Goal: Complete application form: Complete application form

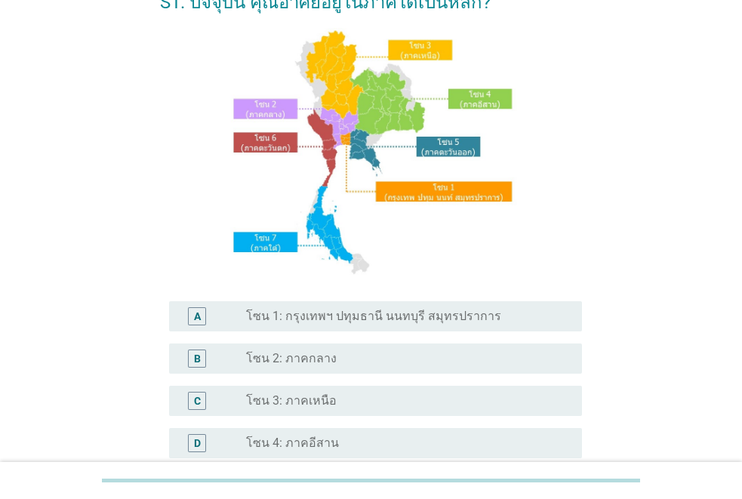
scroll to position [151, 0]
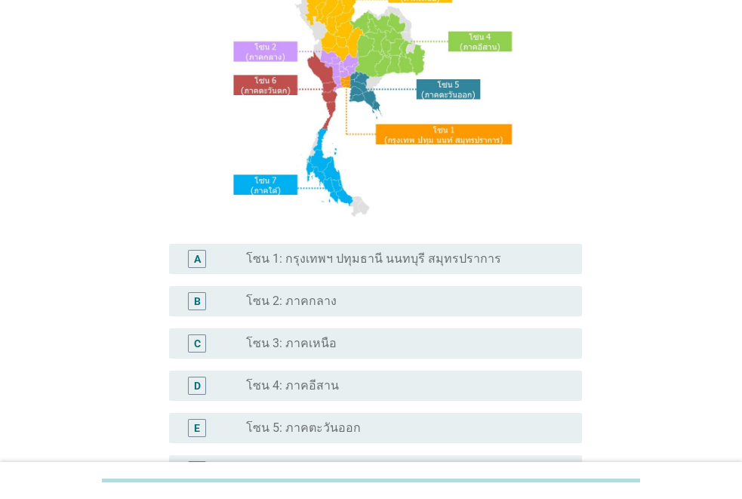
click at [287, 381] on label "โซน 4: ภาคอีสาน" at bounding box center [292, 385] width 93 height 15
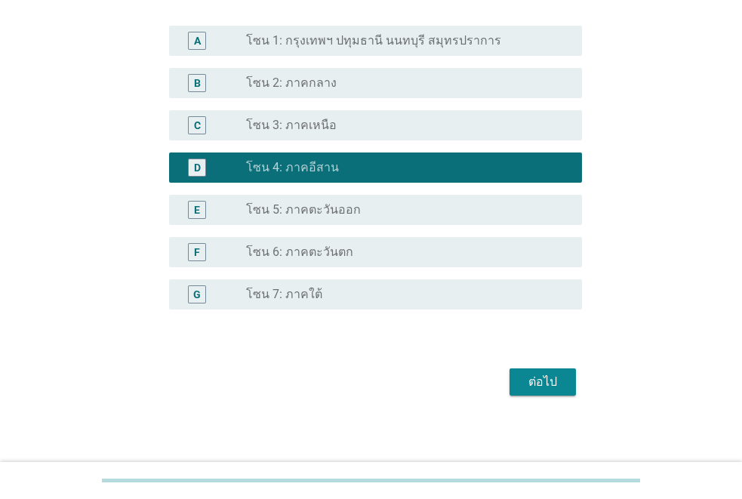
scroll to position [374, 0]
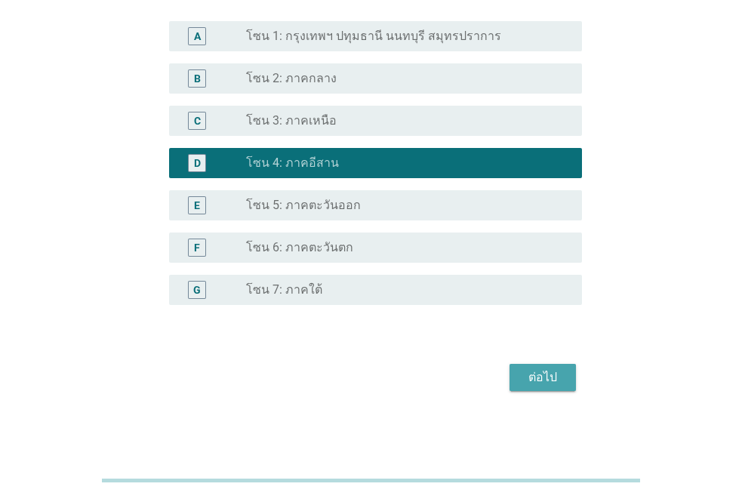
click at [531, 379] on div "ต่อไป" at bounding box center [542, 377] width 42 height 18
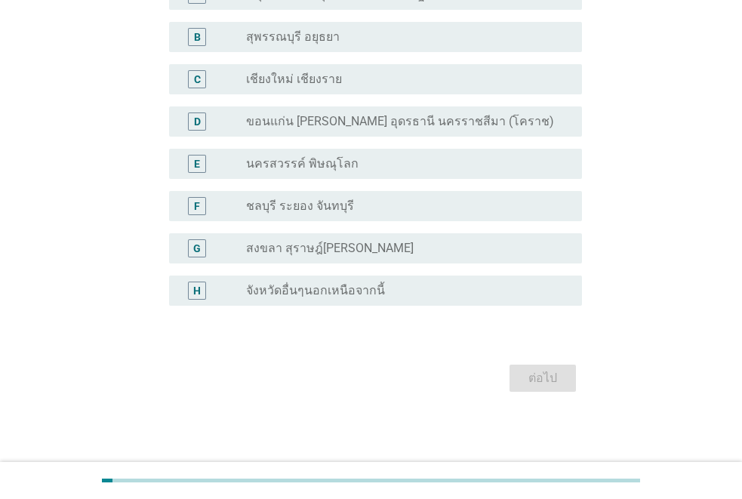
scroll to position [155, 0]
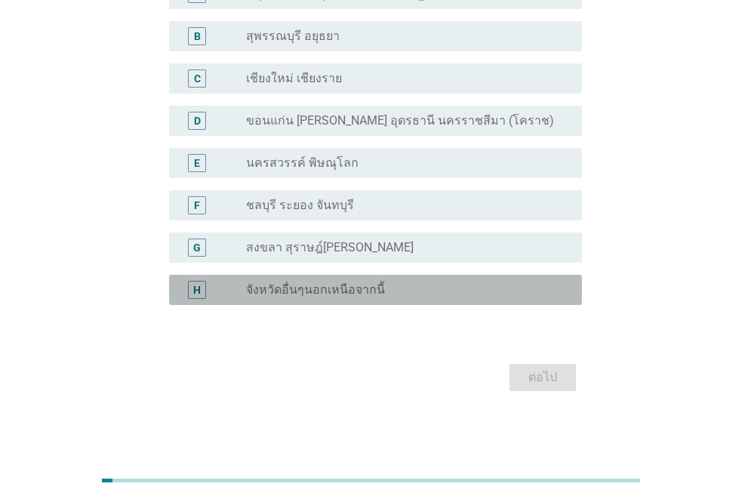
click at [300, 289] on label "จังหวัดอื่นๆนอกเหนือจากนี้" at bounding box center [315, 289] width 139 height 15
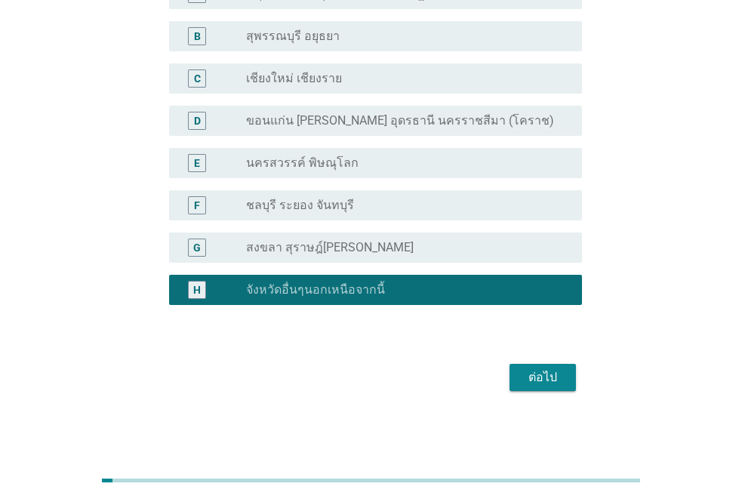
click at [531, 384] on div "ต่อไป" at bounding box center [542, 377] width 42 height 18
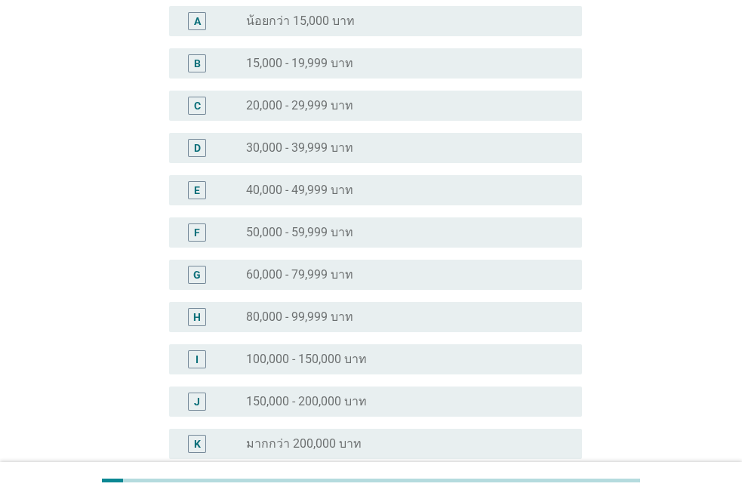
scroll to position [0, 0]
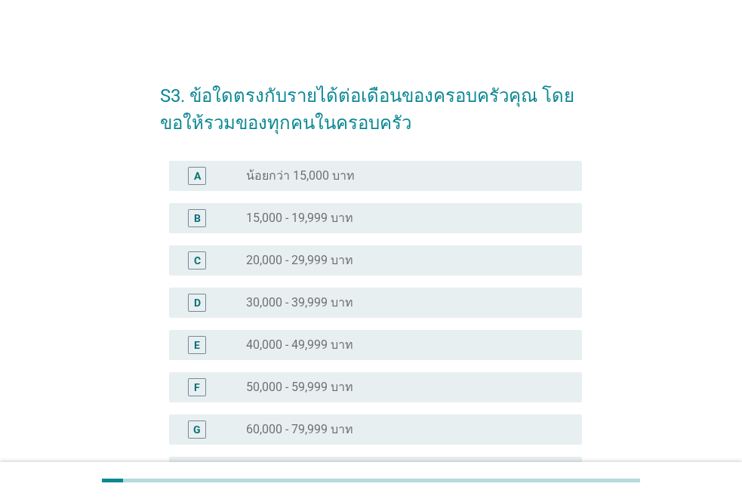
click at [312, 303] on label "30,000 - 39,999 บาท" at bounding box center [299, 302] width 107 height 15
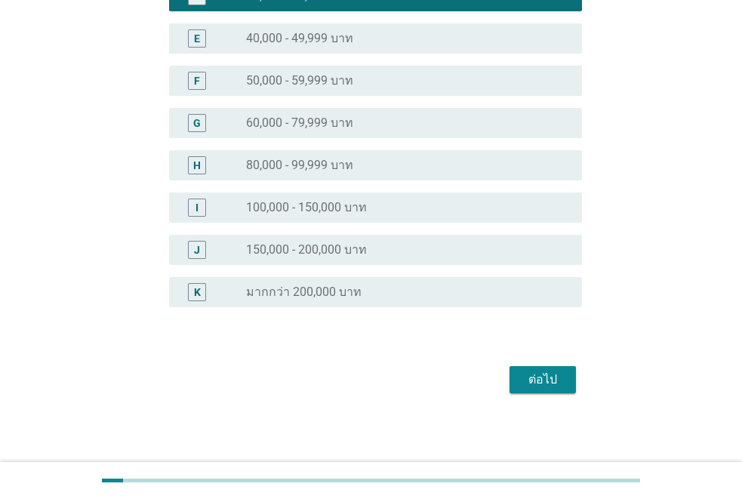
scroll to position [309, 0]
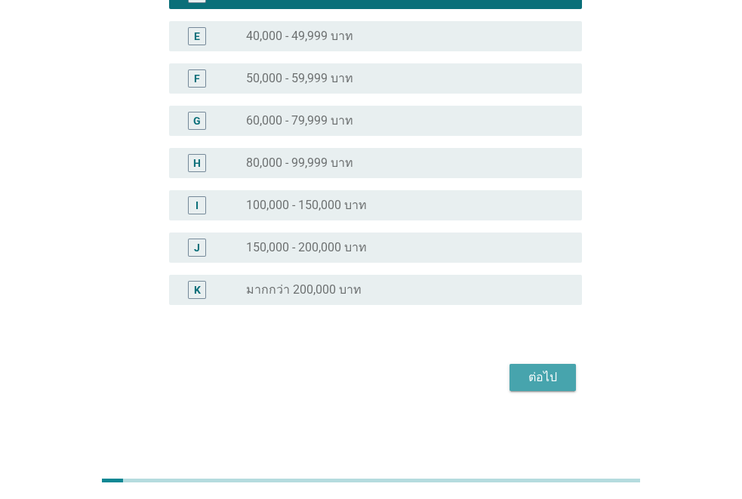
click at [532, 378] on div "ต่อไป" at bounding box center [542, 377] width 42 height 18
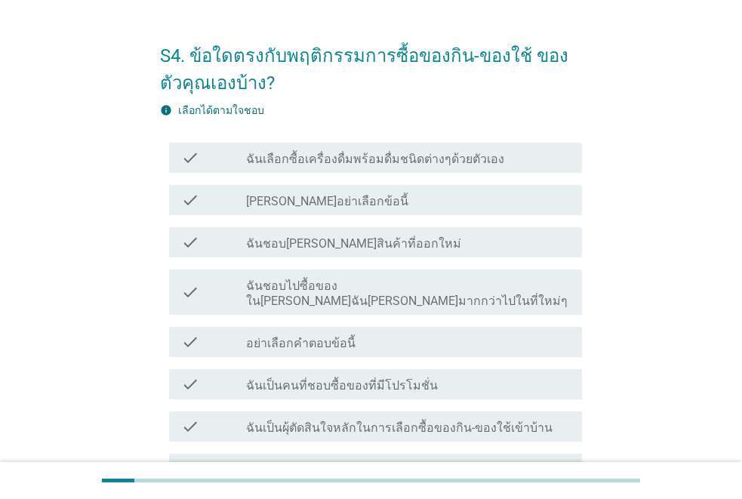
scroll to position [75, 0]
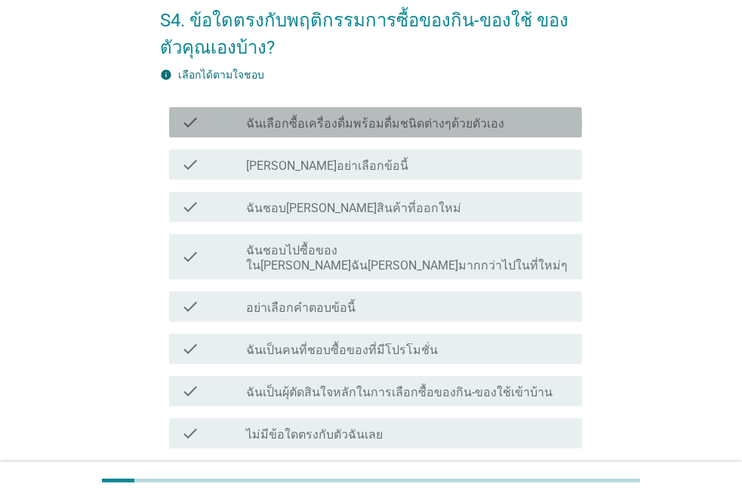
click at [292, 124] on label "ฉันเลือกซื้อเครื่องดื่มพร้อมดื่มชนิดต่างๆด้วยตัวเอง" at bounding box center [375, 123] width 258 height 15
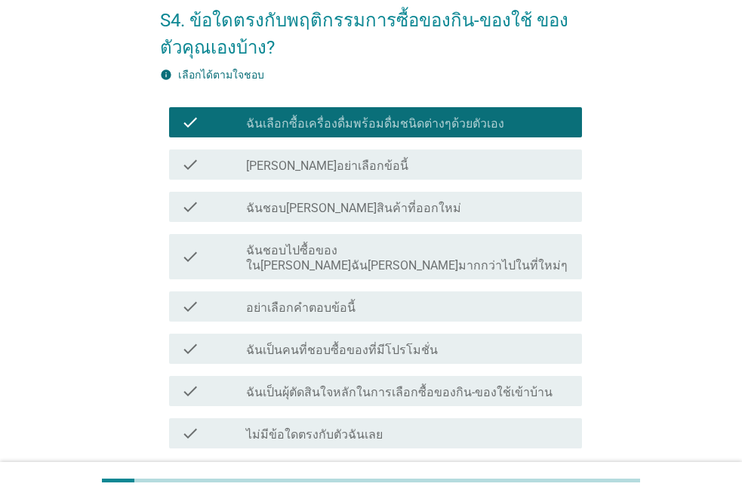
click at [325, 385] on label "ฉันเป็นผุ้ตัดสินใจหลักในการเลือกซื้อของกิน-ของใช้เข้าบ้าน" at bounding box center [399, 392] width 306 height 15
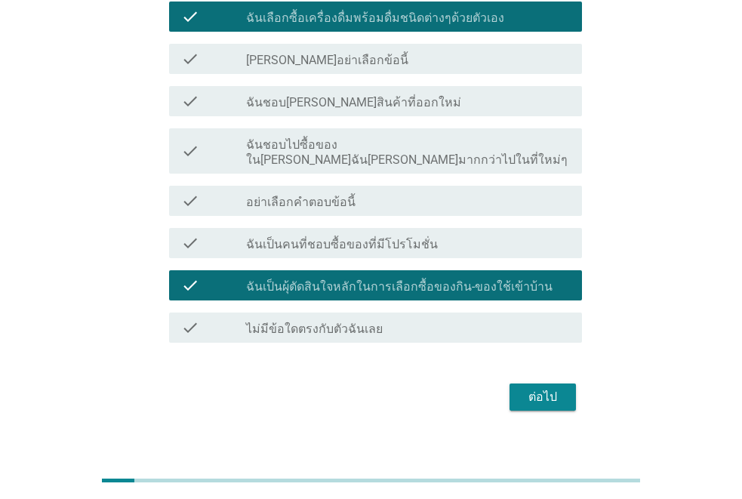
scroll to position [186, 0]
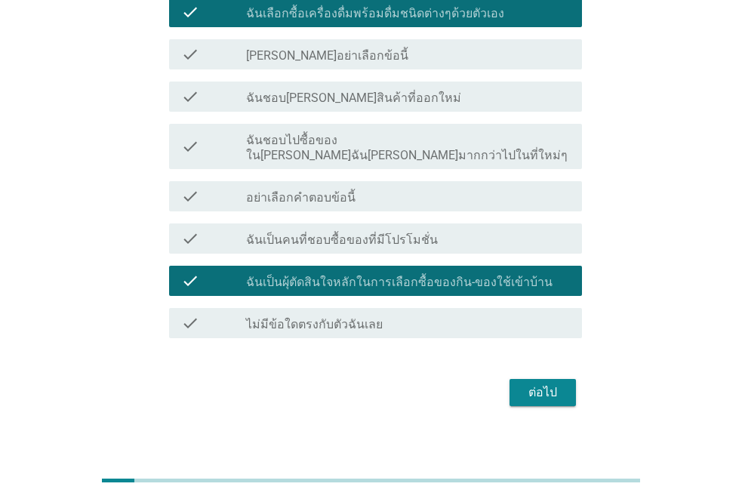
click at [529, 383] on div "ต่อไป" at bounding box center [542, 392] width 42 height 18
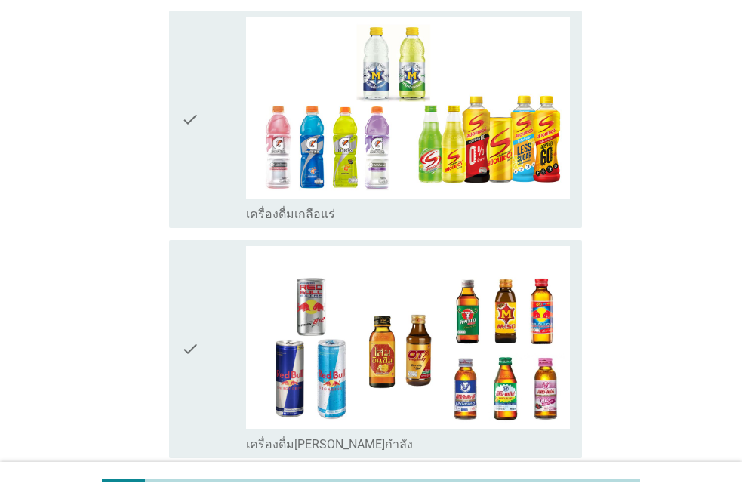
scroll to position [2943, 0]
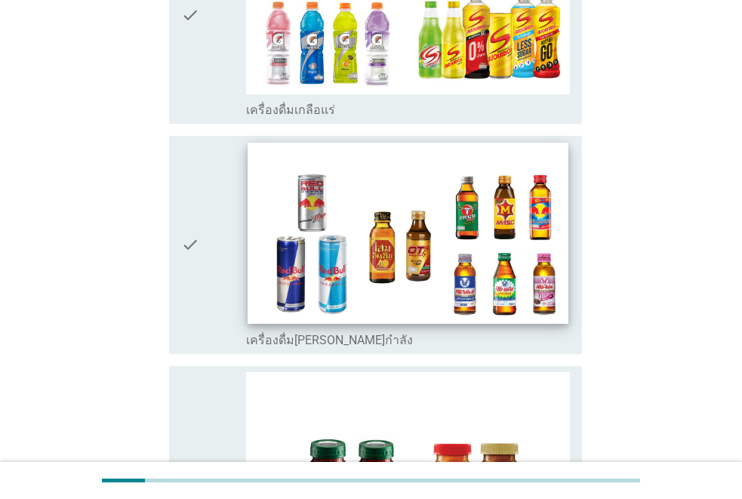
click at [493, 223] on img at bounding box center [407, 233] width 321 height 180
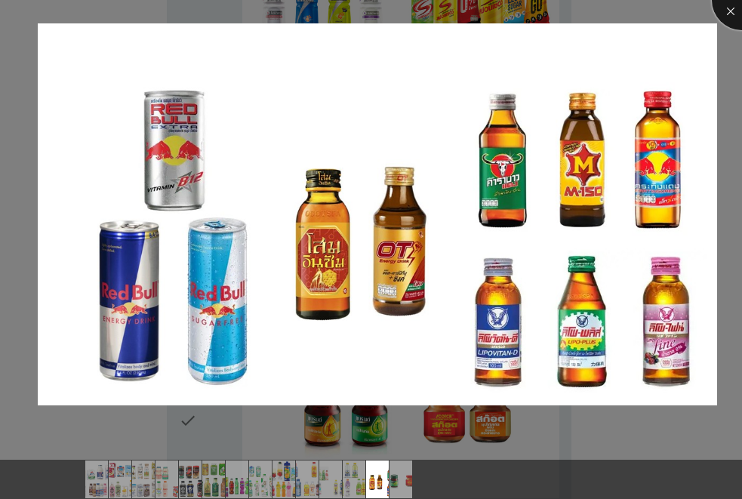
click at [727, 10] on div at bounding box center [742, 0] width 60 height 60
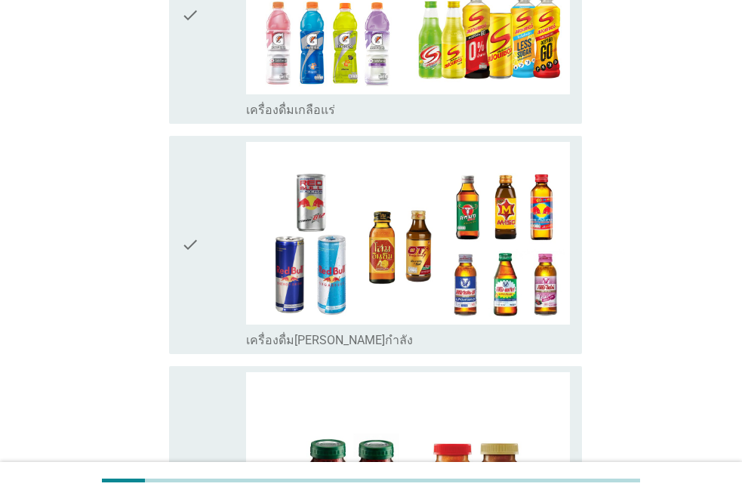
scroll to position [3189, 0]
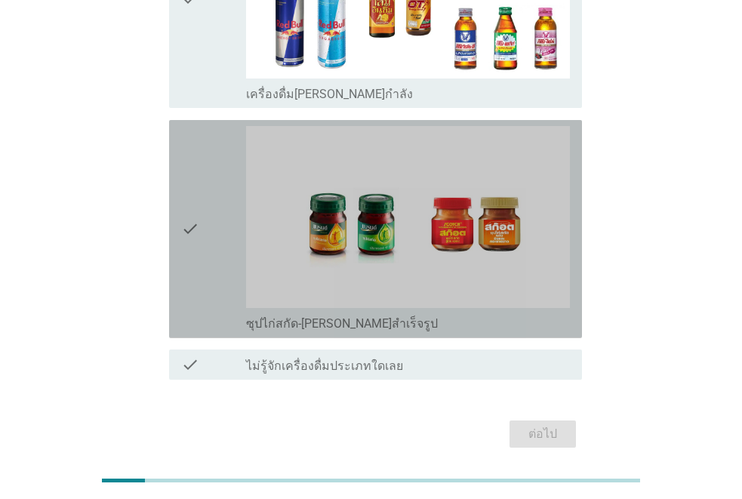
click at [186, 179] on icon "check" at bounding box center [190, 229] width 18 height 206
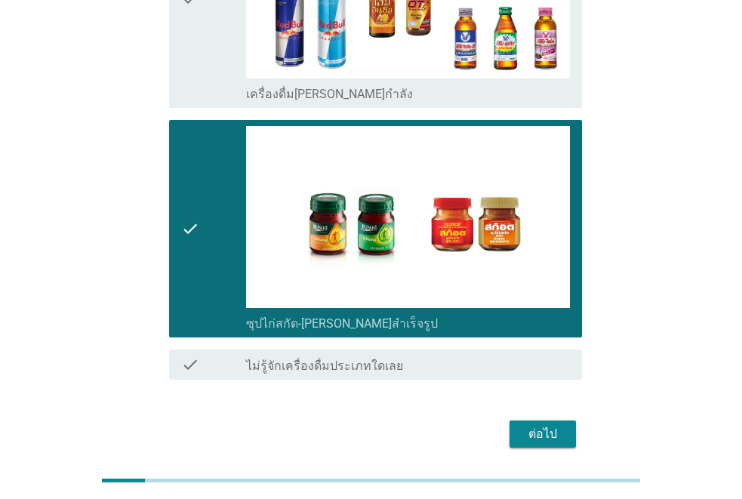
scroll to position [3038, 0]
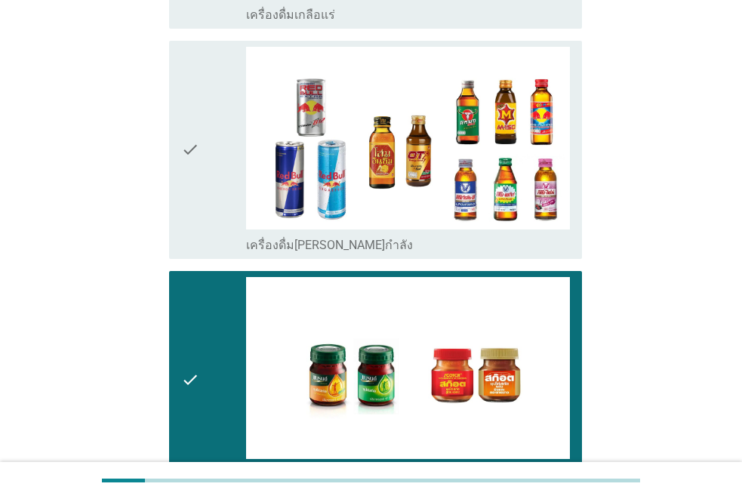
click at [185, 170] on icon "check" at bounding box center [190, 150] width 18 height 206
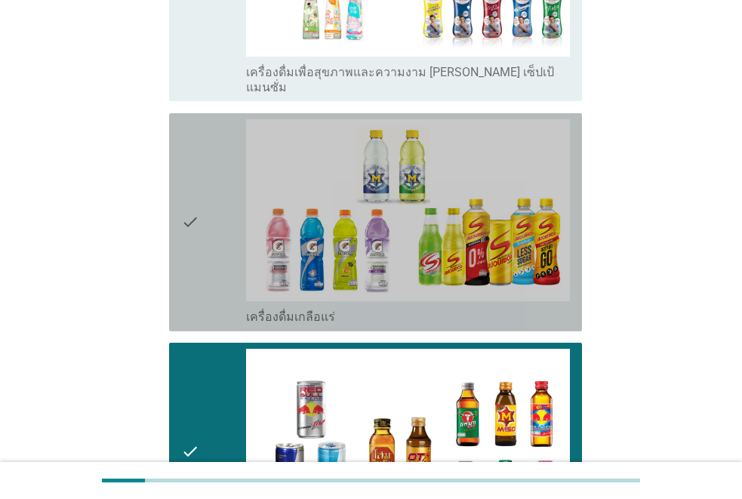
click at [189, 173] on icon "check" at bounding box center [190, 222] width 18 height 206
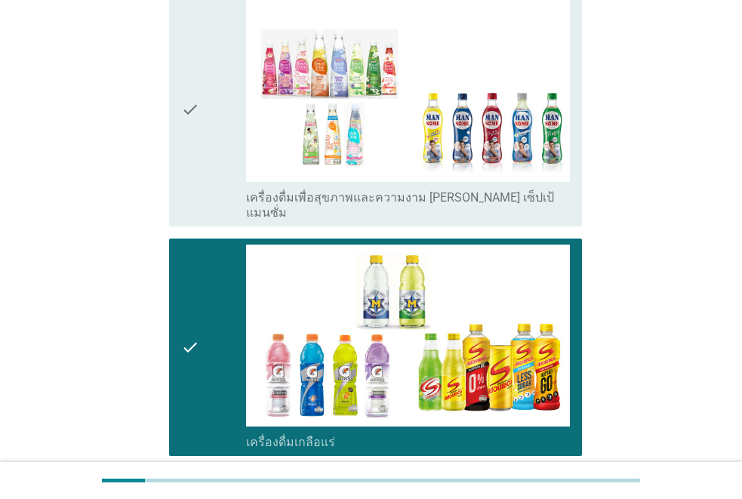
scroll to position [2434, 0]
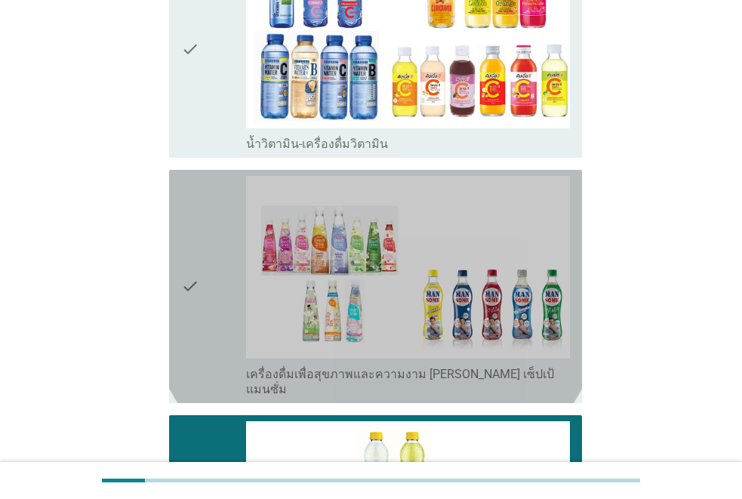
click at [189, 176] on icon "check" at bounding box center [190, 286] width 18 height 221
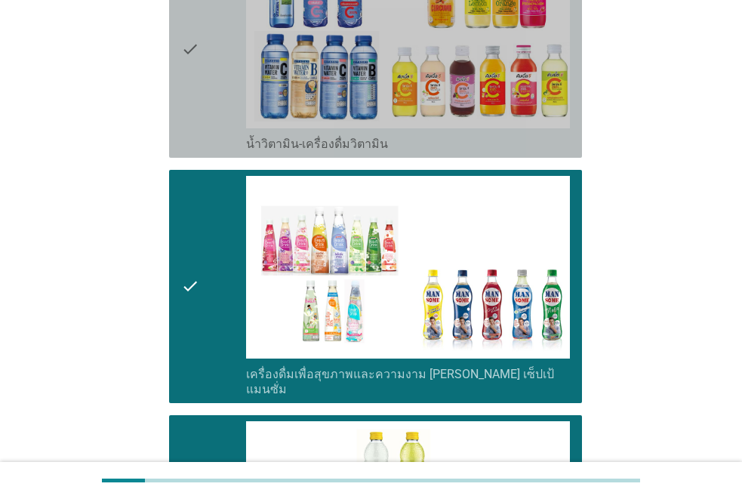
click at [195, 97] on icon "check" at bounding box center [190, 49] width 18 height 206
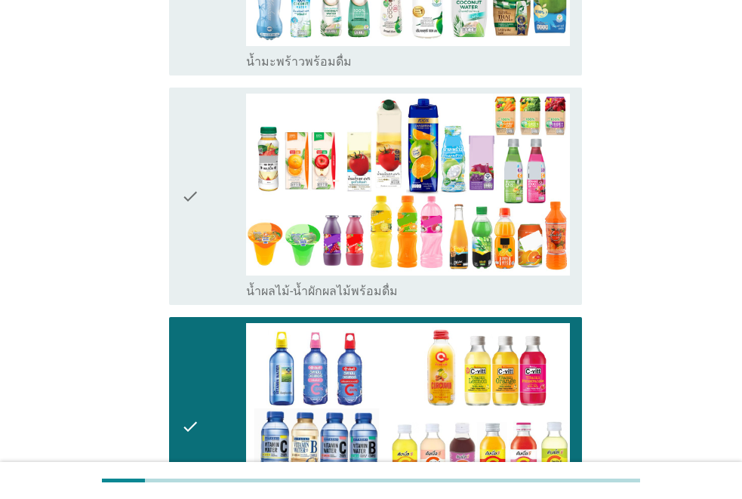
click at [201, 114] on div "check" at bounding box center [213, 197] width 65 height 206
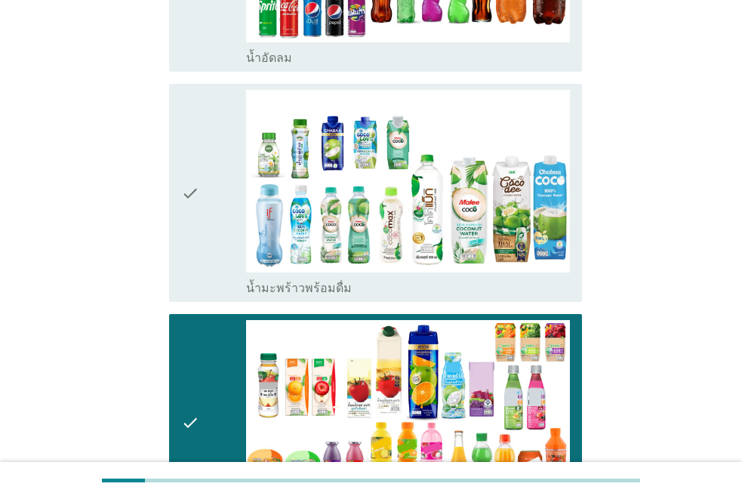
click at [201, 114] on div "check" at bounding box center [213, 193] width 65 height 206
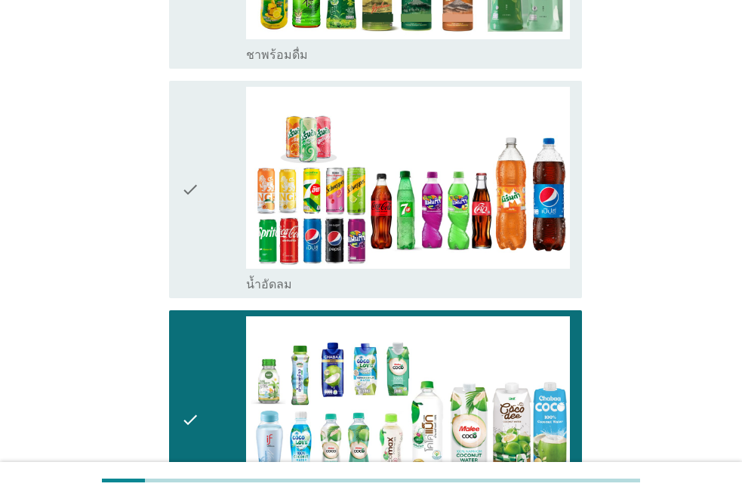
click at [201, 112] on div "check" at bounding box center [213, 190] width 65 height 206
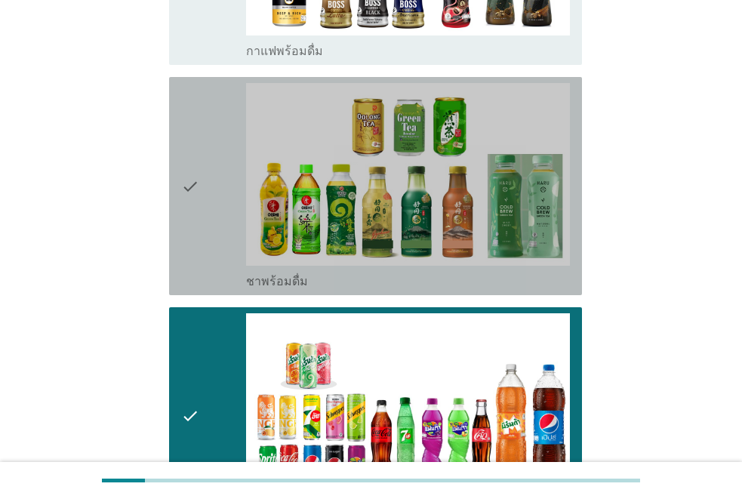
click at [201, 110] on div "check" at bounding box center [213, 186] width 65 height 206
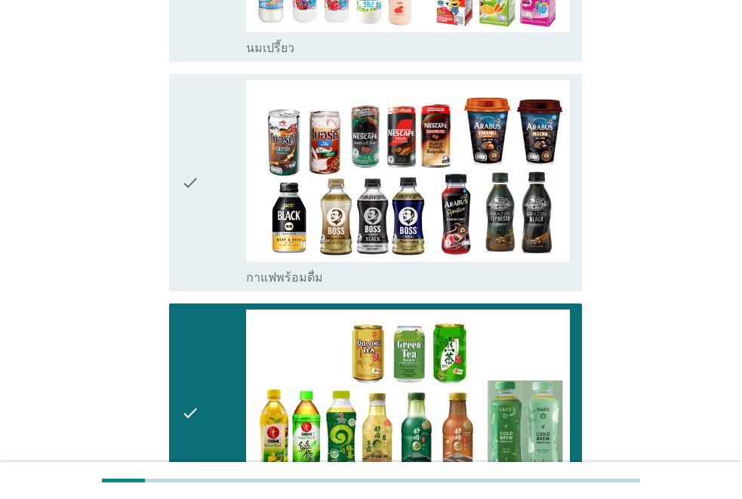
click at [201, 109] on div "check" at bounding box center [213, 183] width 65 height 206
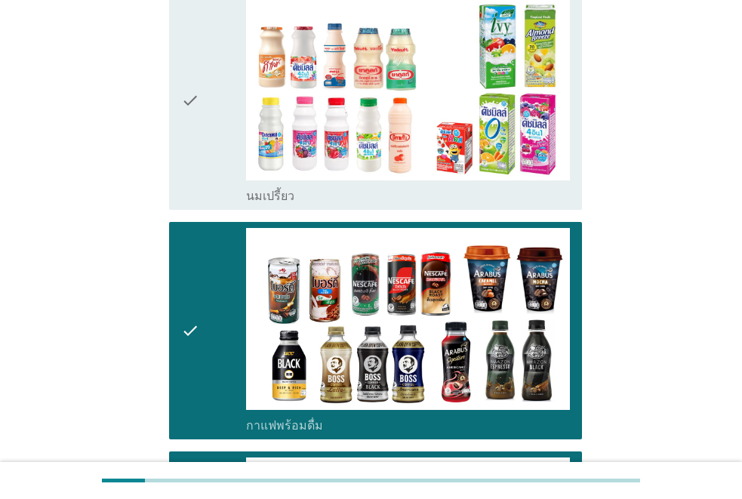
scroll to position [850, 0]
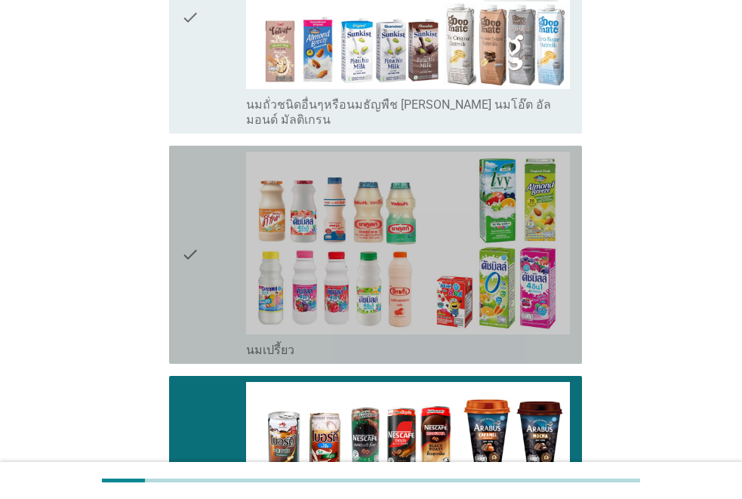
click at [201, 146] on div "check check_box_outline_blank นมเปรี้ยว" at bounding box center [375, 255] width 413 height 218
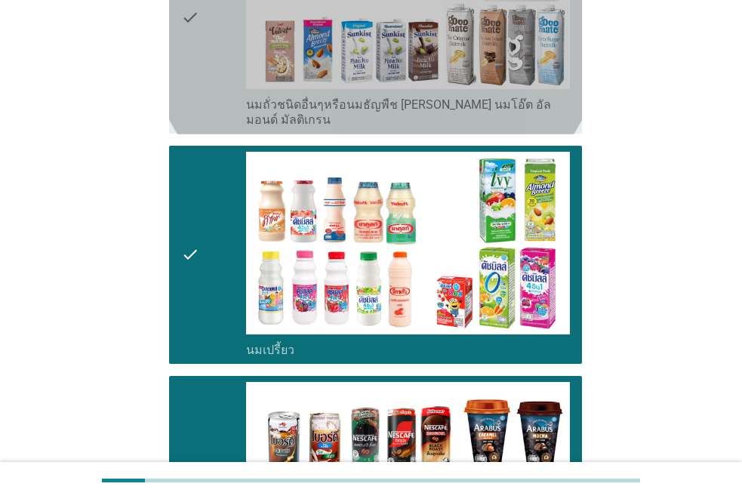
click at [208, 66] on div "check" at bounding box center [213, 17] width 65 height 221
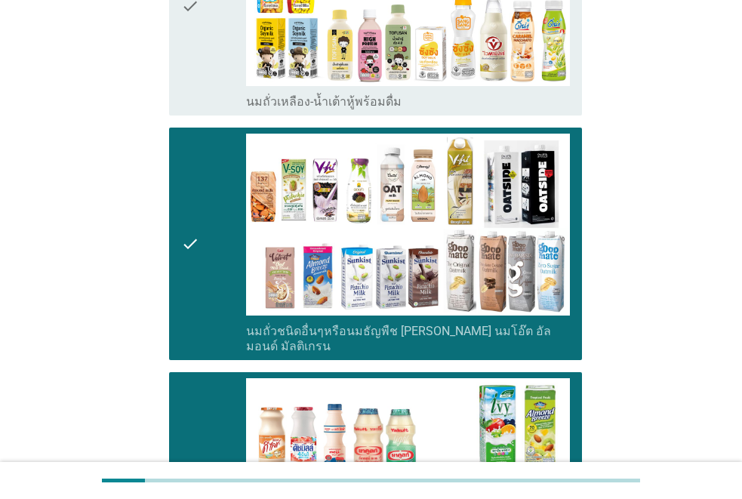
click at [208, 66] on div "check" at bounding box center [213, 6] width 65 height 206
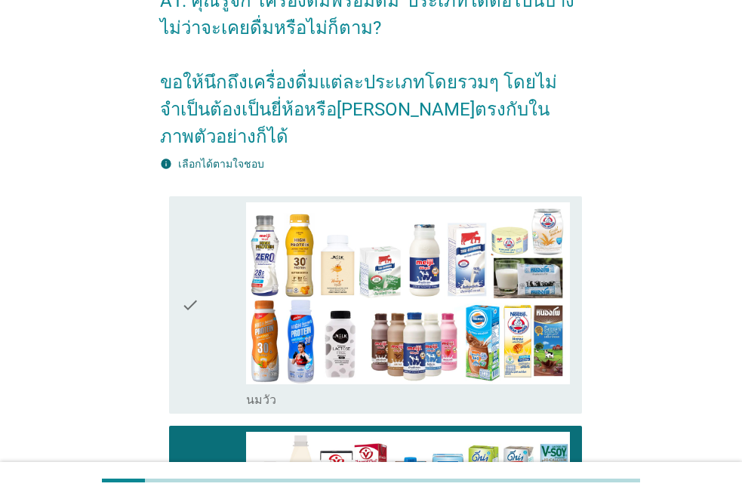
click at [212, 202] on div "check" at bounding box center [213, 305] width 65 height 206
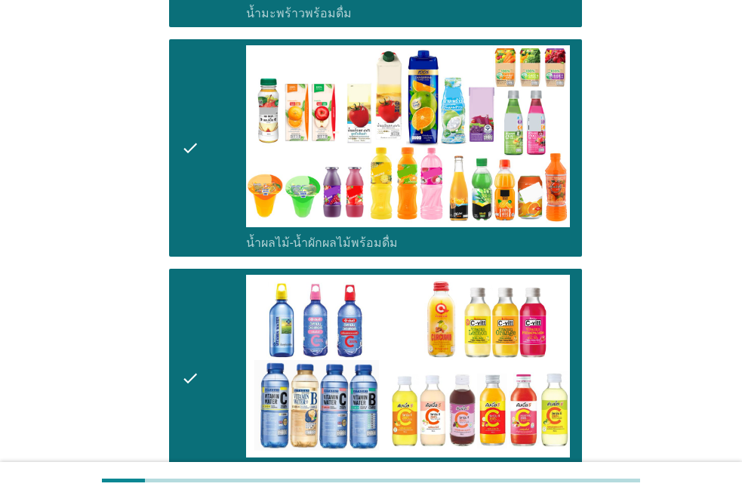
scroll to position [3189, 0]
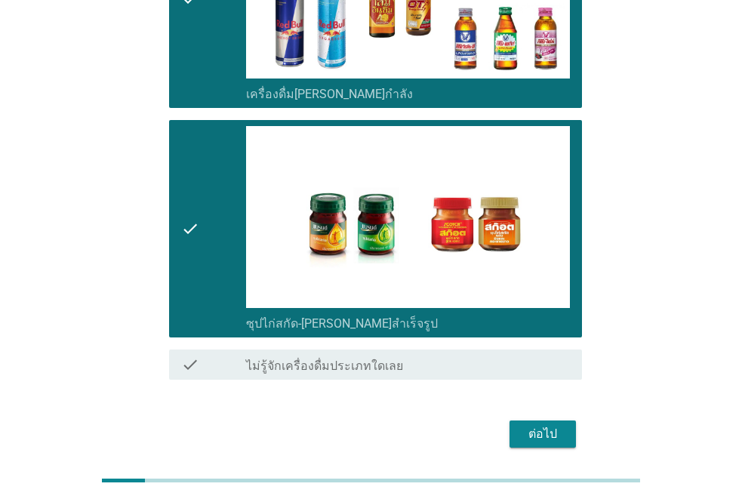
click at [550, 425] on div "ต่อไป" at bounding box center [542, 434] width 42 height 18
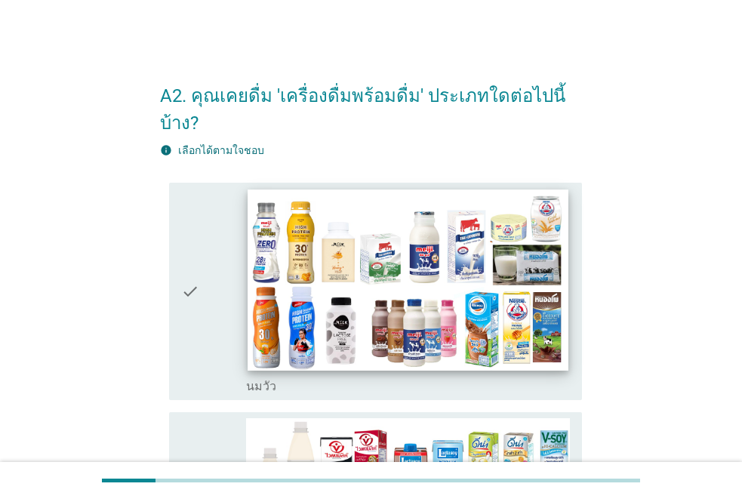
scroll to position [151, 0]
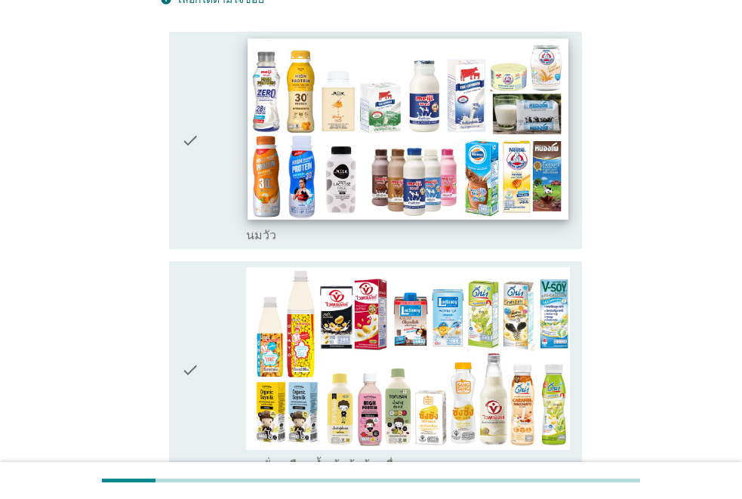
click at [335, 136] on img at bounding box center [407, 128] width 321 height 180
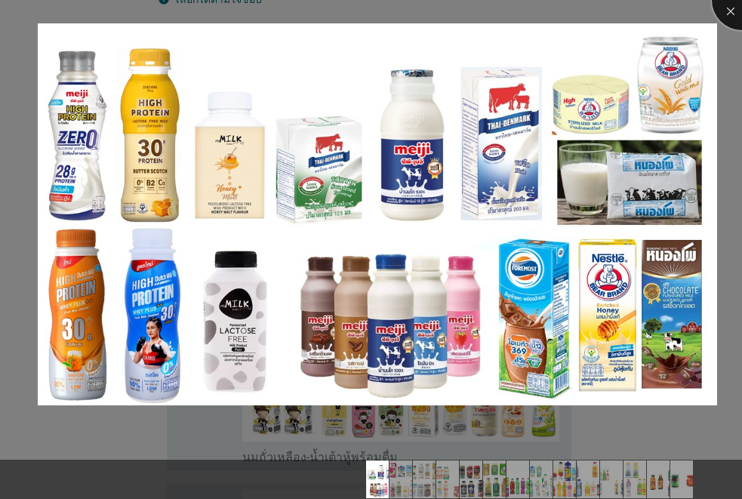
click at [722, 12] on div at bounding box center [742, 0] width 60 height 60
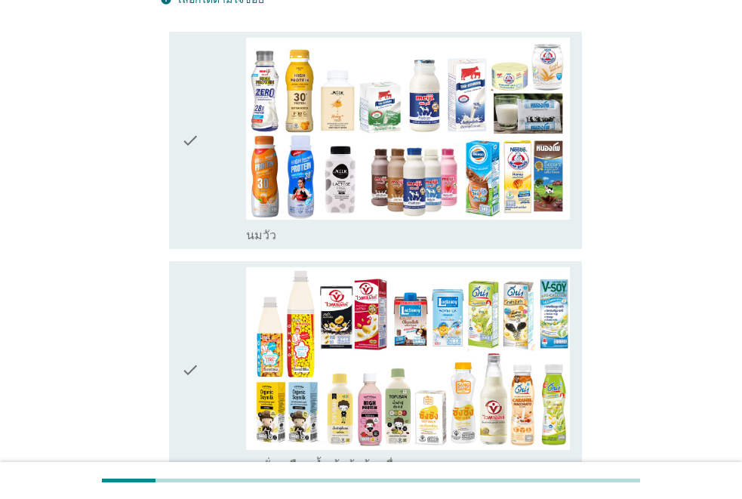
click at [192, 172] on icon "check" at bounding box center [190, 141] width 18 height 206
click at [190, 297] on icon "check" at bounding box center [190, 370] width 18 height 206
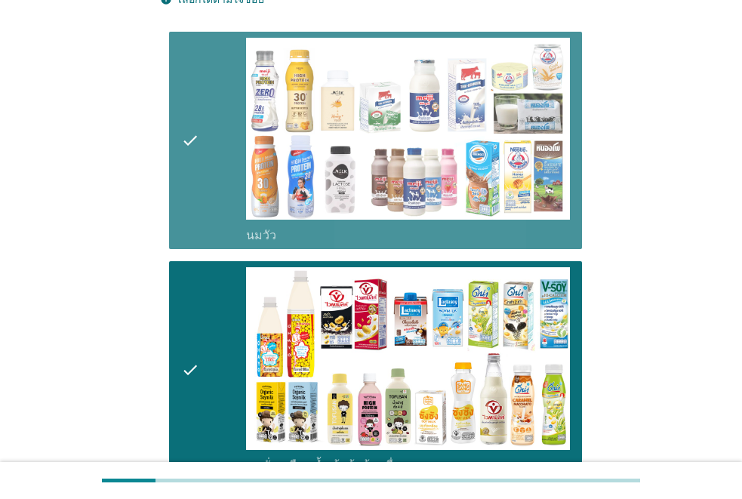
scroll to position [377, 0]
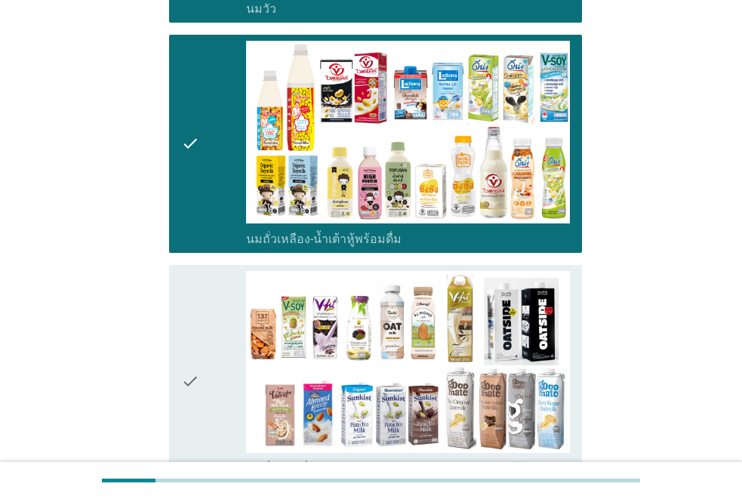
click at [214, 321] on div "check" at bounding box center [213, 381] width 65 height 221
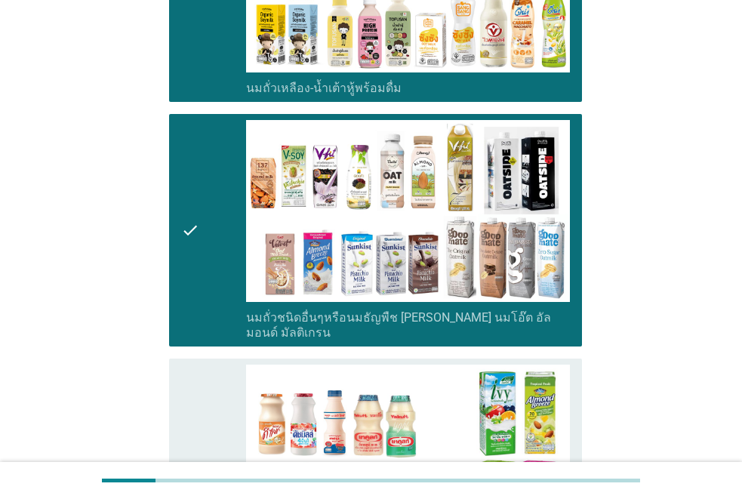
scroll to position [679, 0]
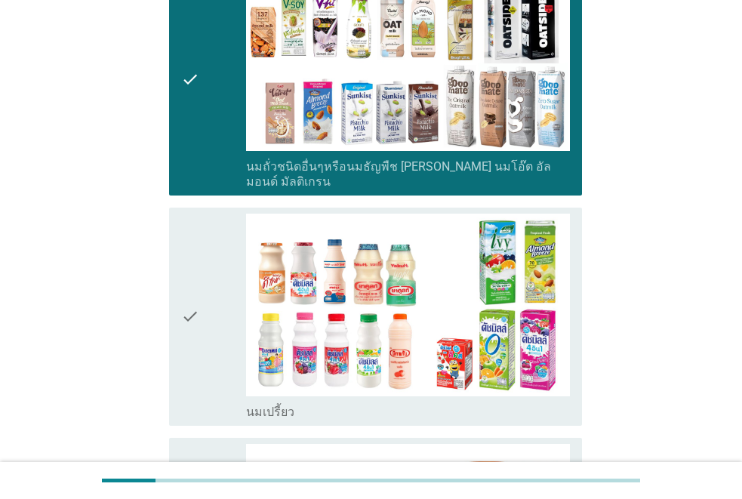
click at [181, 302] on icon "check" at bounding box center [190, 317] width 18 height 206
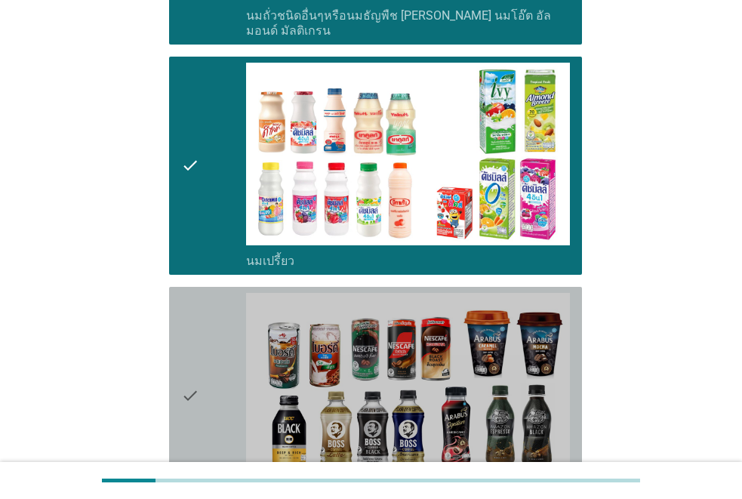
click at [195, 315] on icon "check" at bounding box center [190, 396] width 18 height 206
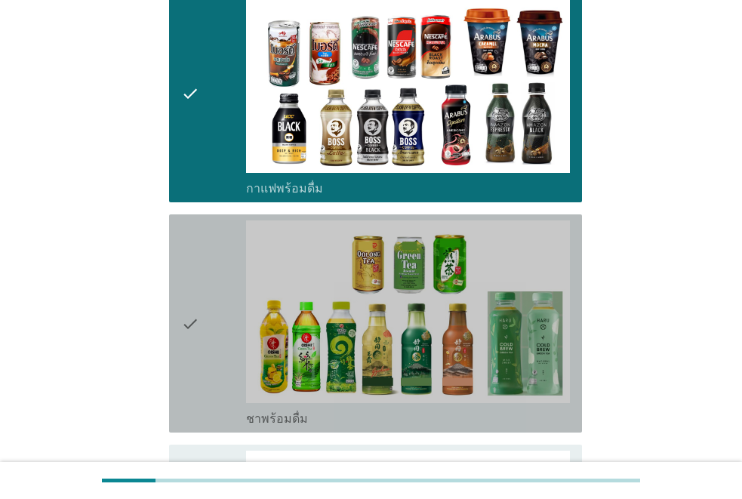
click at [196, 308] on icon "check" at bounding box center [190, 323] width 18 height 206
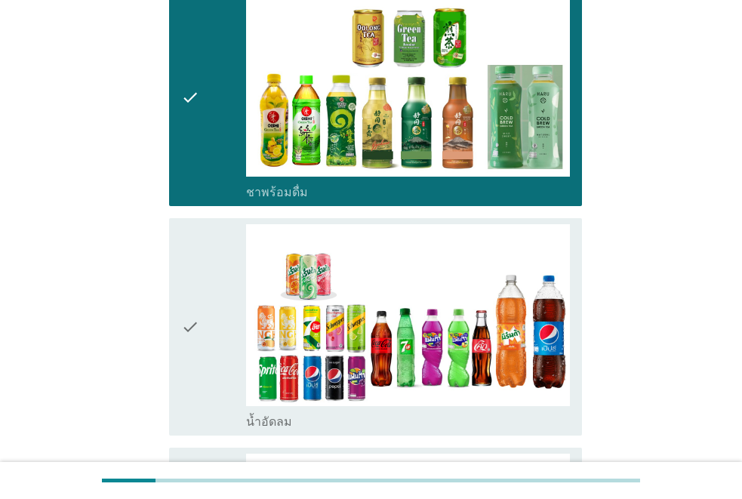
click at [196, 306] on icon "check" at bounding box center [190, 327] width 18 height 206
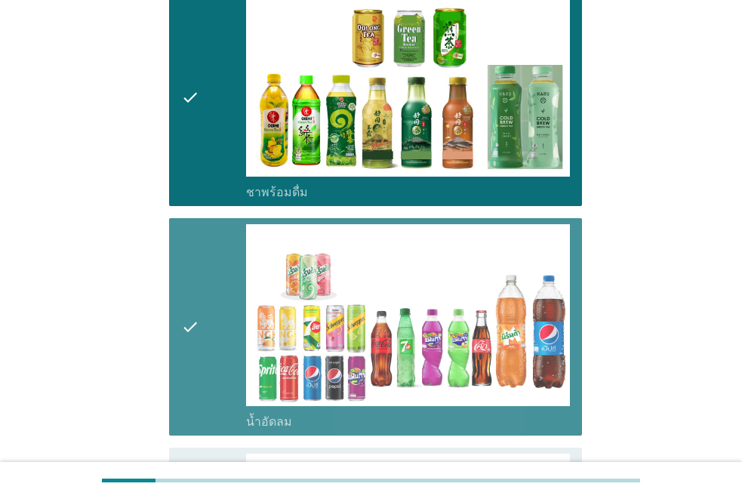
scroll to position [1563, 0]
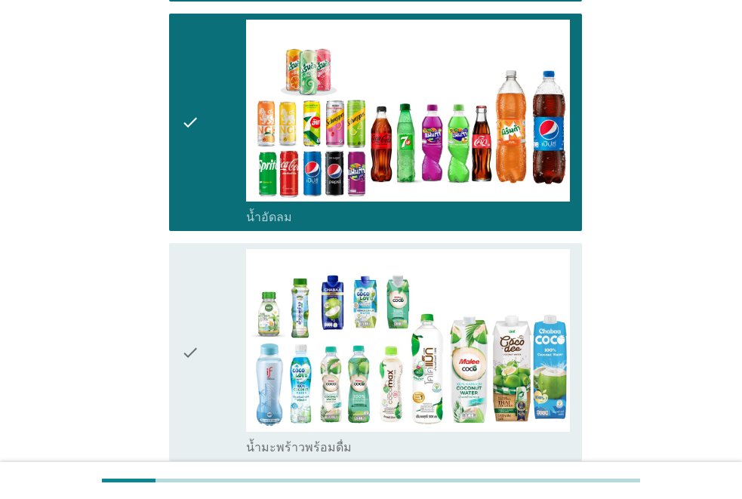
click at [196, 306] on icon "check" at bounding box center [190, 352] width 18 height 206
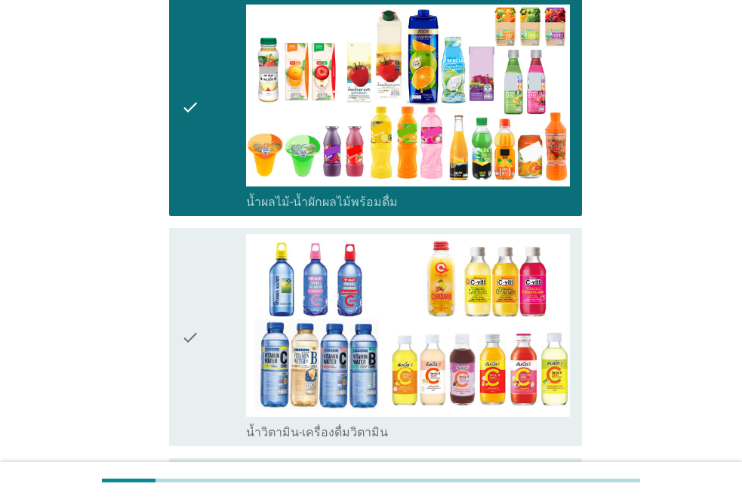
scroll to position [2113, 0]
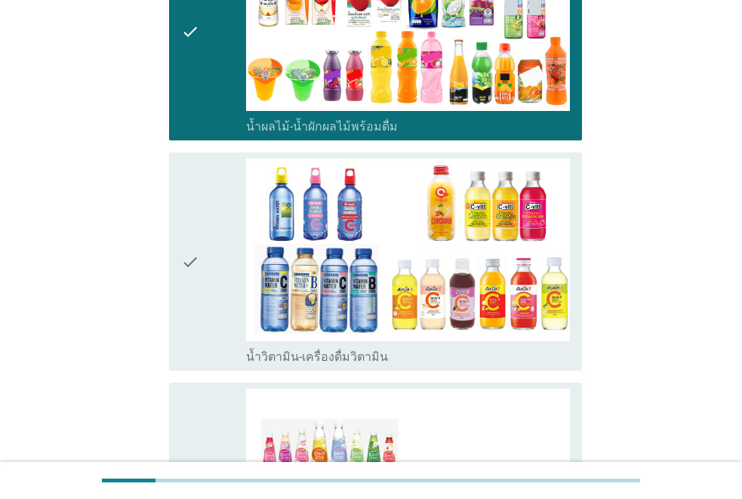
click at [209, 268] on div "check" at bounding box center [213, 261] width 65 height 206
click at [205, 389] on div "check" at bounding box center [213, 499] width 65 height 221
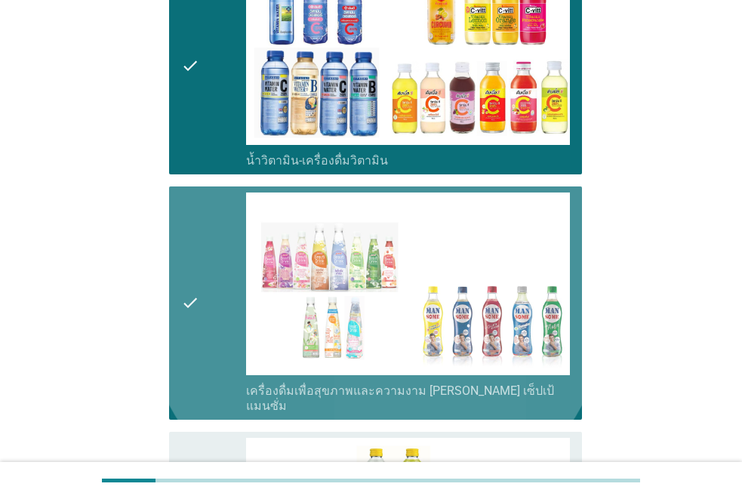
scroll to position [2415, 0]
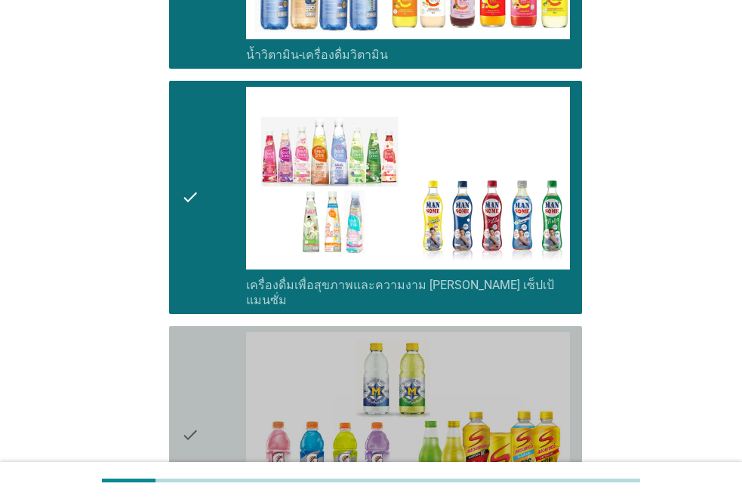
click at [205, 361] on div "check" at bounding box center [213, 435] width 65 height 206
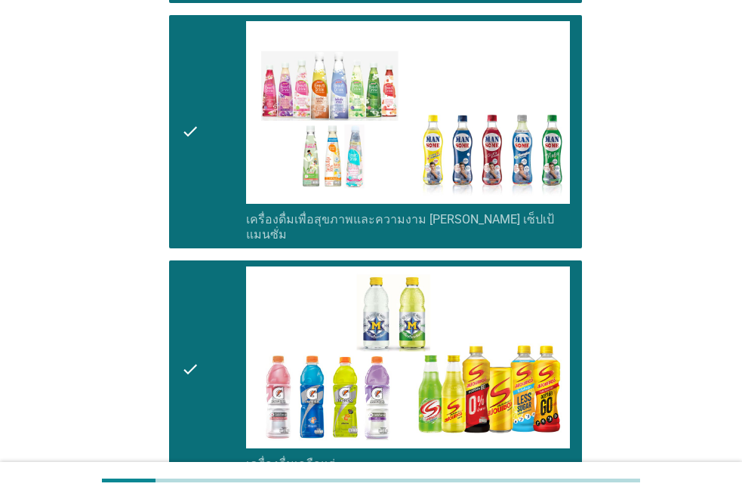
scroll to position [2867, 0]
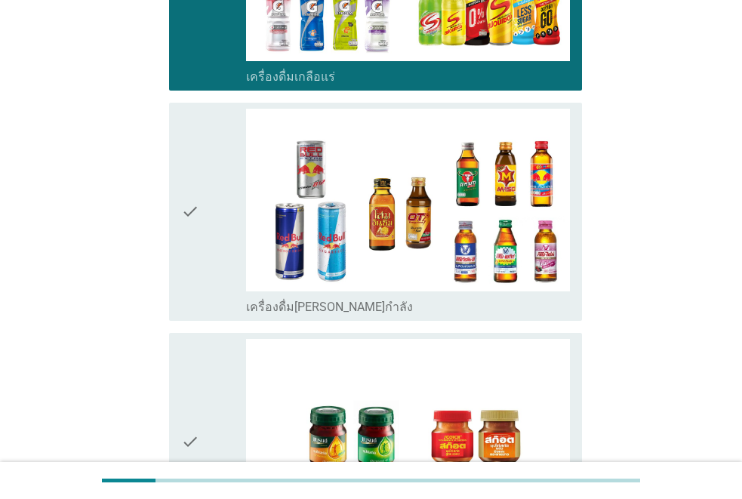
click at [215, 339] on div "check" at bounding box center [213, 442] width 65 height 206
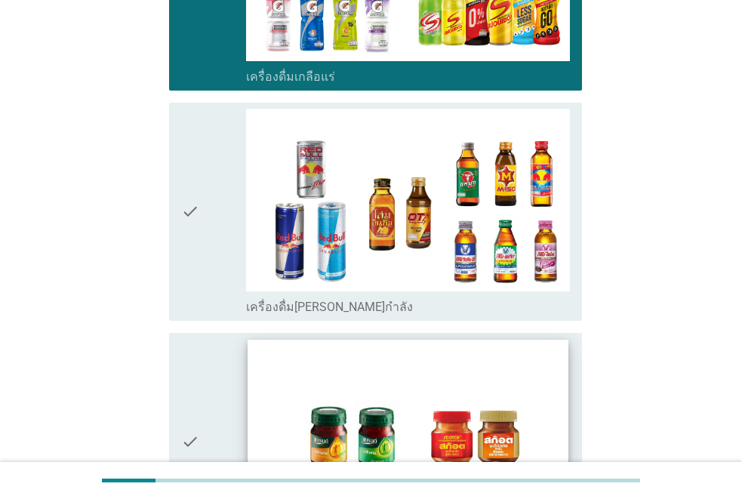
click at [204, 169] on div "check" at bounding box center [213, 212] width 65 height 206
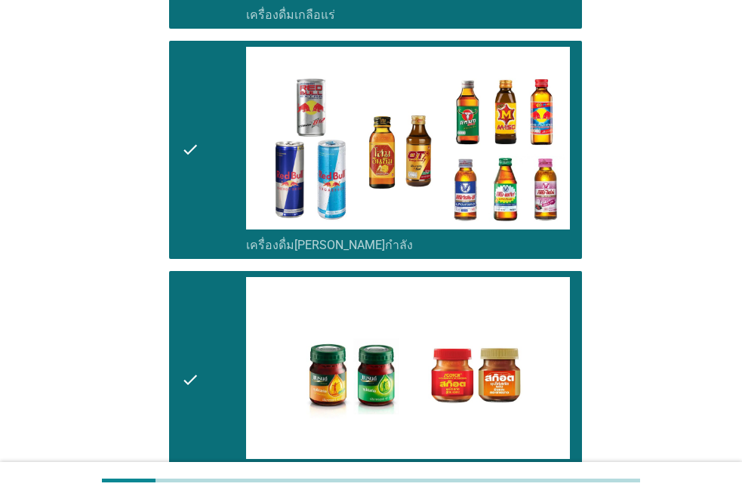
scroll to position [3080, 0]
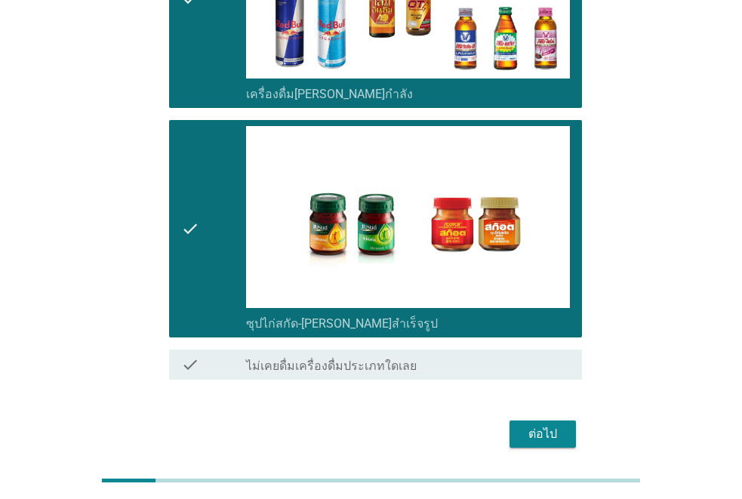
click at [542, 425] on div "ต่อไป" at bounding box center [542, 434] width 42 height 18
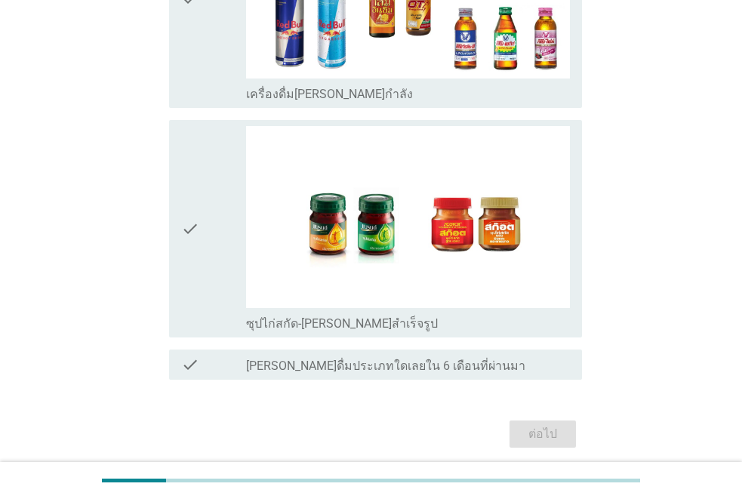
scroll to position [0, 0]
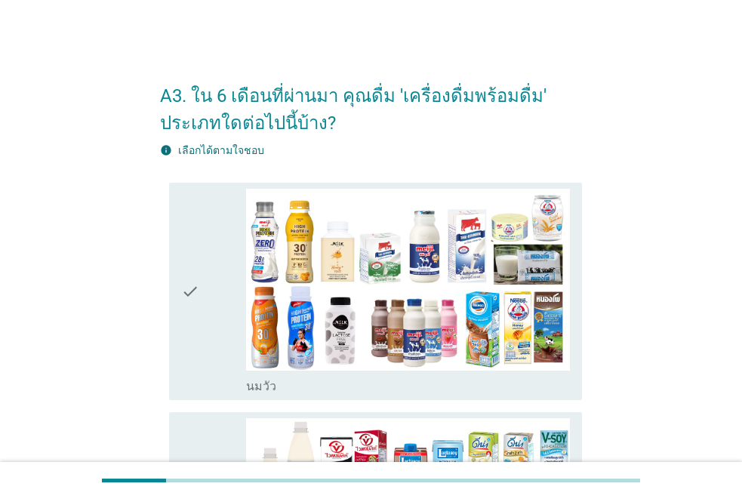
click at [211, 284] on div "check" at bounding box center [213, 292] width 65 height 206
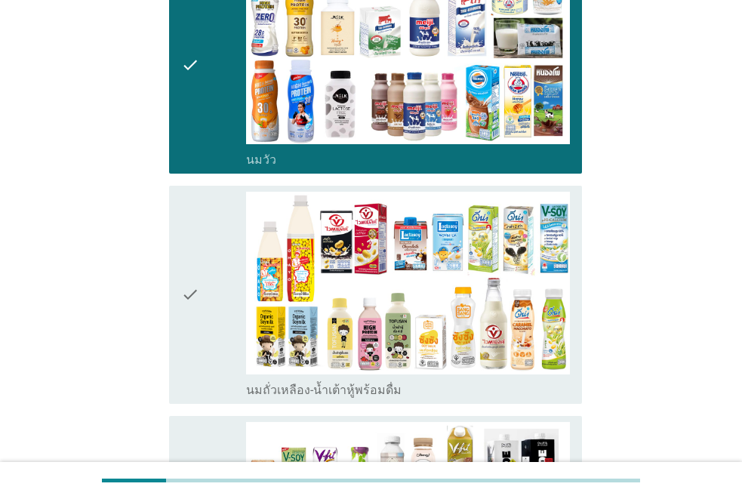
click at [206, 281] on div "check" at bounding box center [213, 295] width 65 height 206
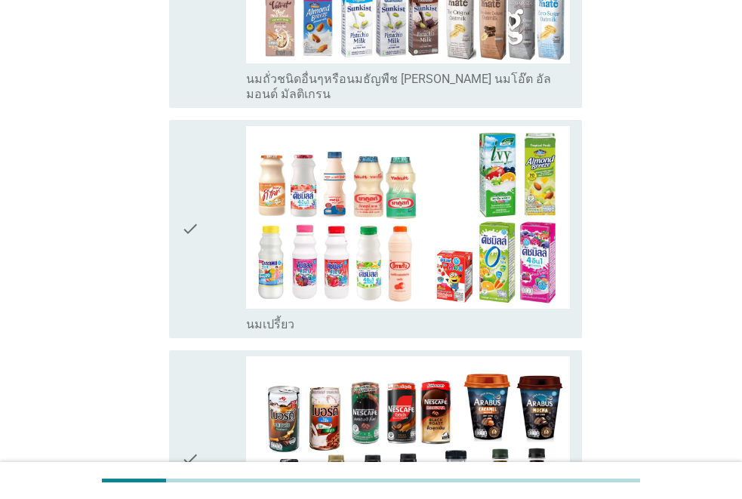
scroll to position [830, 0]
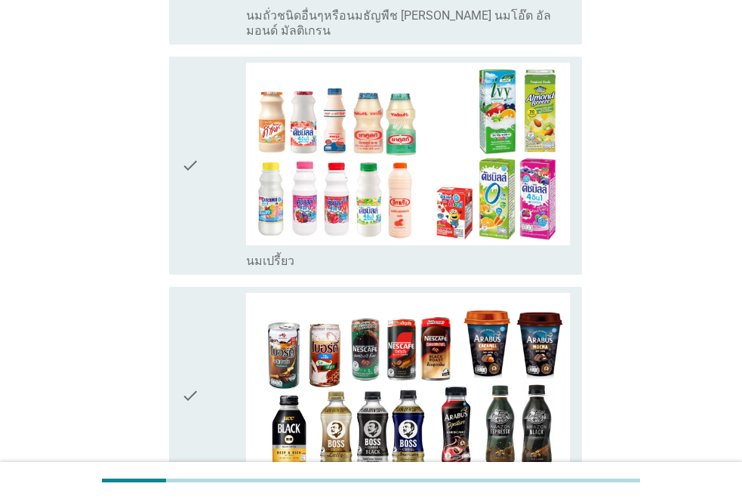
click at [208, 190] on div "check" at bounding box center [213, 166] width 65 height 206
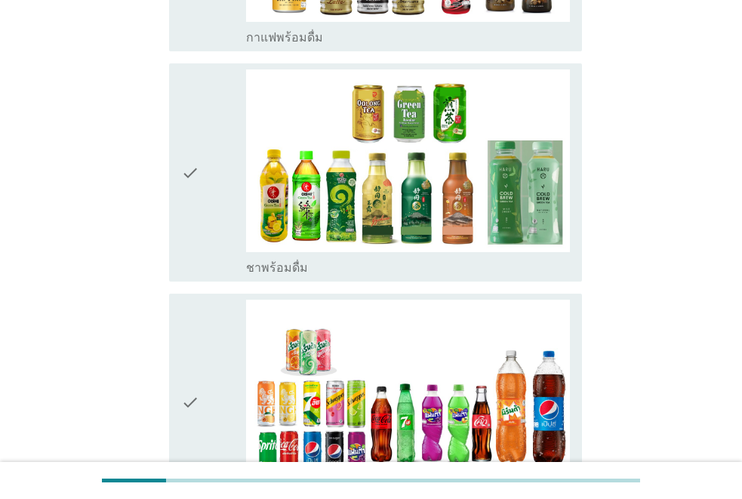
click at [206, 198] on div "check" at bounding box center [213, 172] width 65 height 206
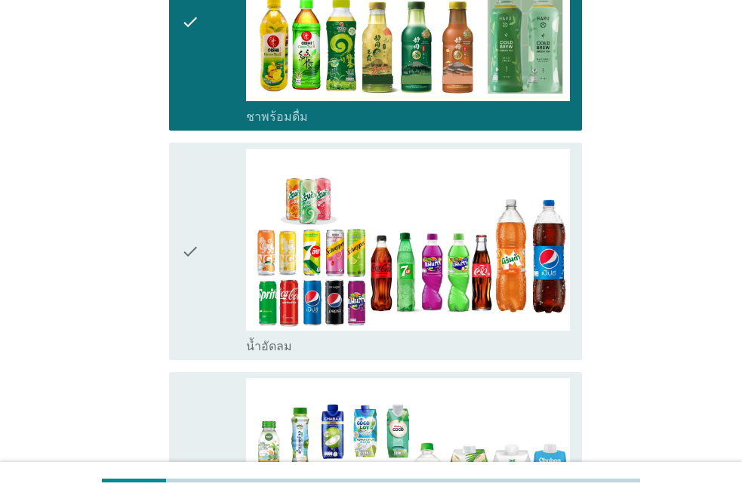
click at [211, 235] on div "check" at bounding box center [213, 252] width 65 height 206
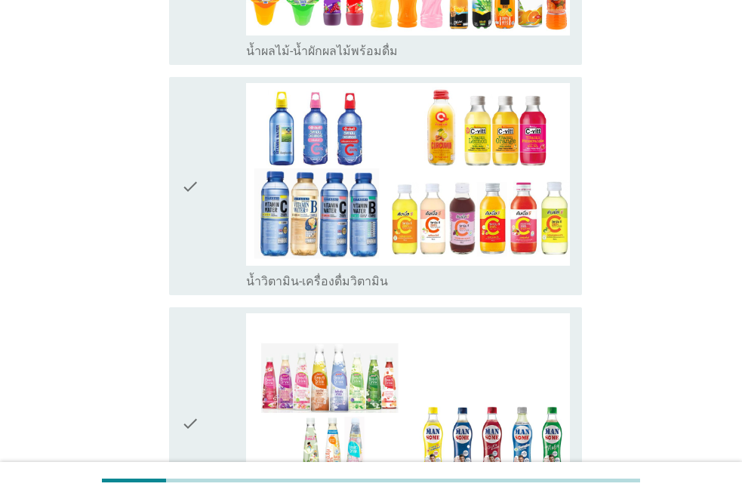
click at [212, 229] on div "check" at bounding box center [213, 186] width 65 height 206
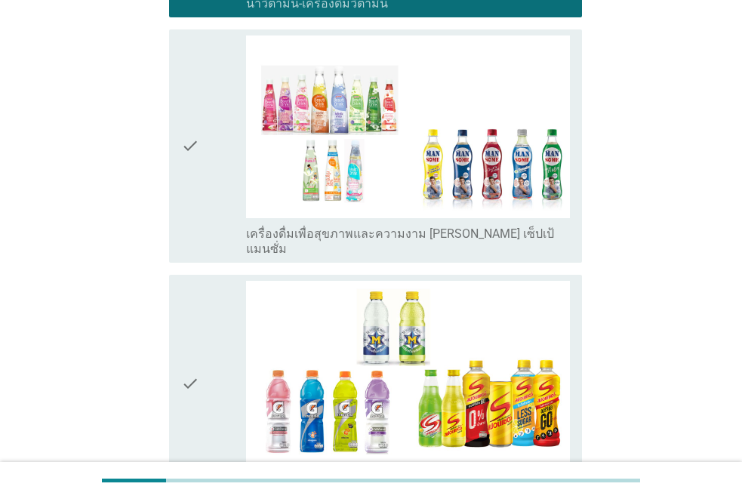
scroll to position [2490, 0]
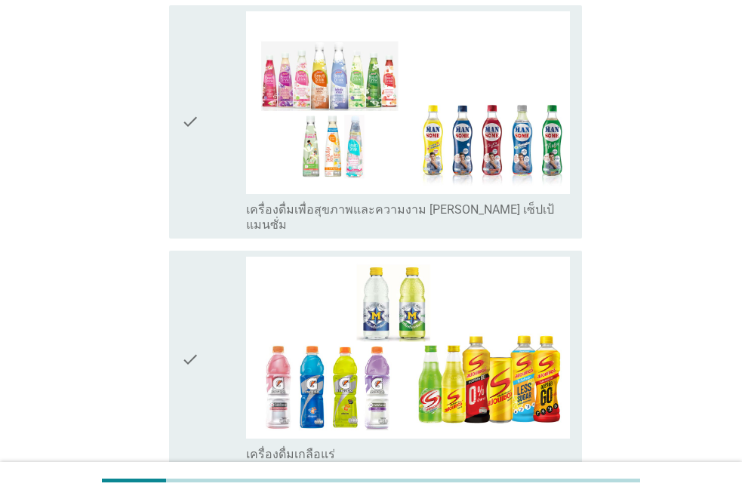
click at [204, 164] on div "check" at bounding box center [213, 121] width 65 height 221
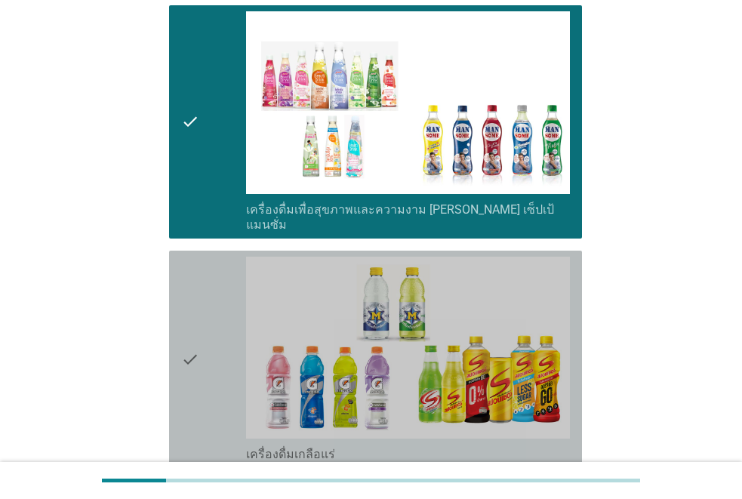
click at [214, 288] on div "check" at bounding box center [213, 360] width 65 height 206
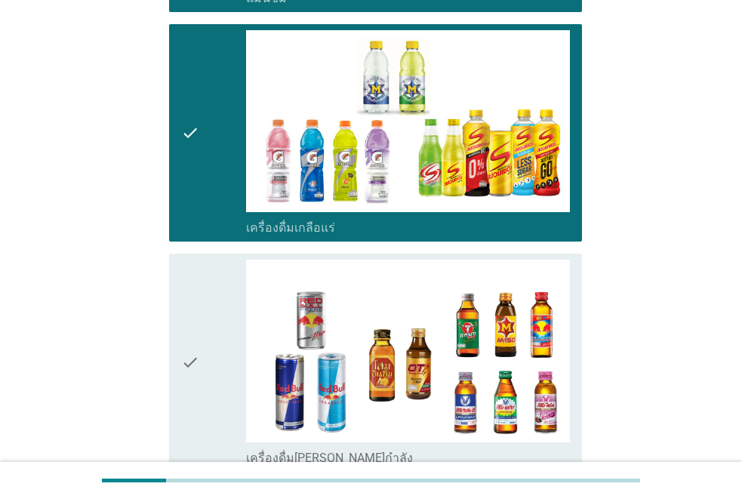
scroll to position [2867, 0]
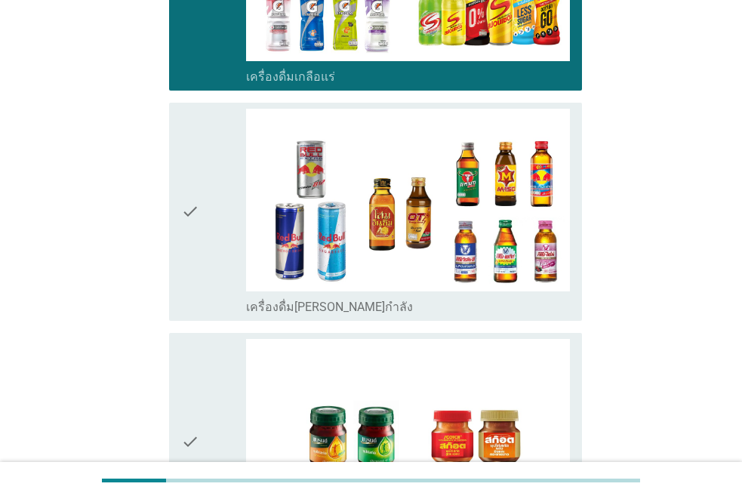
click at [216, 225] on div "check" at bounding box center [213, 212] width 65 height 206
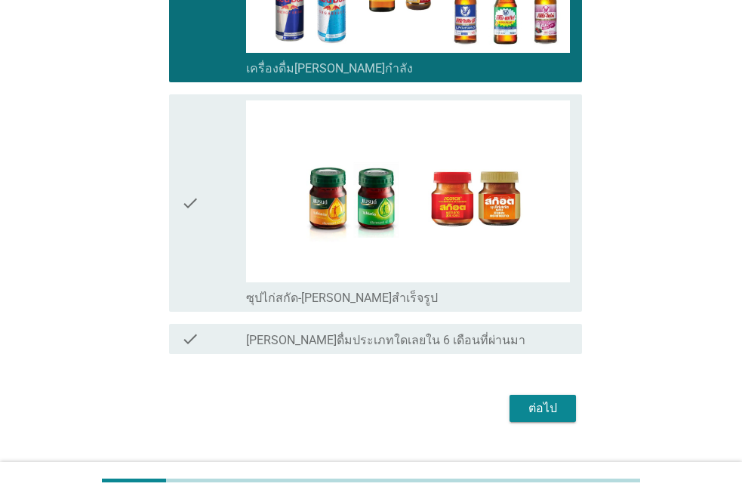
scroll to position [3107, 0]
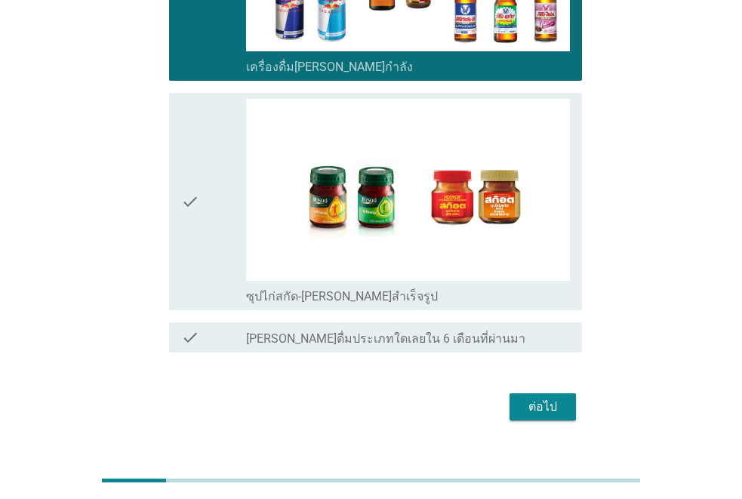
click at [529, 398] on div "ต่อไป" at bounding box center [542, 407] width 42 height 18
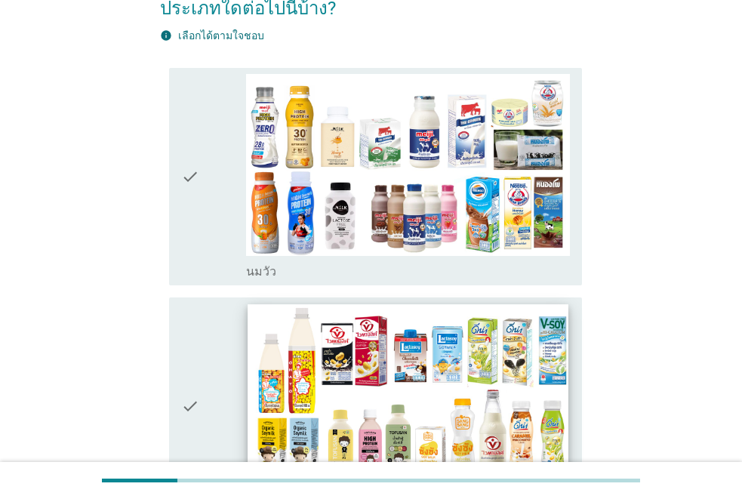
scroll to position [151, 0]
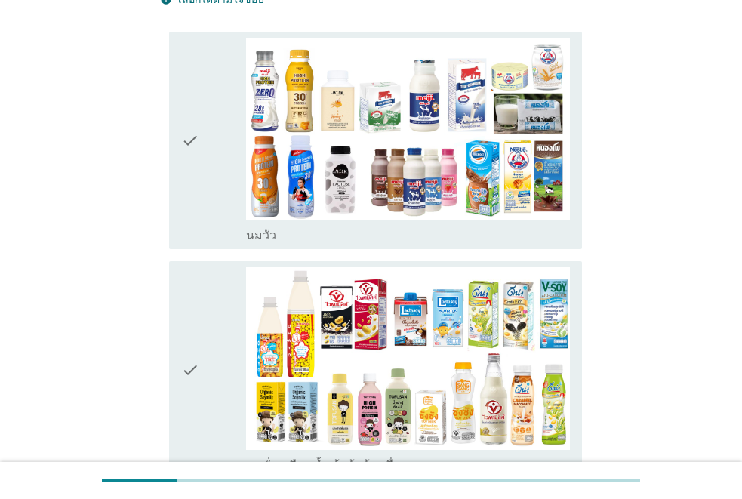
click at [217, 204] on div "check" at bounding box center [213, 141] width 65 height 206
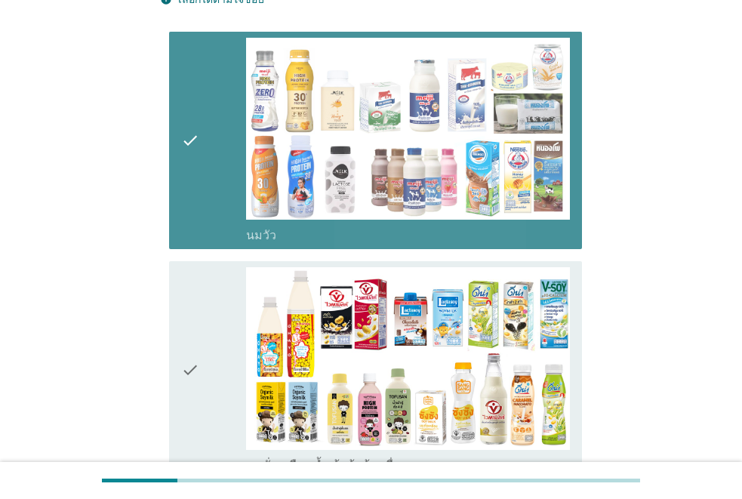
click at [208, 305] on div "check" at bounding box center [213, 370] width 65 height 206
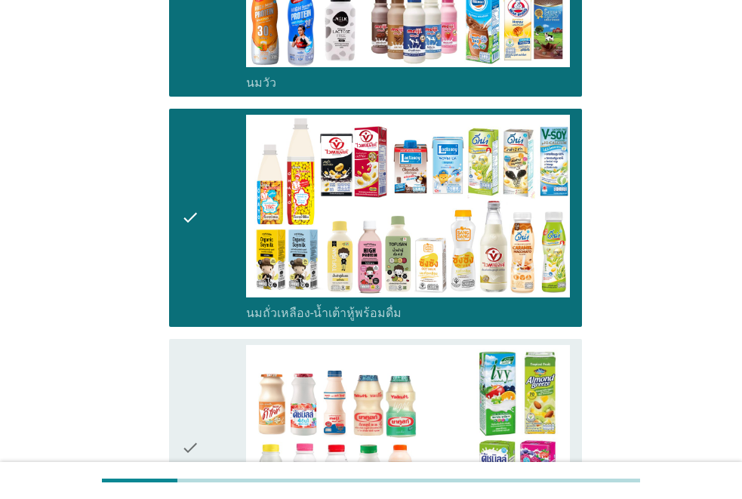
scroll to position [302, 0]
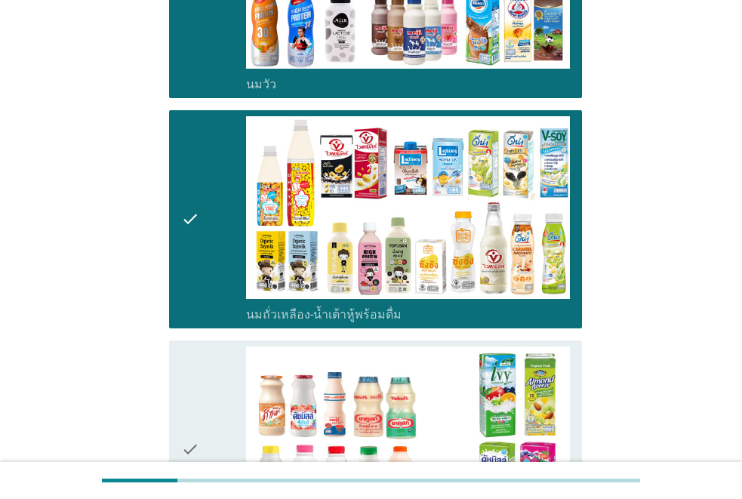
click at [203, 232] on div "check" at bounding box center [213, 219] width 65 height 206
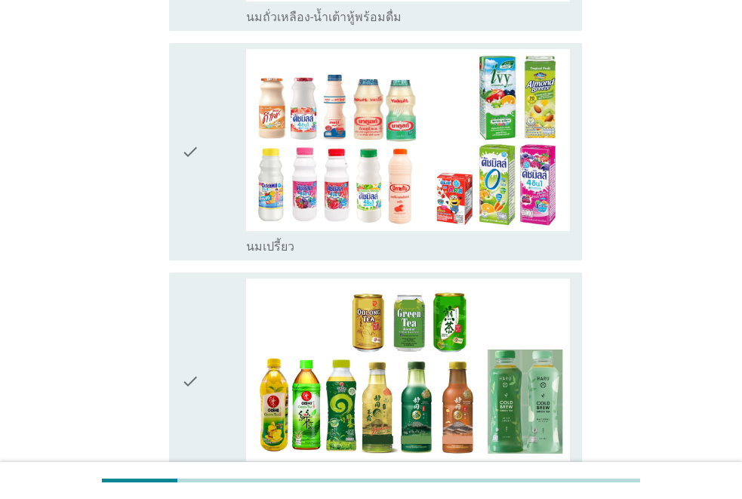
scroll to position [377, 0]
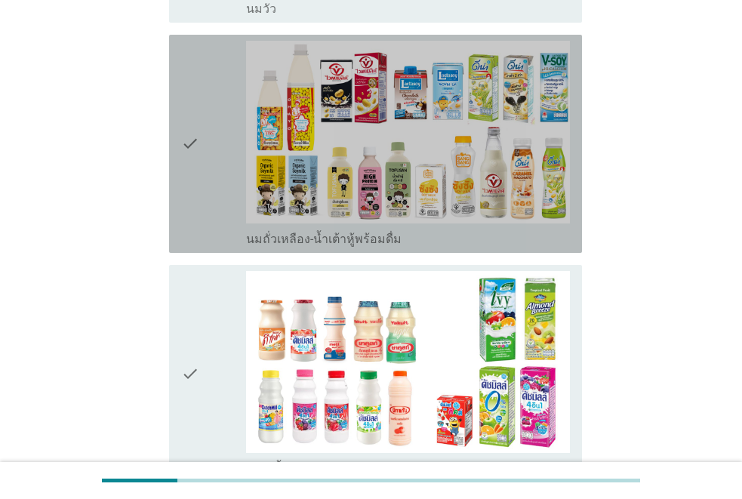
drag, startPoint x: 197, startPoint y: 128, endPoint x: 197, endPoint y: 257, distance: 129.0
click at [201, 137] on div "check" at bounding box center [213, 144] width 65 height 206
click at [195, 257] on div "check check_box_outline_blank นมถั่วเหลือง-น้ำเต้าหู้พร้อมดื่ม" at bounding box center [371, 144] width 422 height 230
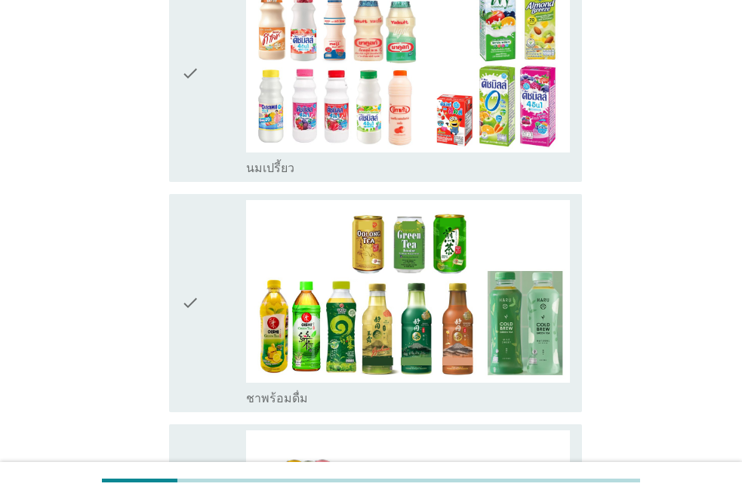
scroll to position [679, 0]
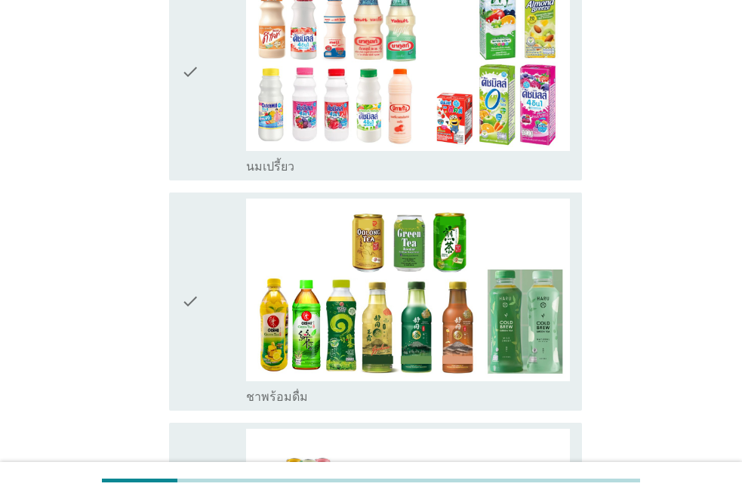
click at [218, 276] on div "check" at bounding box center [213, 301] width 65 height 206
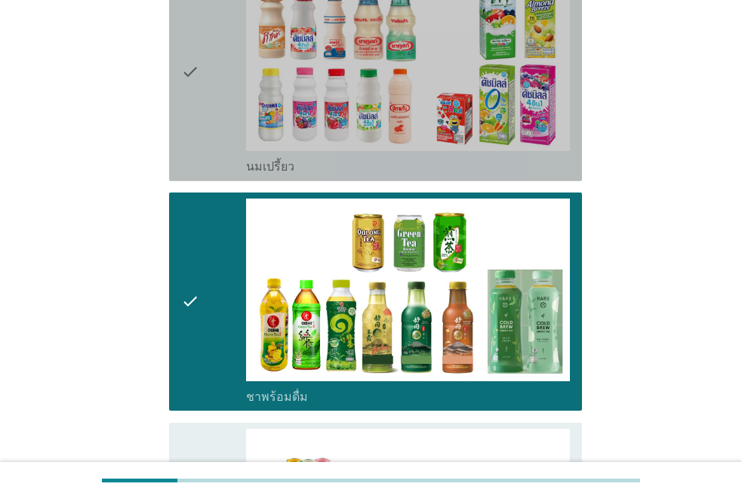
click at [214, 134] on div "check" at bounding box center [213, 72] width 65 height 206
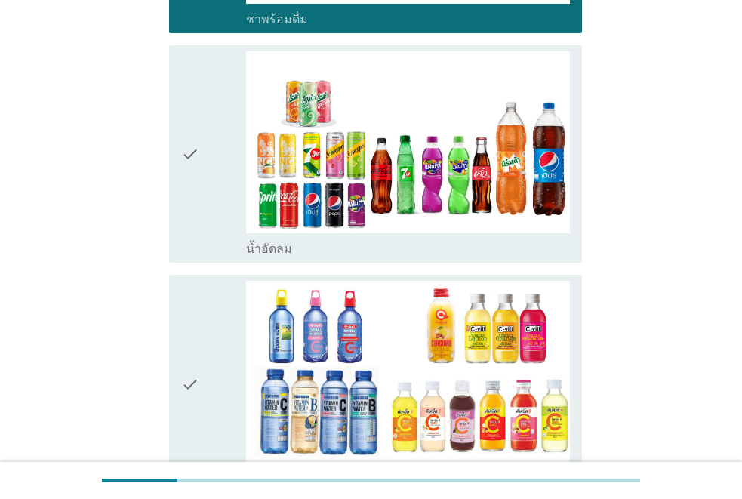
scroll to position [1132, 0]
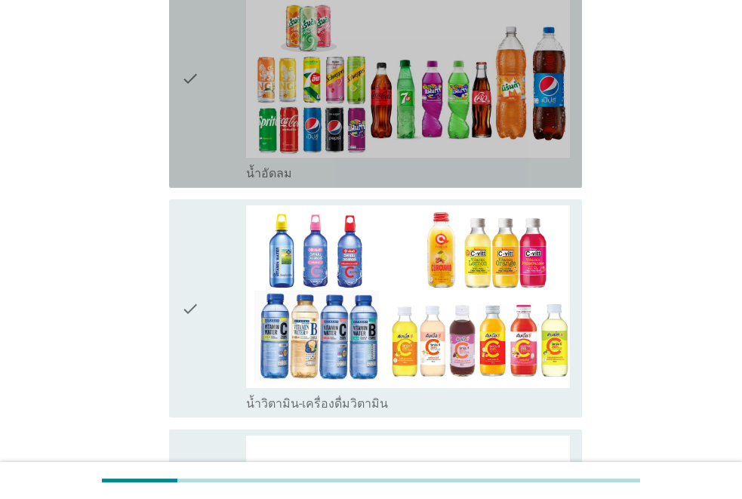
drag, startPoint x: 215, startPoint y: 140, endPoint x: 193, endPoint y: 283, distance: 145.0
click at [215, 143] on div "check" at bounding box center [213, 79] width 65 height 206
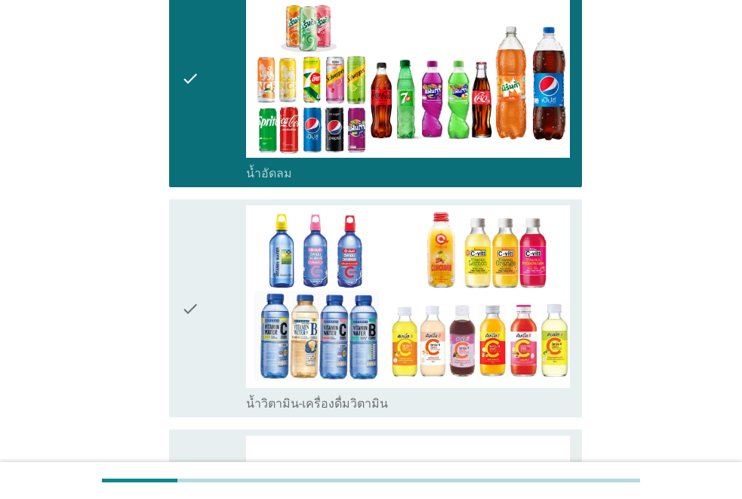
click at [192, 297] on icon "check" at bounding box center [190, 308] width 18 height 206
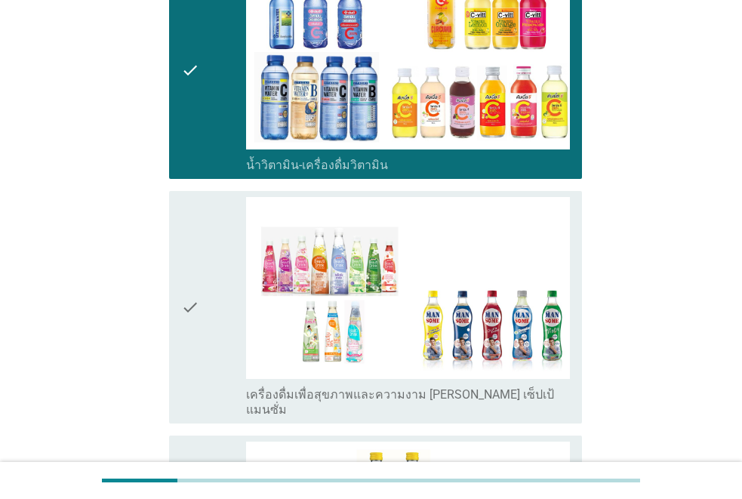
scroll to position [1585, 0]
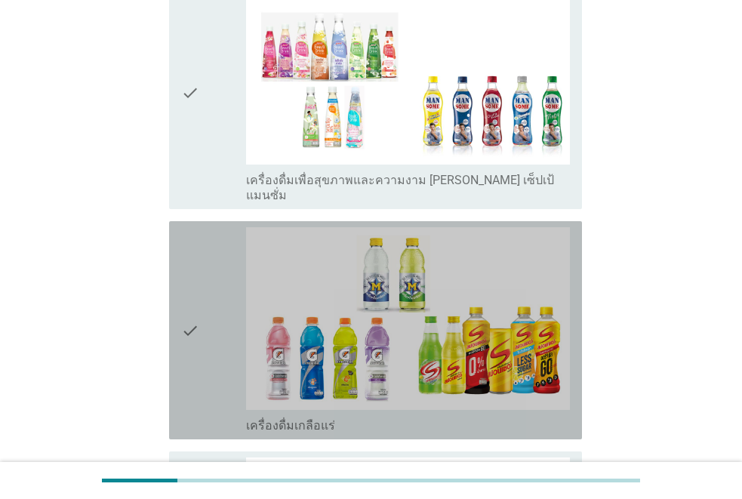
click at [200, 307] on div "check" at bounding box center [213, 330] width 65 height 206
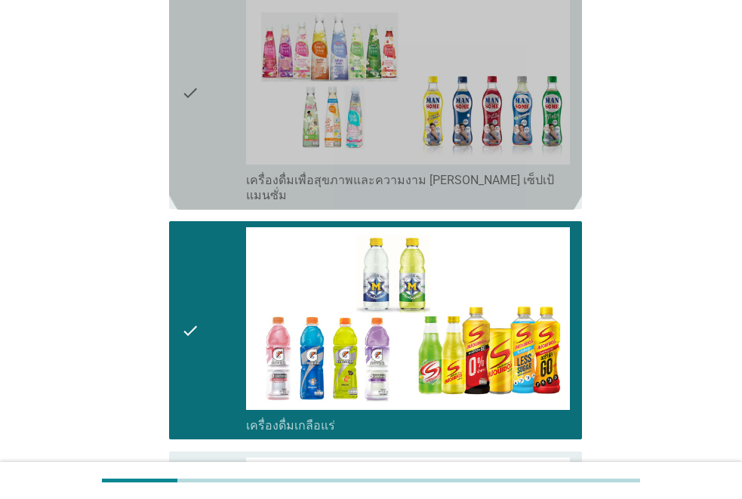
click at [181, 102] on icon "check" at bounding box center [190, 93] width 18 height 221
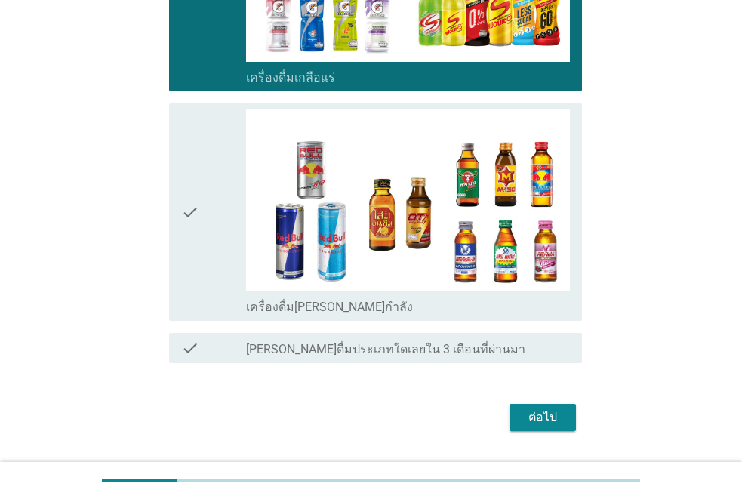
scroll to position [1958, 0]
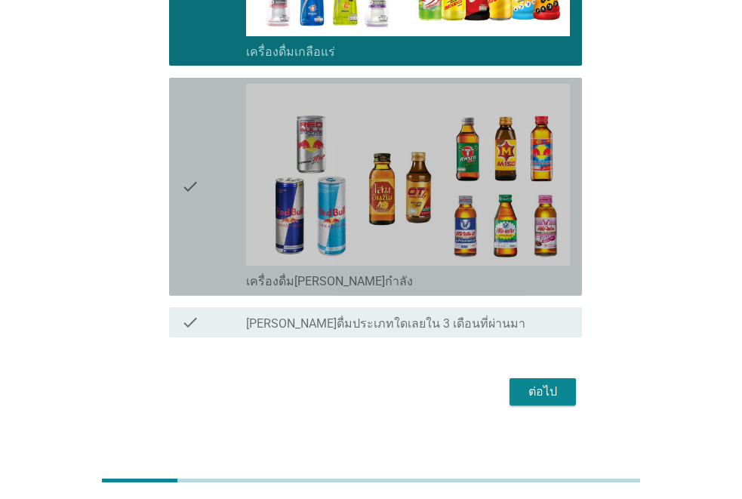
click at [208, 233] on div "check" at bounding box center [213, 187] width 65 height 206
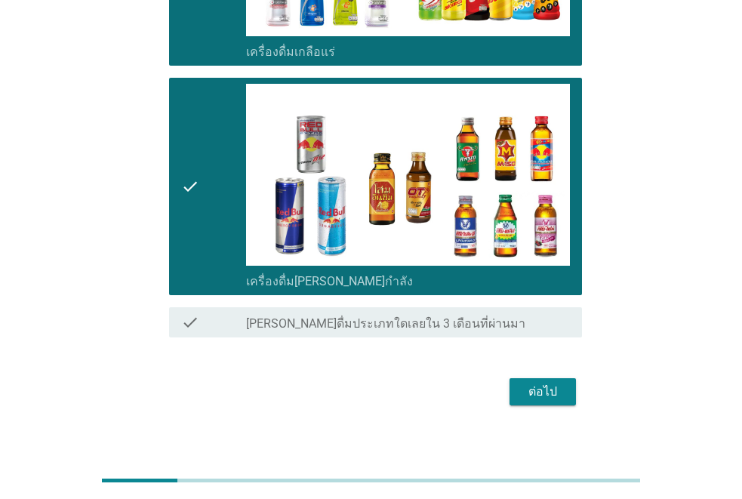
click at [530, 383] on div "ต่อไป" at bounding box center [542, 392] width 42 height 18
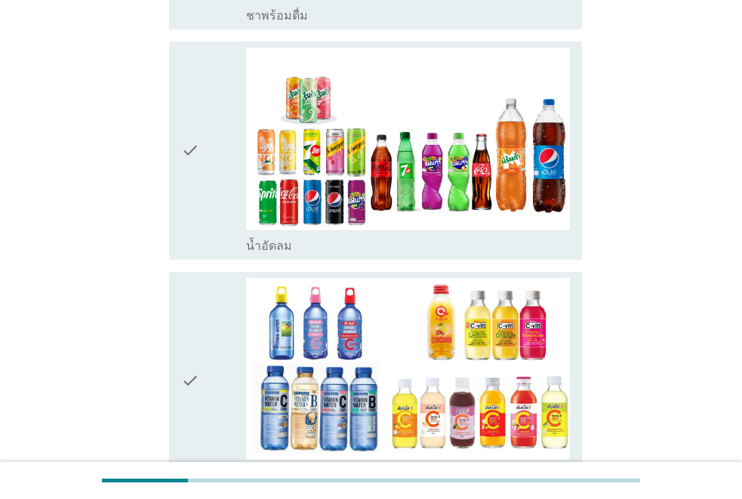
scroll to position [679, 0]
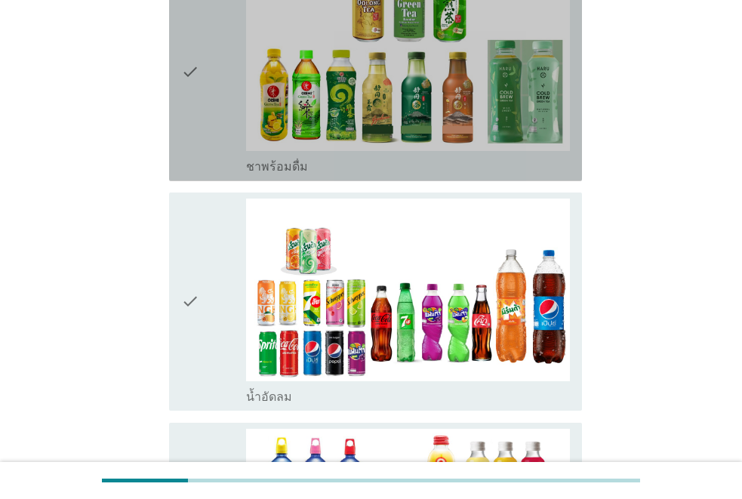
click at [205, 125] on div "check" at bounding box center [213, 72] width 65 height 206
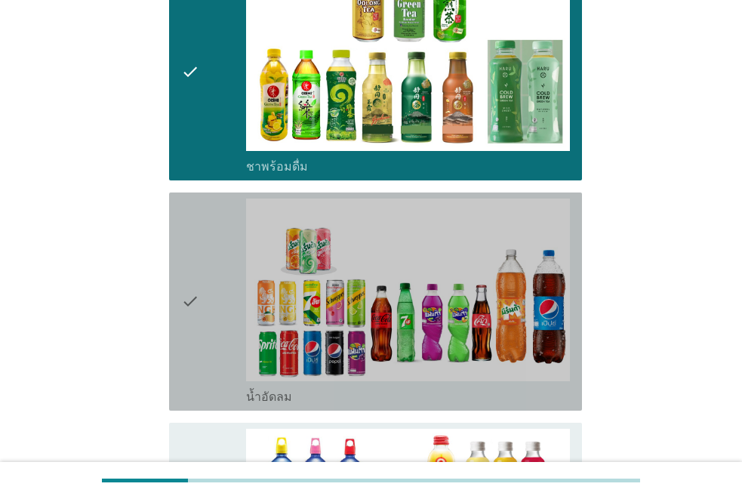
click at [204, 297] on div "check" at bounding box center [213, 301] width 65 height 206
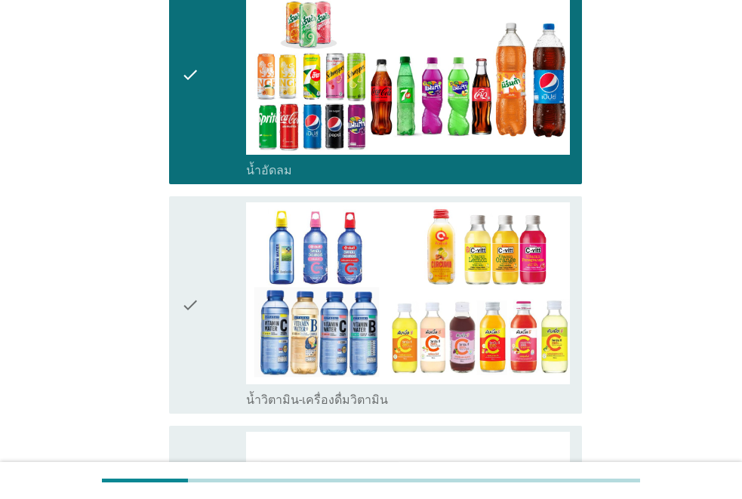
click at [208, 284] on div "check" at bounding box center [213, 305] width 65 height 206
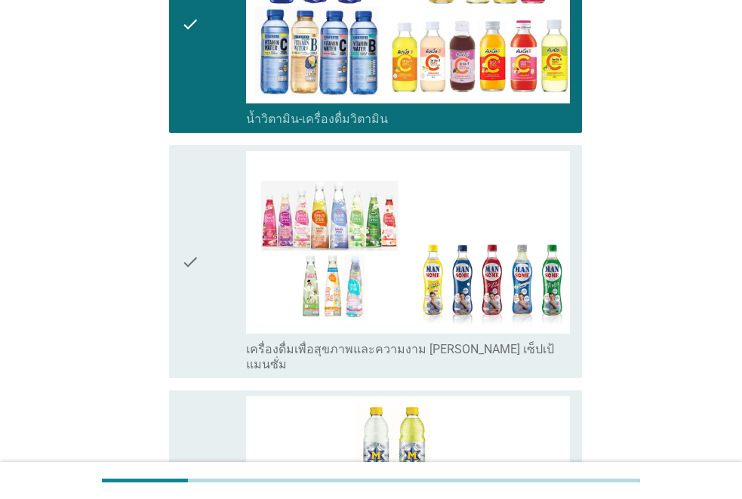
scroll to position [1207, 0]
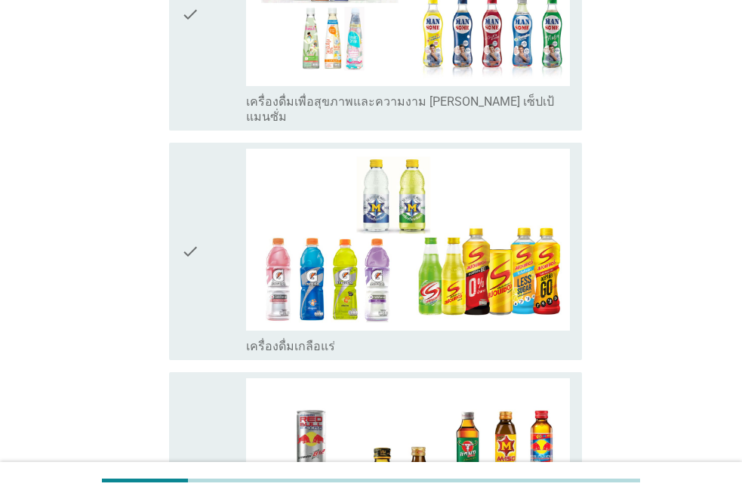
click at [212, 273] on div "check" at bounding box center [213, 252] width 65 height 206
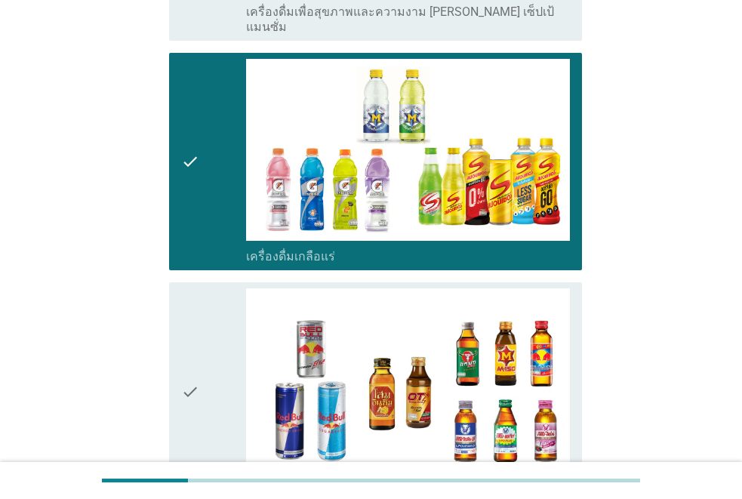
scroll to position [1585, 0]
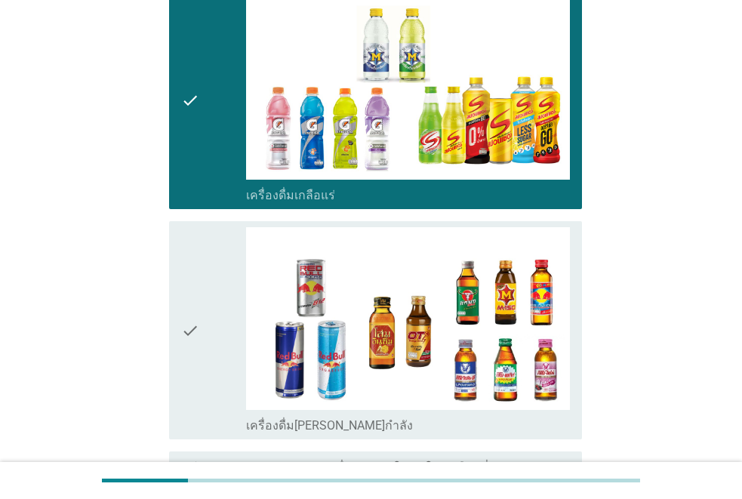
click at [212, 272] on div "check" at bounding box center [213, 330] width 65 height 206
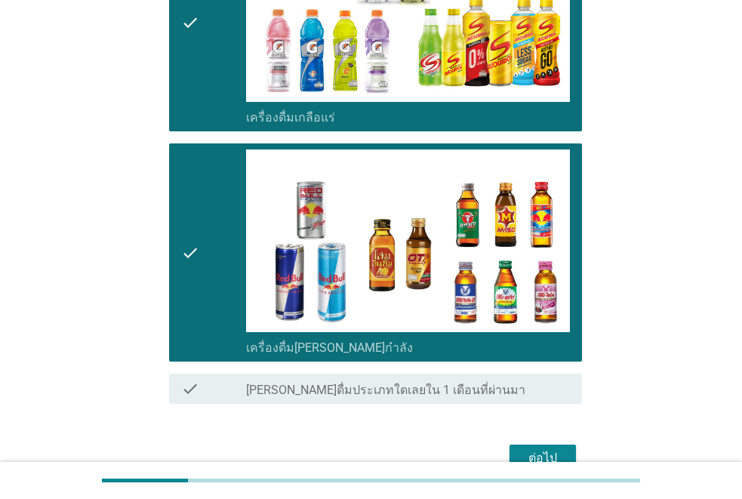
scroll to position [1728, 0]
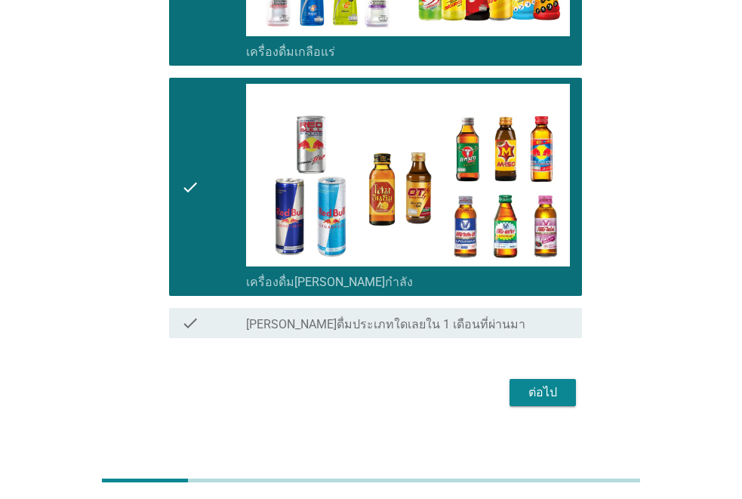
click at [540, 383] on div "ต่อไป" at bounding box center [542, 392] width 42 height 18
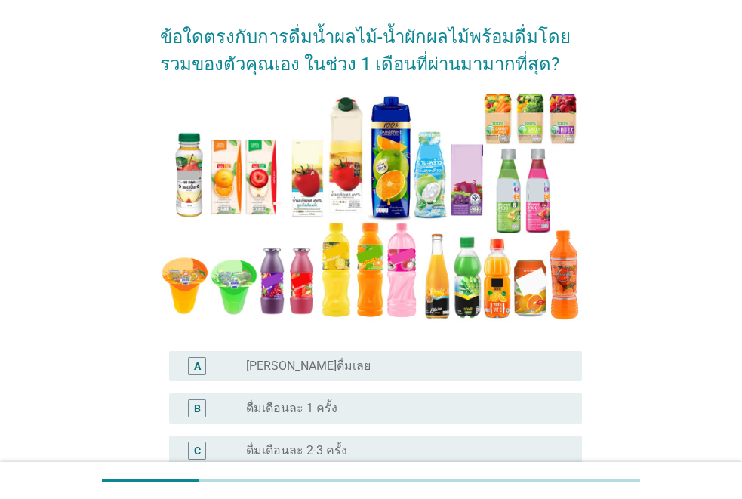
scroll to position [226, 0]
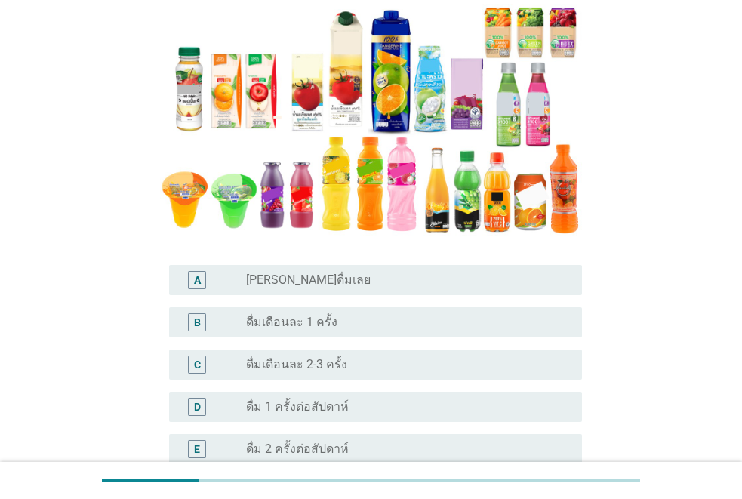
click at [294, 408] on label "ดื่ม 1 ครั้งต่อสัปดาห์" at bounding box center [297, 406] width 103 height 15
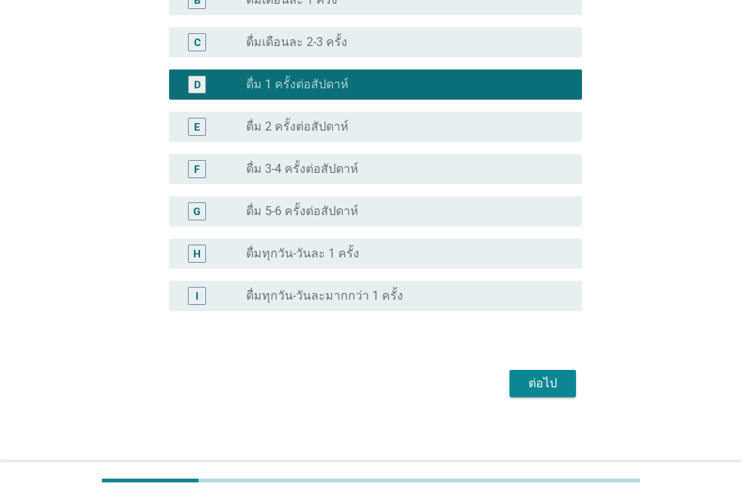
scroll to position [555, 0]
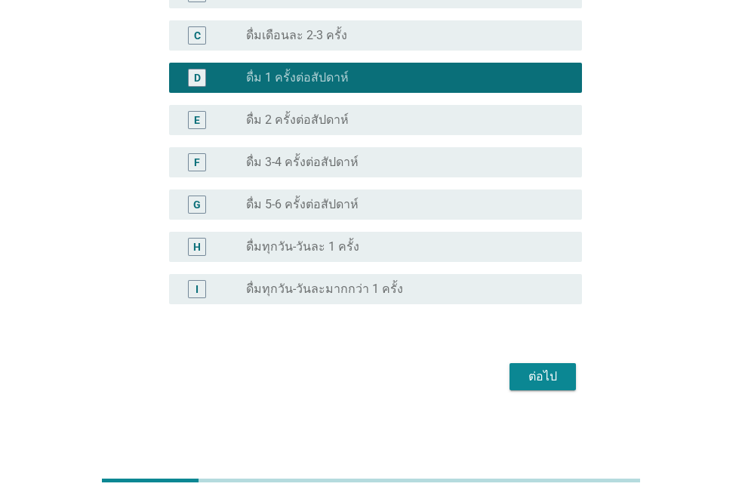
click at [528, 377] on div "ต่อไป" at bounding box center [542, 376] width 42 height 18
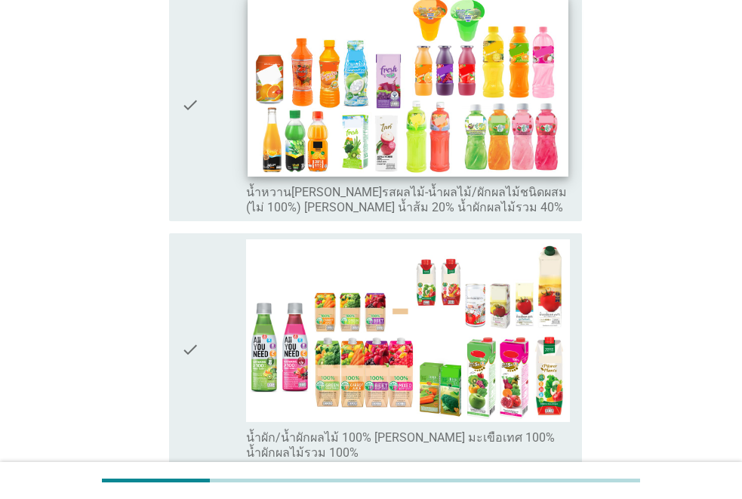
scroll to position [302, 0]
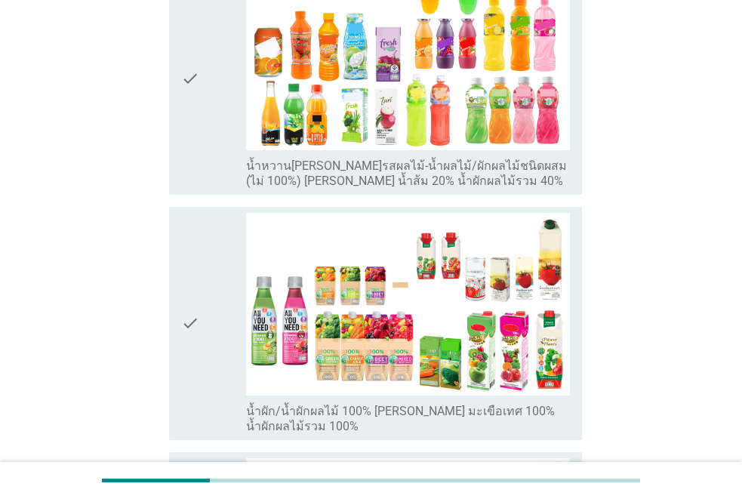
click at [205, 94] on div "check" at bounding box center [213, 78] width 65 height 221
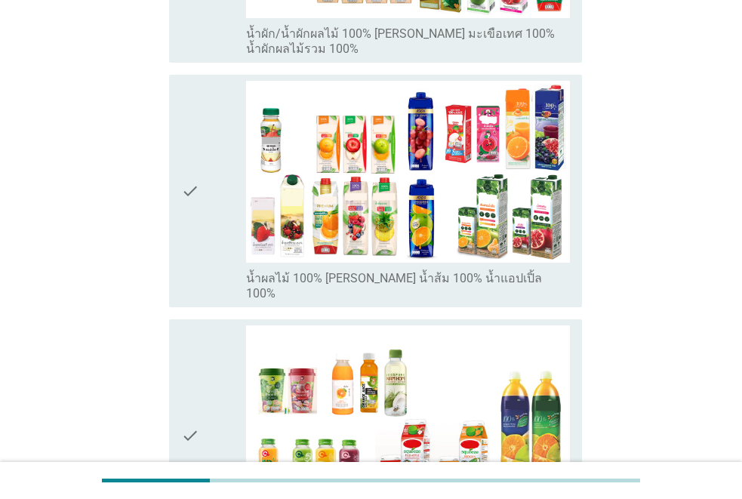
click at [217, 192] on div "check" at bounding box center [213, 191] width 65 height 221
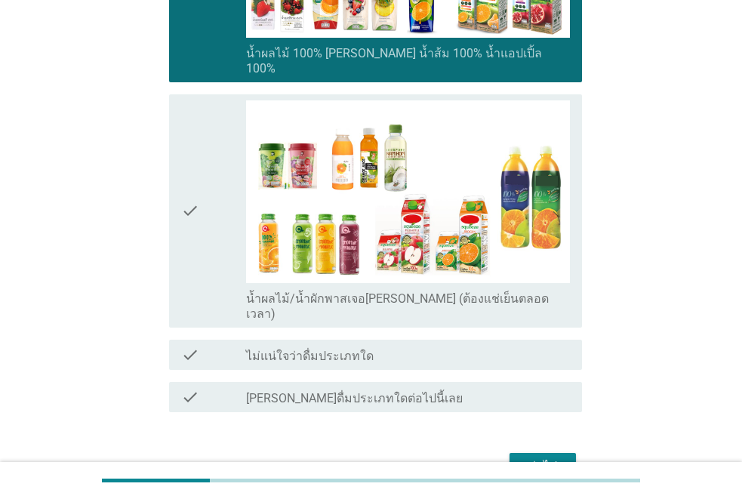
scroll to position [936, 0]
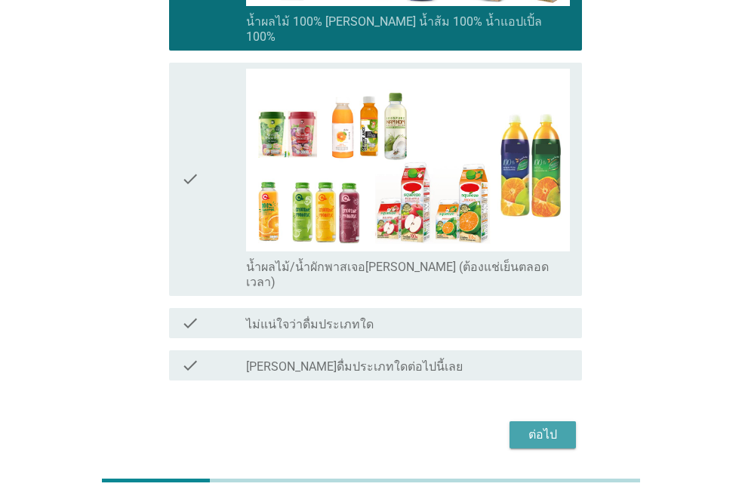
click at [547, 426] on div "ต่อไป" at bounding box center [542, 435] width 42 height 18
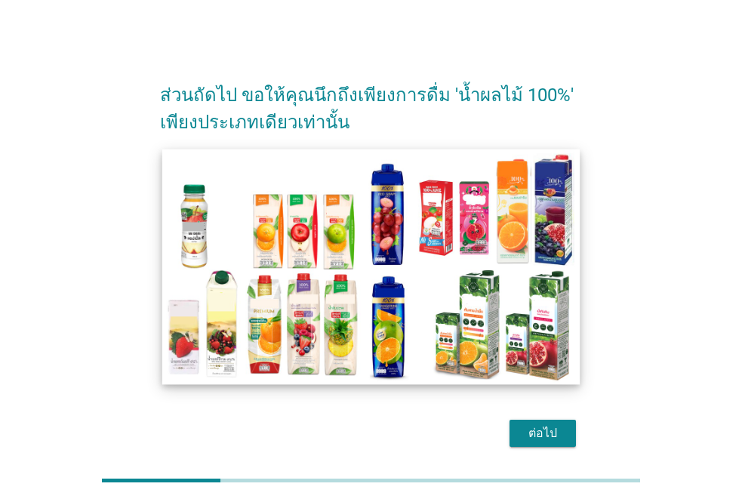
scroll to position [57, 0]
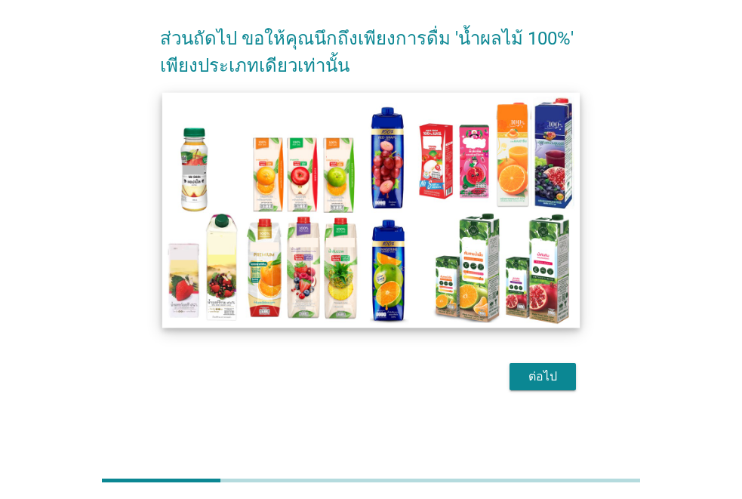
click at [432, 238] on img at bounding box center [371, 209] width 418 height 235
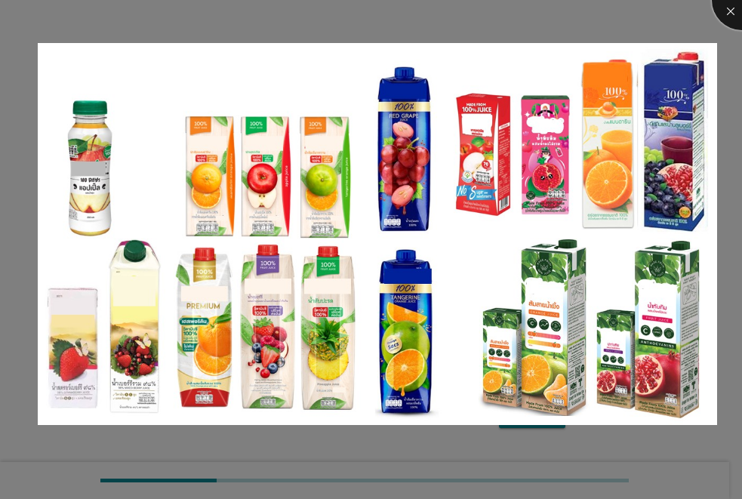
click at [727, 12] on div at bounding box center [742, 0] width 60 height 60
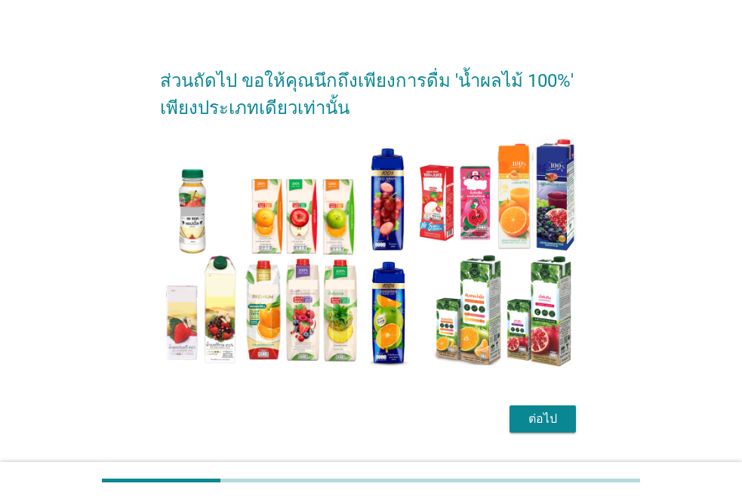
click at [526, 420] on div "ต่อไป" at bounding box center [542, 419] width 42 height 18
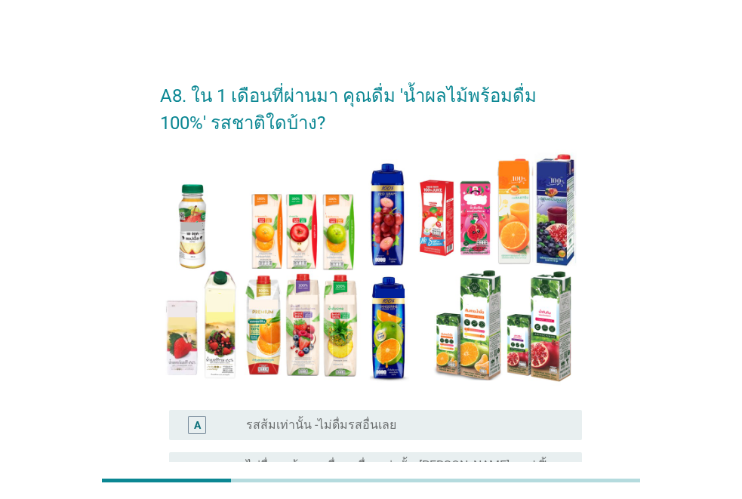
scroll to position [151, 0]
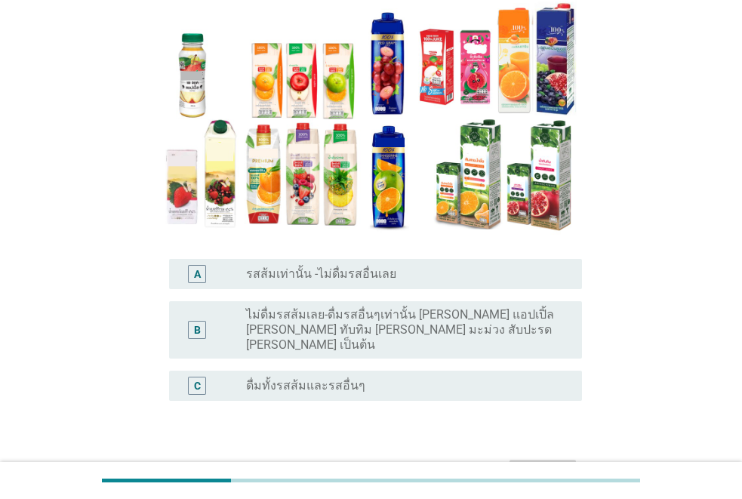
click at [309, 378] on label "ดื่มทั้งรสส้มและรสอื่นๆ" at bounding box center [305, 385] width 119 height 15
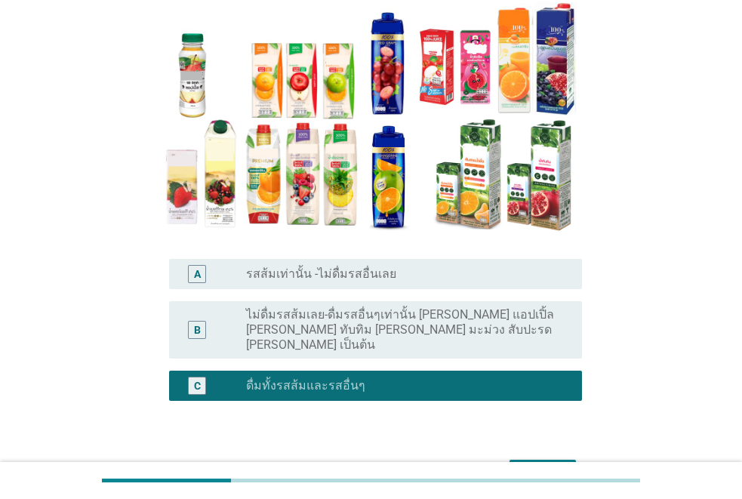
click at [527, 464] on div "ต่อไป" at bounding box center [542, 473] width 42 height 18
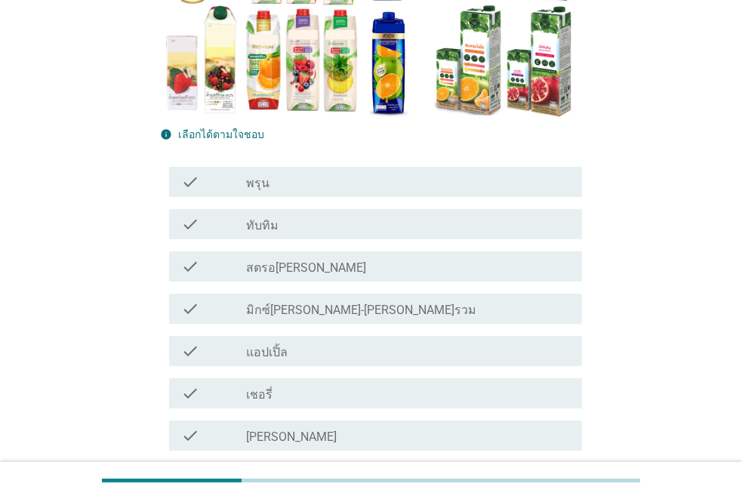
scroll to position [302, 0]
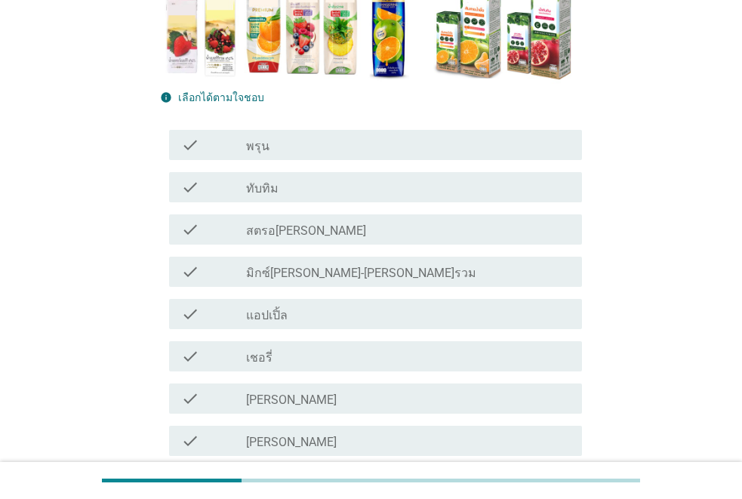
click at [318, 186] on div "check_box_outline_blank ทับทิม" at bounding box center [408, 187] width 324 height 18
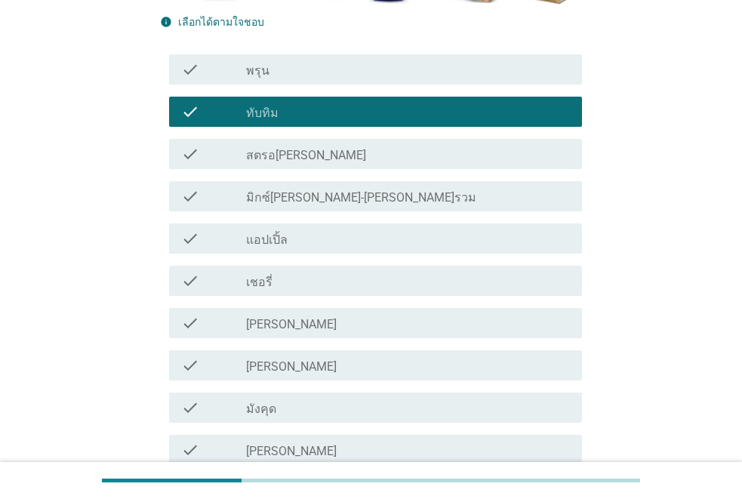
click at [322, 194] on label "มิกซ์[PERSON_NAME]-[PERSON_NAME]รวม" at bounding box center [361, 197] width 230 height 15
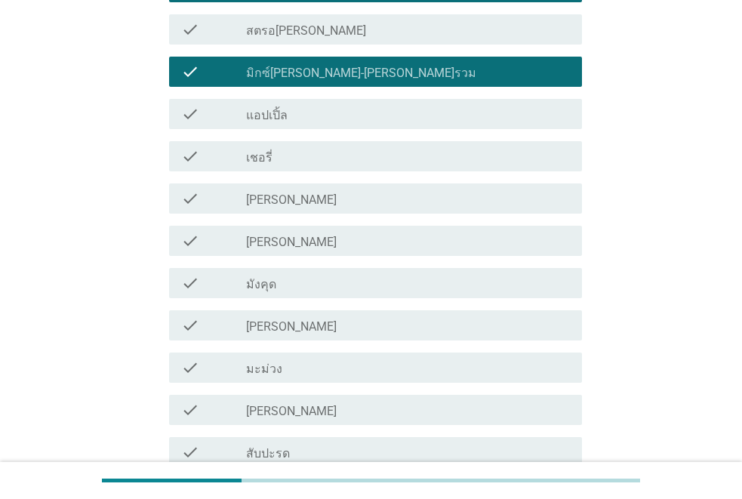
scroll to position [528, 0]
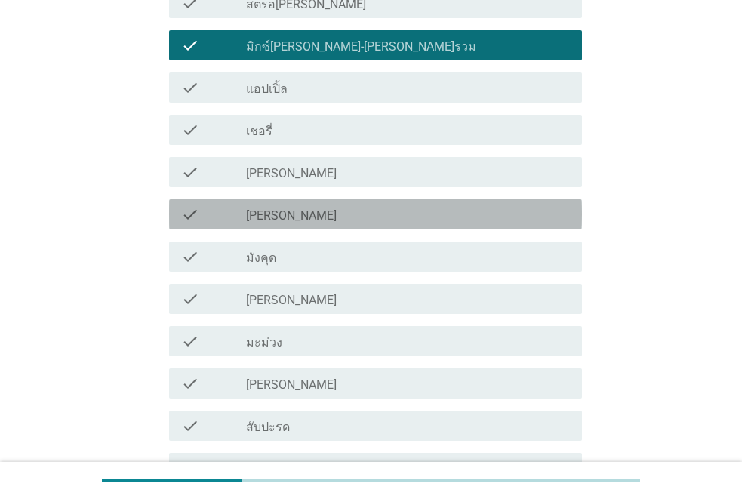
click at [290, 215] on div "check_box_outline_blank [PERSON_NAME]" at bounding box center [408, 214] width 324 height 18
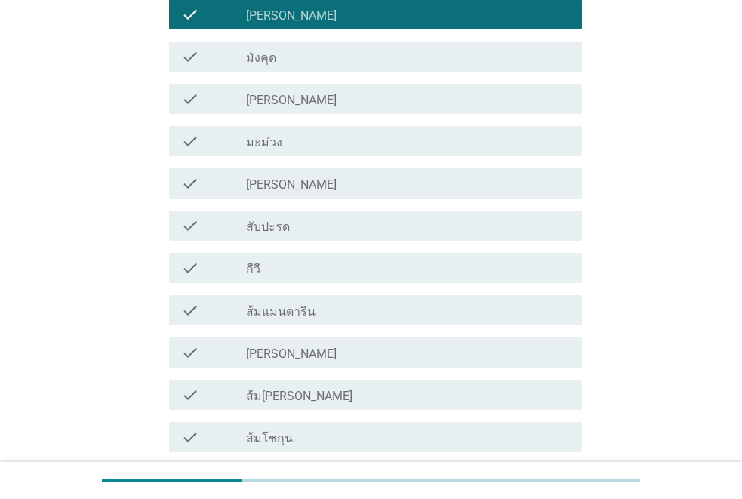
scroll to position [755, 0]
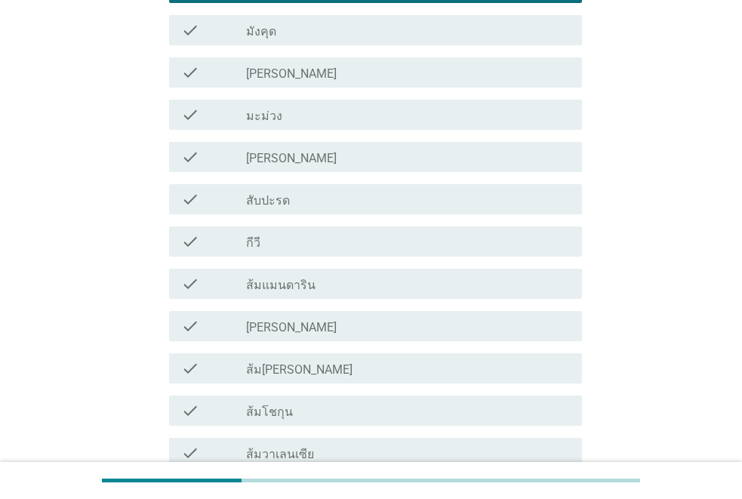
click at [315, 322] on div "check_box_outline_blank [PERSON_NAME]" at bounding box center [408, 326] width 324 height 18
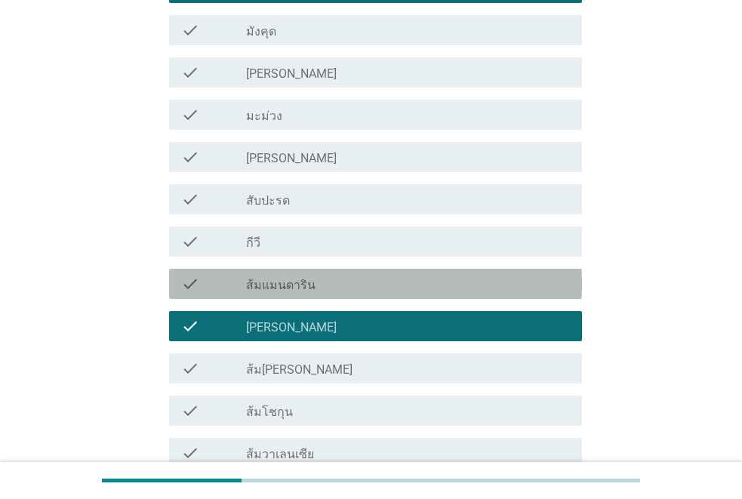
click at [303, 291] on label "ส้มแมนดาริน" at bounding box center [280, 285] width 69 height 15
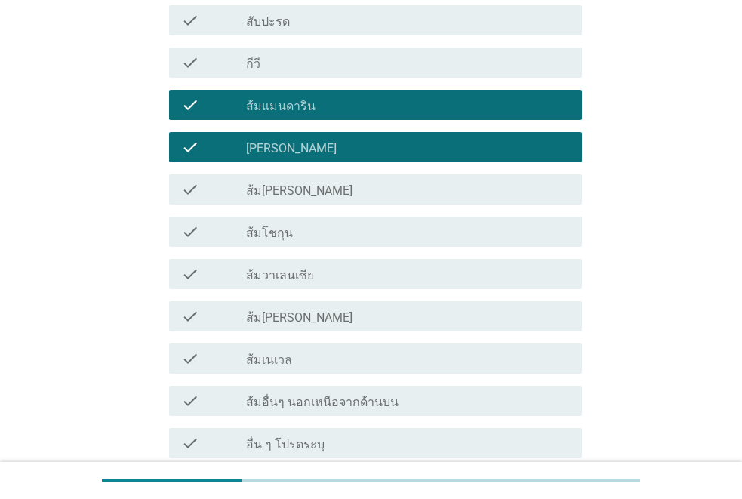
scroll to position [981, 0]
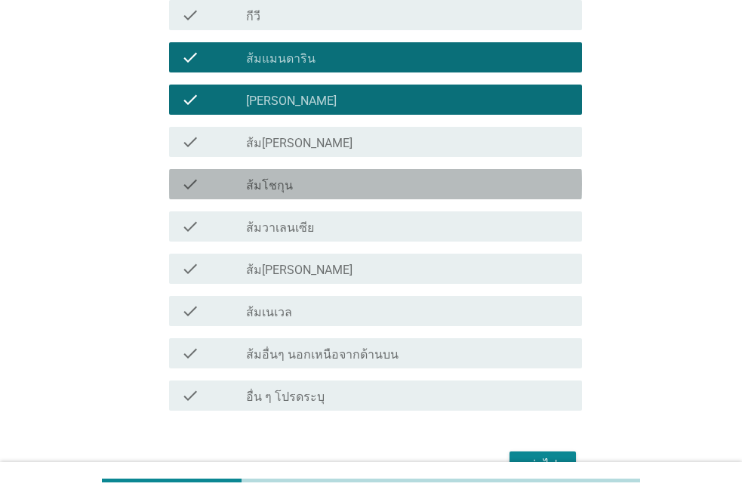
click at [449, 180] on div "check_box_outline_blank ส้มโชกุน" at bounding box center [408, 184] width 324 height 18
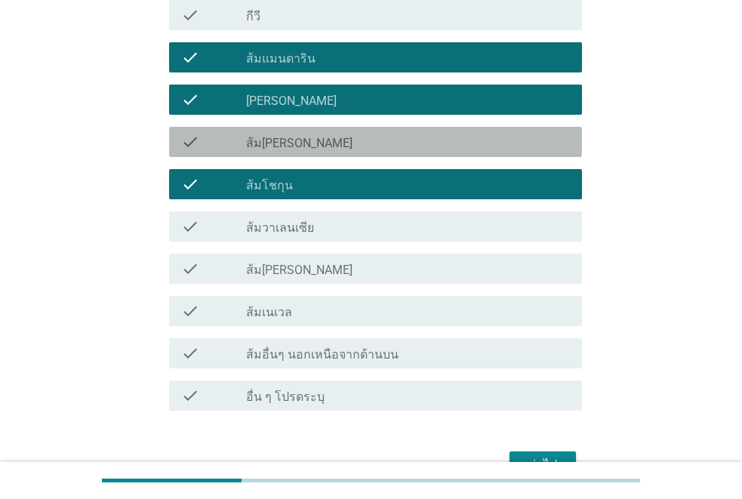
drag, startPoint x: 453, startPoint y: 149, endPoint x: 515, endPoint y: 199, distance: 78.8
click at [453, 148] on div "check_box_outline_blank ส้ม[PERSON_NAME]" at bounding box center [408, 142] width 324 height 18
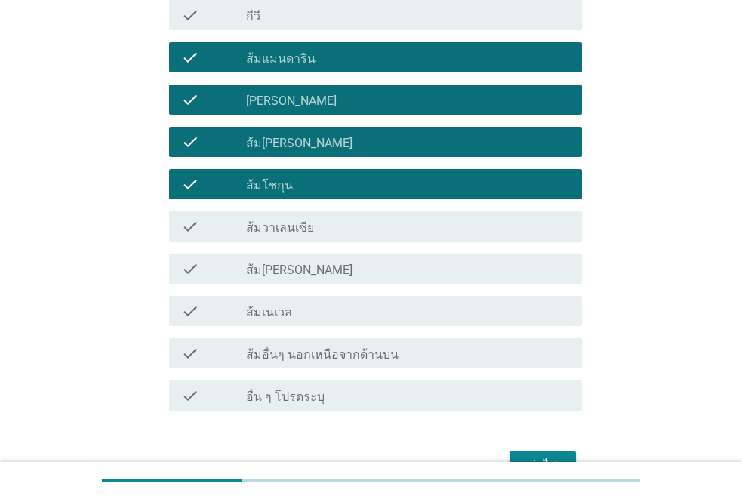
click at [543, 455] on button "ต่อไป" at bounding box center [542, 464] width 66 height 27
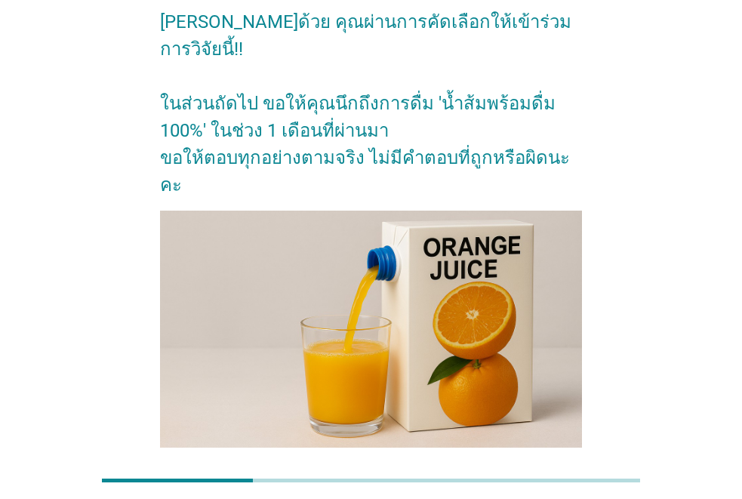
scroll to position [139, 0]
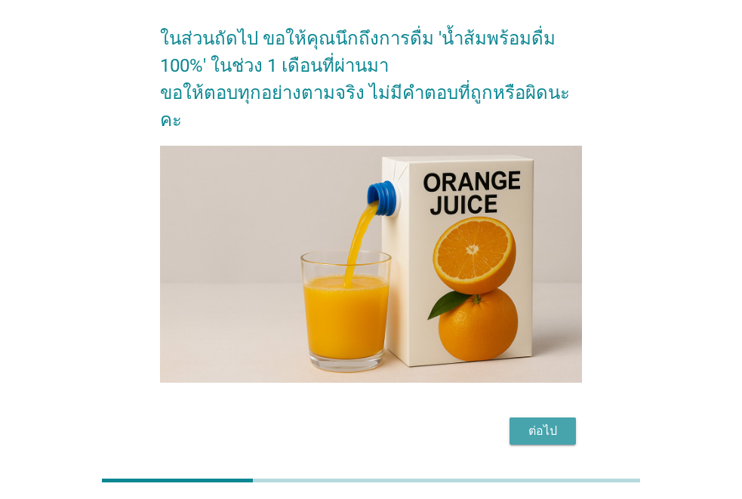
click at [523, 422] on div "ต่อไป" at bounding box center [542, 431] width 42 height 18
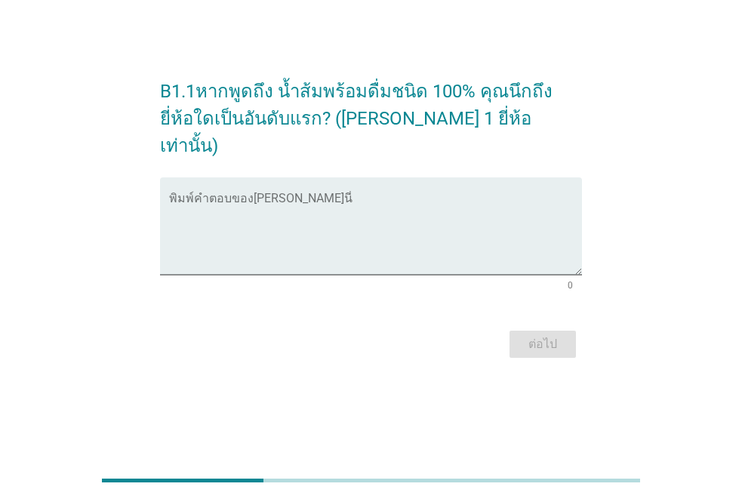
scroll to position [0, 0]
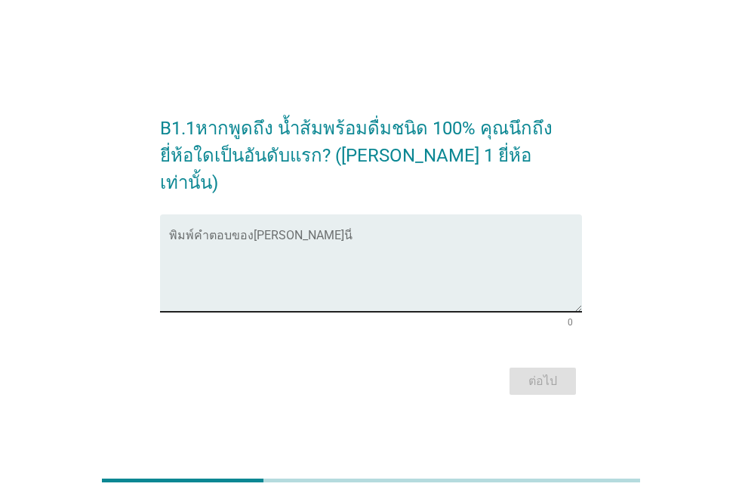
click at [286, 233] on textarea "พิมพ์คำตอบของคุณ ที่นี่" at bounding box center [375, 271] width 413 height 79
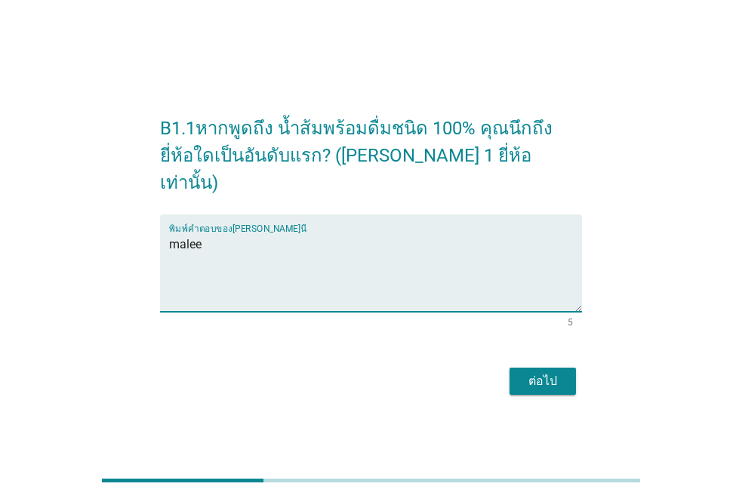
type textarea "malee"
drag, startPoint x: 535, startPoint y: 366, endPoint x: 541, endPoint y: 371, distance: 8.0
click at [536, 372] on div "ต่อไป" at bounding box center [542, 381] width 42 height 18
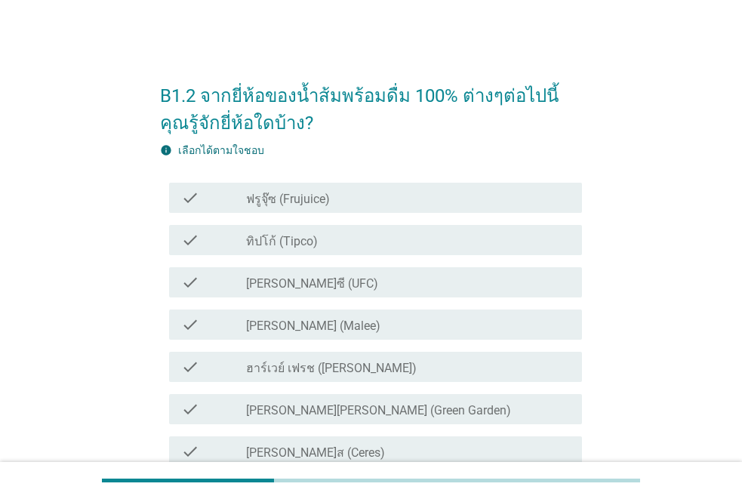
drag, startPoint x: 244, startPoint y: 247, endPoint x: 250, endPoint y: 318, distance: 70.4
click at [244, 248] on div "check" at bounding box center [213, 240] width 65 height 18
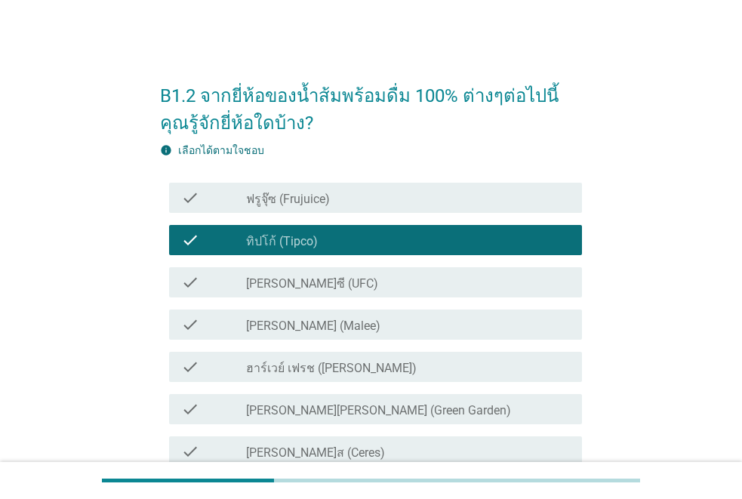
drag, startPoint x: 254, startPoint y: 278, endPoint x: 259, endPoint y: 314, distance: 35.8
click at [256, 291] on div "check check_box_outline_blank [PERSON_NAME]ซี (UFC)" at bounding box center [375, 282] width 413 height 30
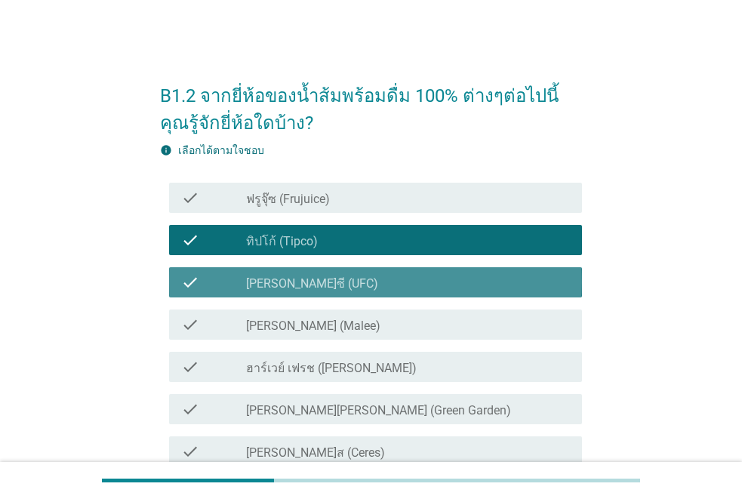
click at [258, 331] on label "[PERSON_NAME] (Malee)" at bounding box center [313, 325] width 134 height 15
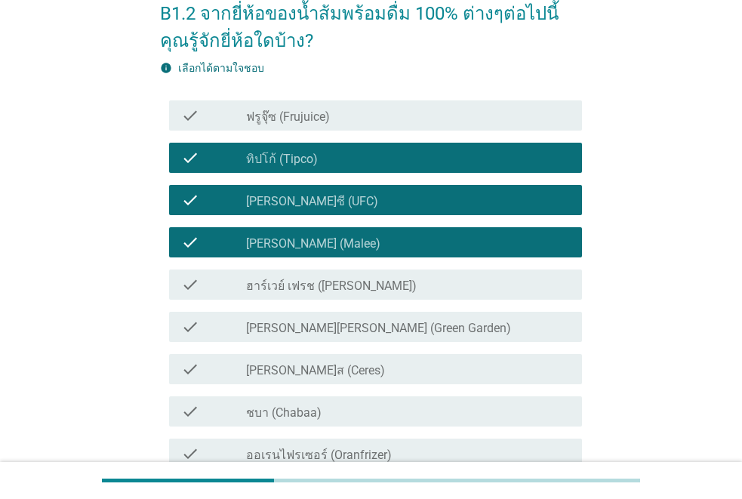
scroll to position [151, 0]
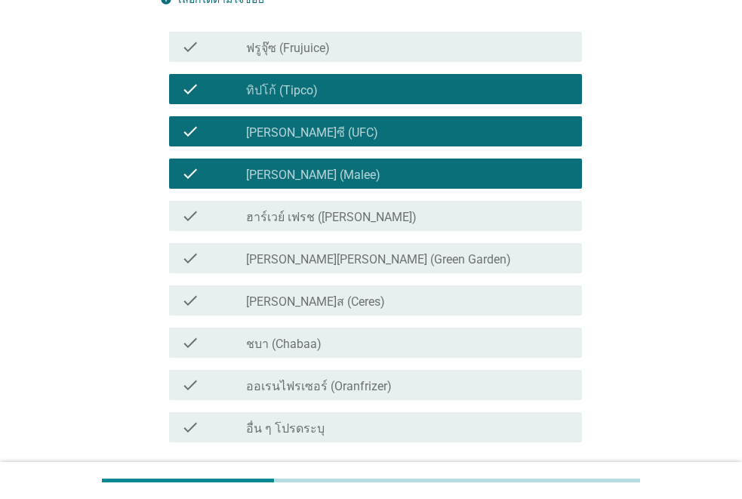
click at [232, 344] on div "check" at bounding box center [213, 343] width 65 height 18
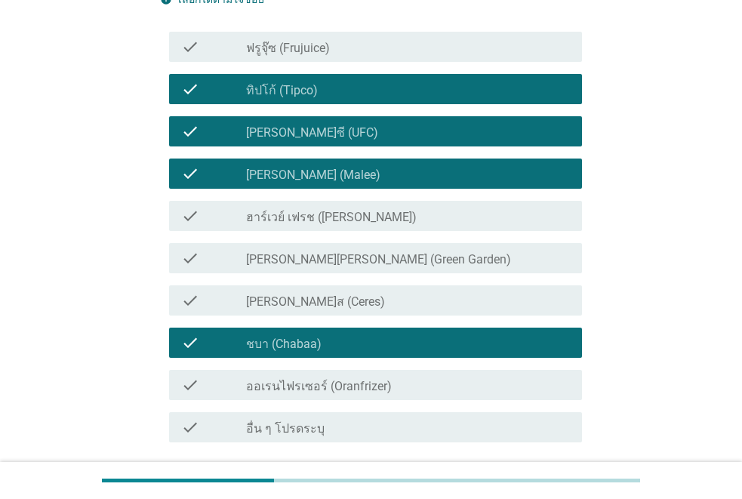
click at [320, 257] on label "[PERSON_NAME][PERSON_NAME] (Green Garden)" at bounding box center [378, 259] width 265 height 15
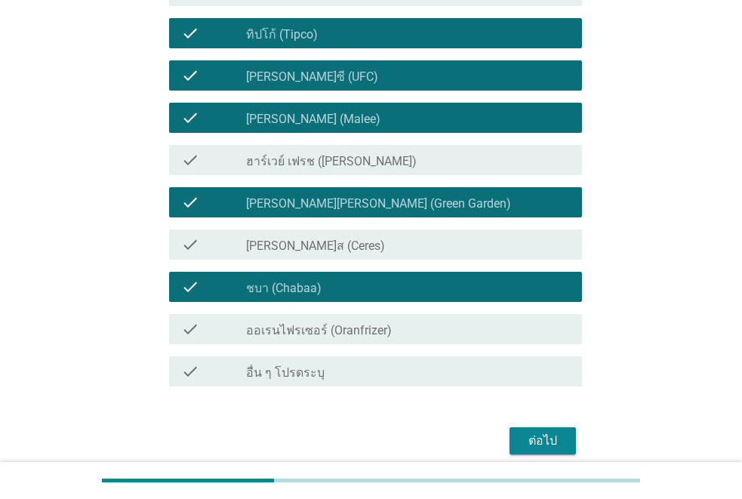
scroll to position [270, 0]
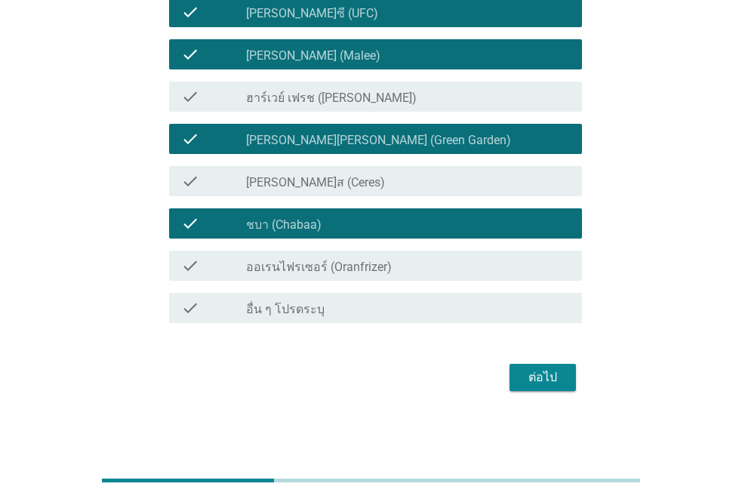
click at [549, 383] on div "ต่อไป" at bounding box center [542, 377] width 42 height 18
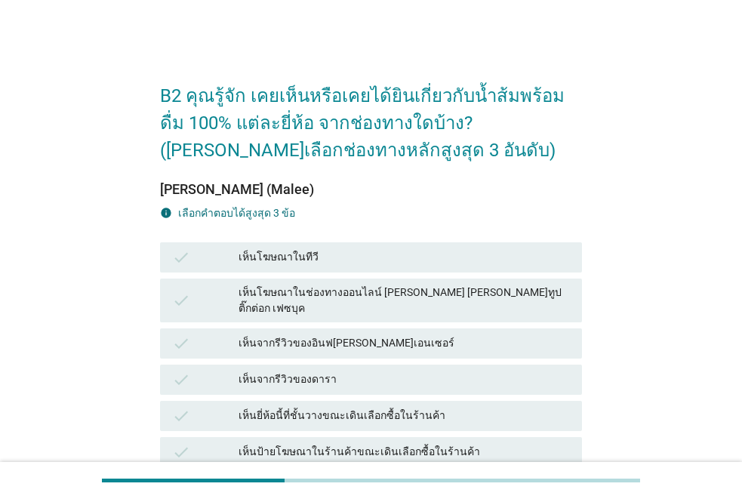
click at [235, 262] on div "check" at bounding box center [205, 257] width 66 height 18
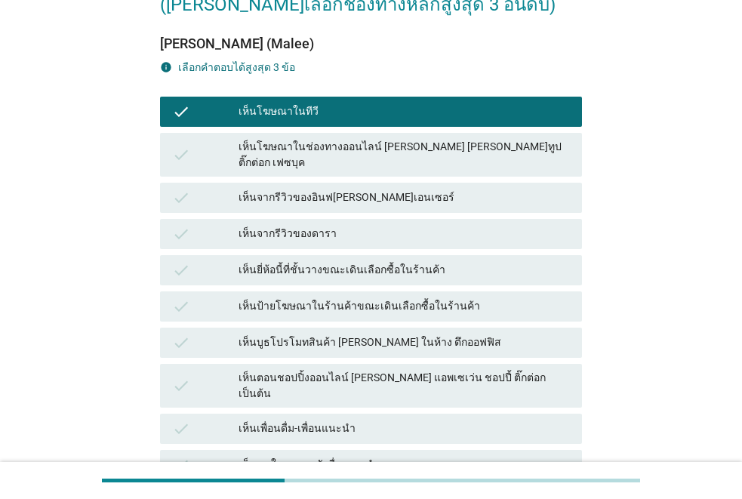
scroll to position [302, 0]
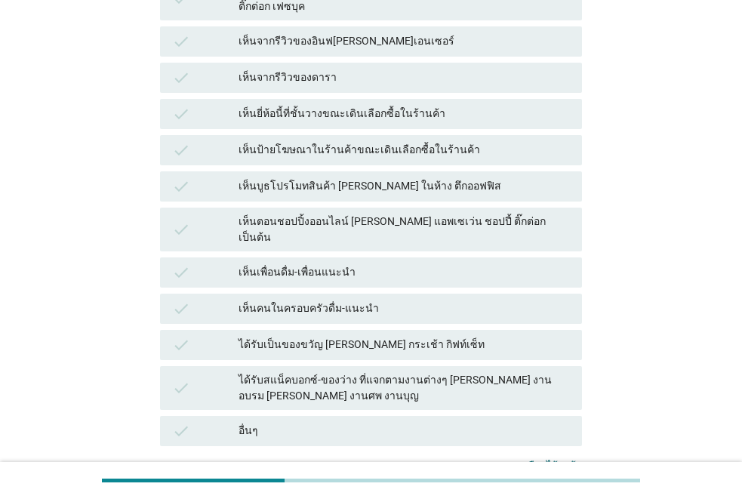
click at [279, 75] on div "check เห็นจากรีวิวของดารา" at bounding box center [371, 78] width 422 height 30
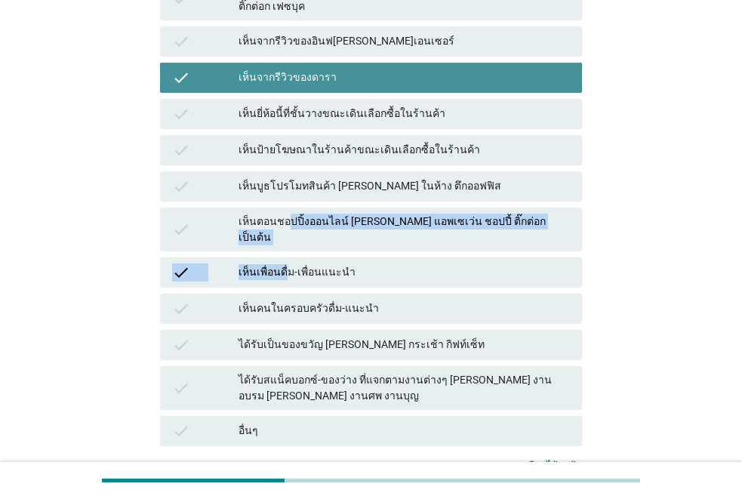
drag, startPoint x: 287, startPoint y: 220, endPoint x: 272, endPoint y: 292, distance: 73.3
click at [284, 249] on div "check เห็นโฆษณาในทีวี check เห็นโฆษณาในช่องทางออนไลน์ [PERSON_NAME] [PERSON_NAM…" at bounding box center [371, 193] width 428 height 512
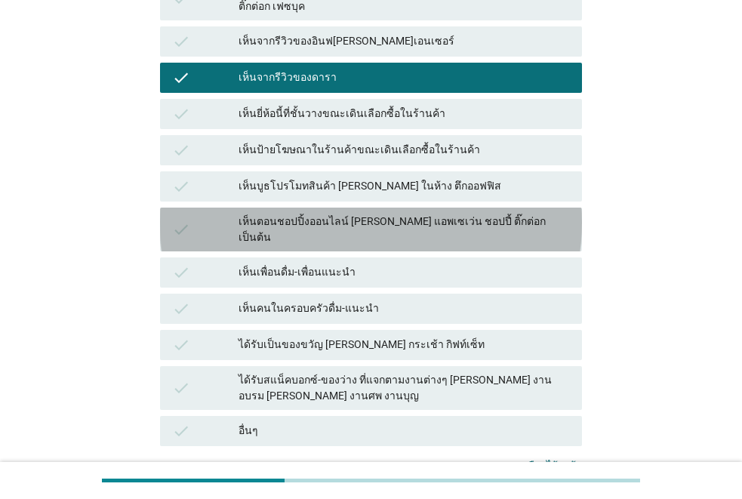
click at [272, 294] on div "check เห็นคนในครอบครัวดื่ม-แนะนำ" at bounding box center [371, 309] width 422 height 30
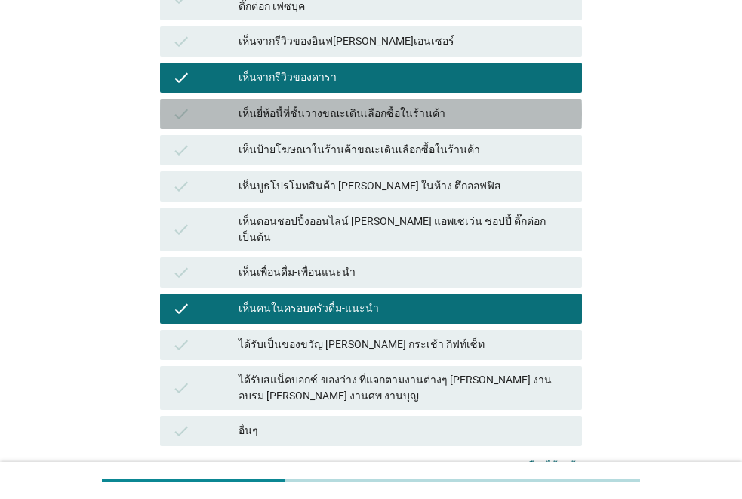
click at [309, 105] on div "เห็นยี่ห้อนี้ที่ชั้นวางขณะเดินเลือกซื้อในร้านค้า" at bounding box center [403, 114] width 331 height 18
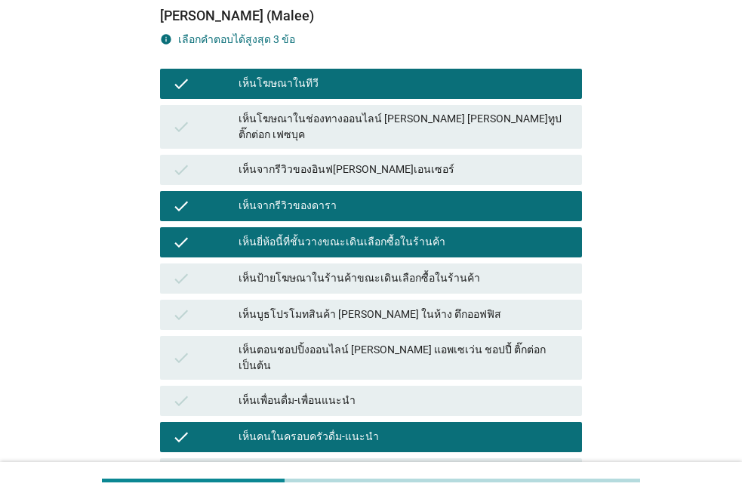
scroll to position [257, 0]
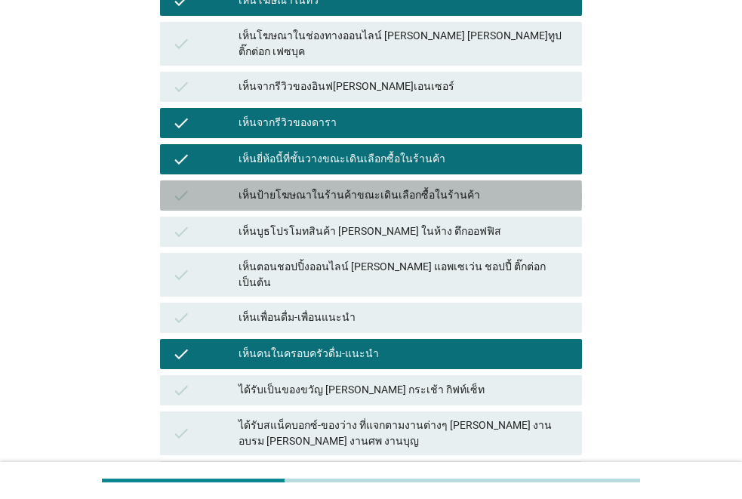
click at [331, 186] on div "เห็นป้ายโฆษณาในร้านค้าขณะเดินเลือกซื้อในร้านค้า" at bounding box center [403, 195] width 331 height 18
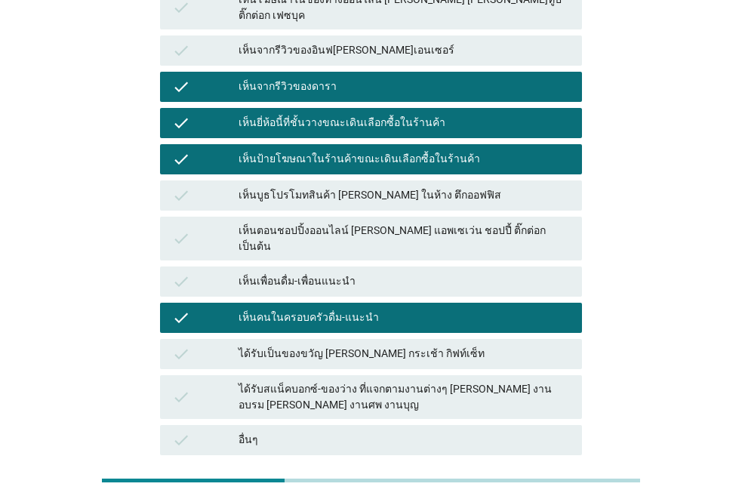
scroll to position [181, 0]
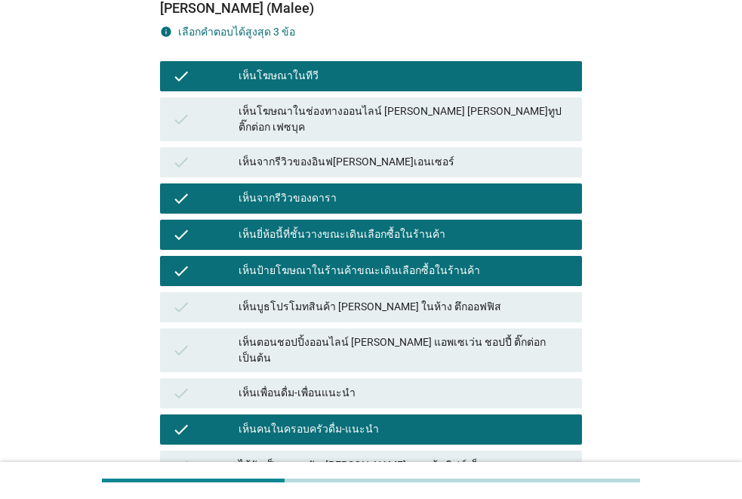
click at [275, 78] on div "เห็นโฆษณาในทีวี" at bounding box center [403, 76] width 331 height 18
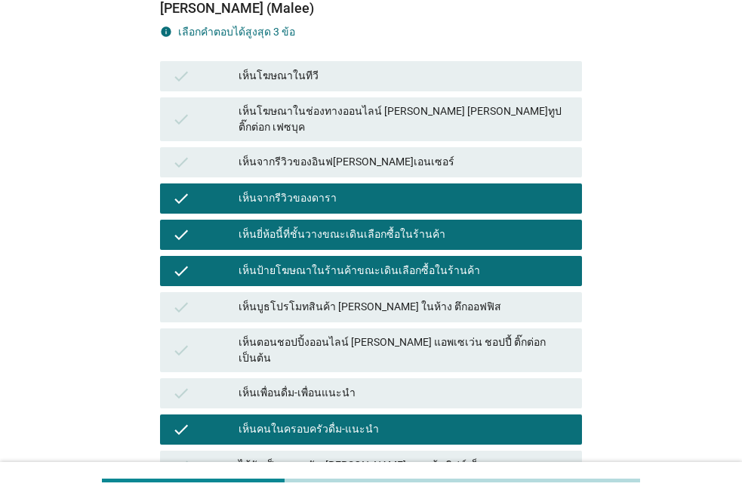
click at [275, 72] on div "เห็นโฆษณาในทีวี" at bounding box center [403, 76] width 331 height 18
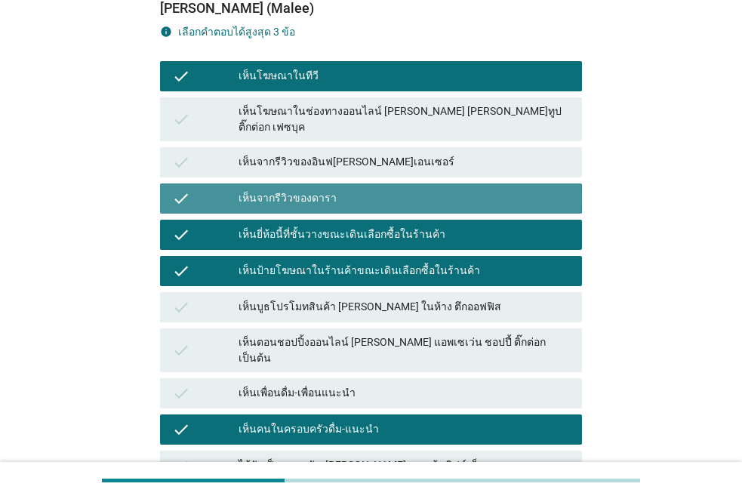
click at [265, 189] on div "เห็นจากรีวิวของดารา" at bounding box center [403, 198] width 331 height 18
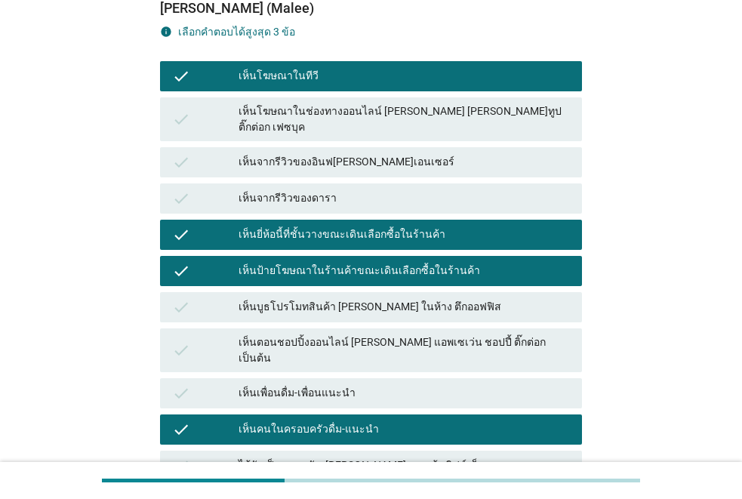
click at [295, 420] on div "เห็นคนในครอบครัวดื่ม-แนะนำ" at bounding box center [403, 429] width 331 height 18
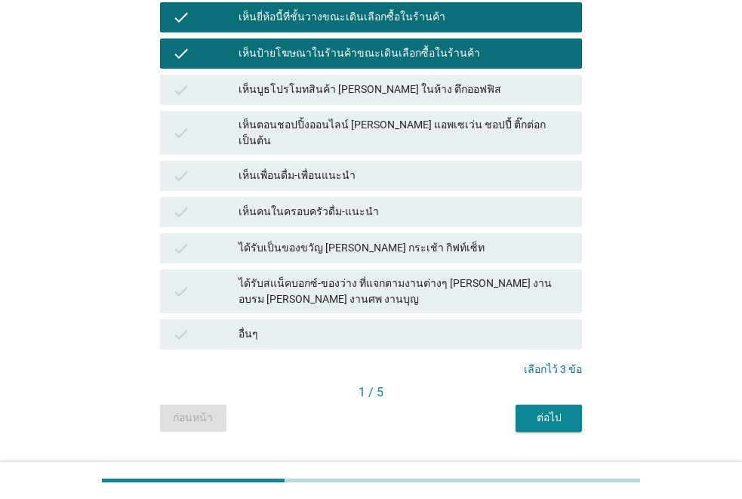
scroll to position [407, 0]
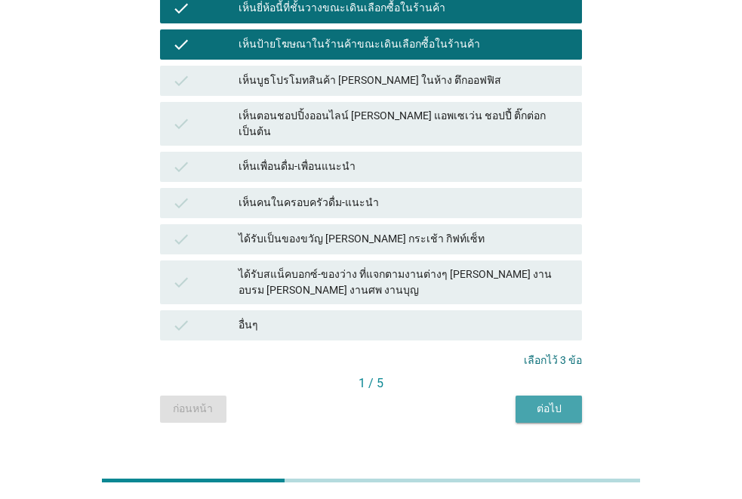
click at [534, 401] on div "ต่อไป" at bounding box center [548, 409] width 42 height 16
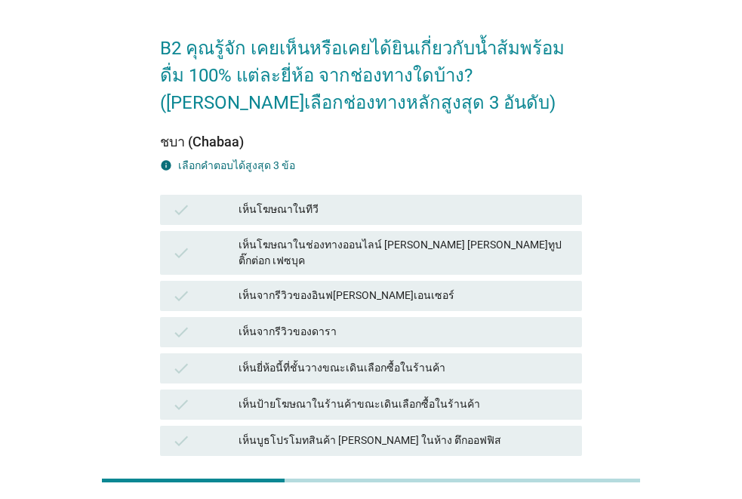
scroll to position [151, 0]
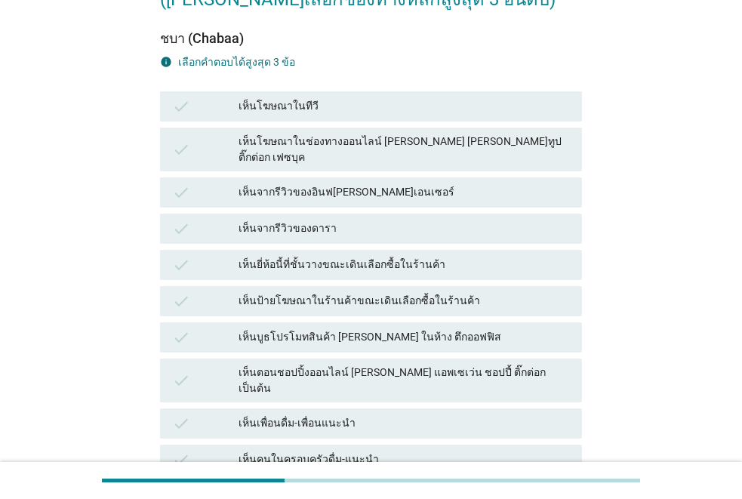
click at [332, 105] on div "เห็นโฆษณาในทีวี" at bounding box center [403, 106] width 331 height 18
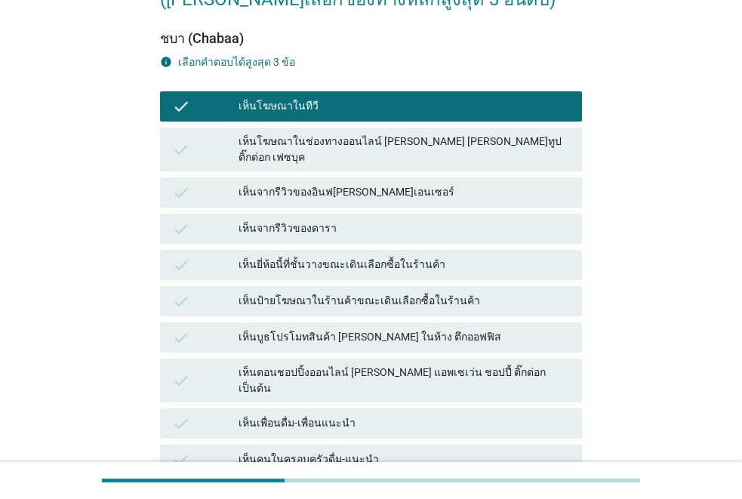
click at [364, 256] on div "เห็นยี่ห้อนี้ที่ชั้นวางขณะเดินเลือกซื้อในร้านค้า" at bounding box center [403, 265] width 331 height 18
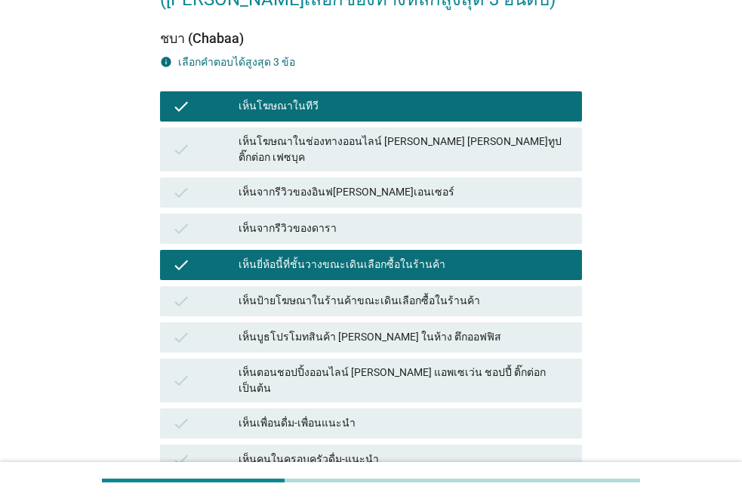
click at [370, 292] on div "เห็นป้ายโฆษณาในร้านค้าขณะเดินเลือกซื้อในร้านค้า" at bounding box center [403, 301] width 331 height 18
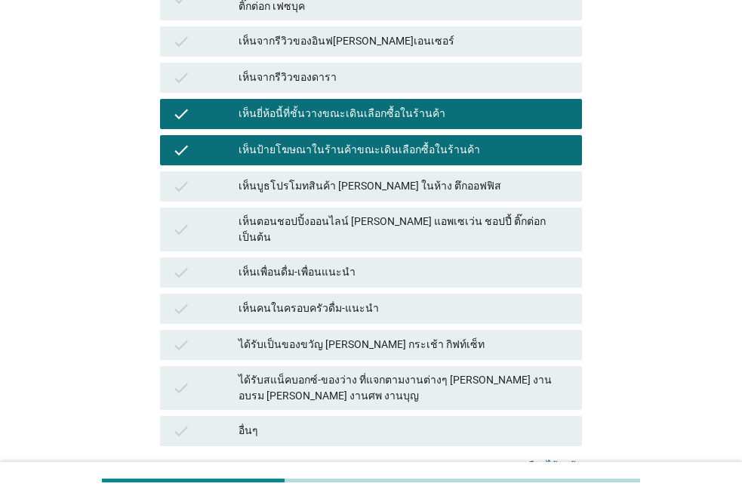
scroll to position [407, 0]
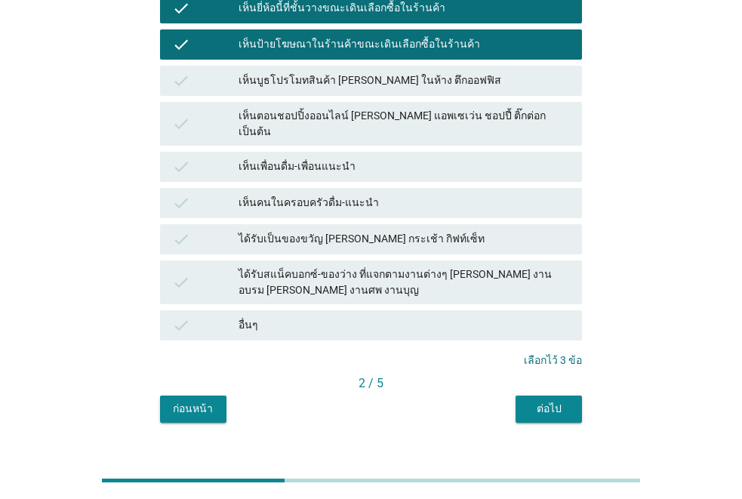
click at [530, 401] on div "ต่อไป" at bounding box center [548, 409] width 42 height 16
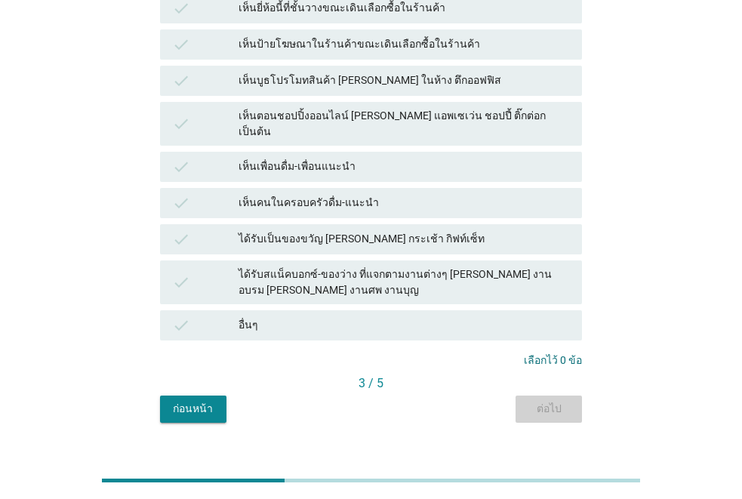
scroll to position [0, 0]
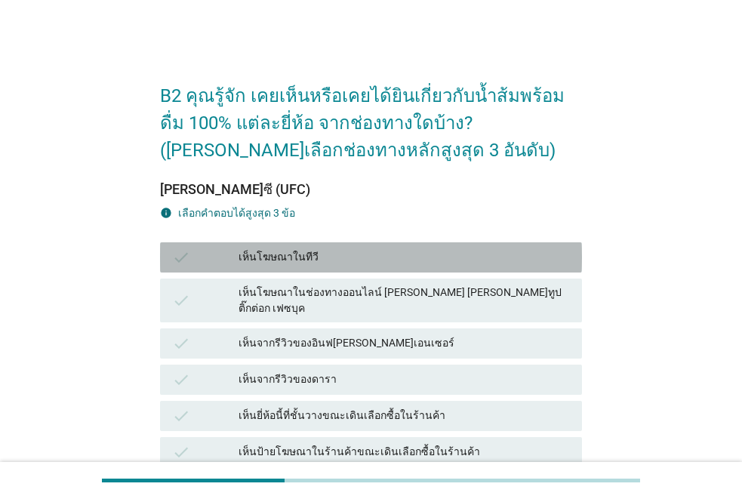
click at [324, 258] on div "เห็นโฆษณาในทีวี" at bounding box center [403, 257] width 331 height 18
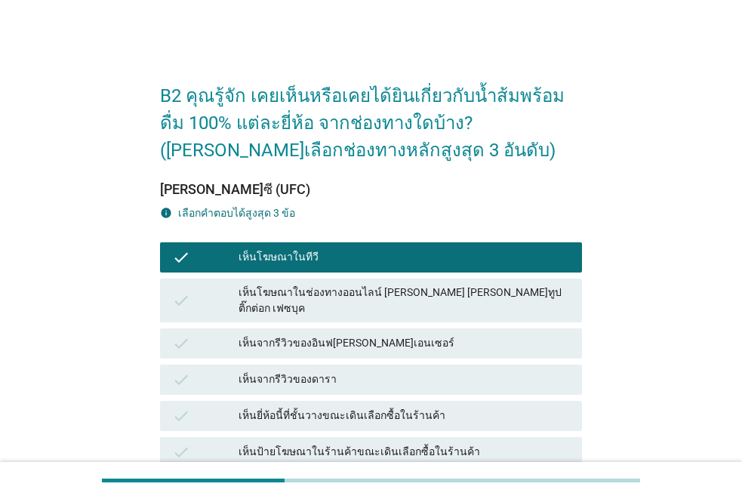
drag, startPoint x: 350, startPoint y: 393, endPoint x: 362, endPoint y: 421, distance: 30.4
click at [351, 407] on div "เห็นยี่ห้อนี้ที่ชั้นวางขณะเดินเลือกซื้อในร้านค้า" at bounding box center [403, 416] width 331 height 18
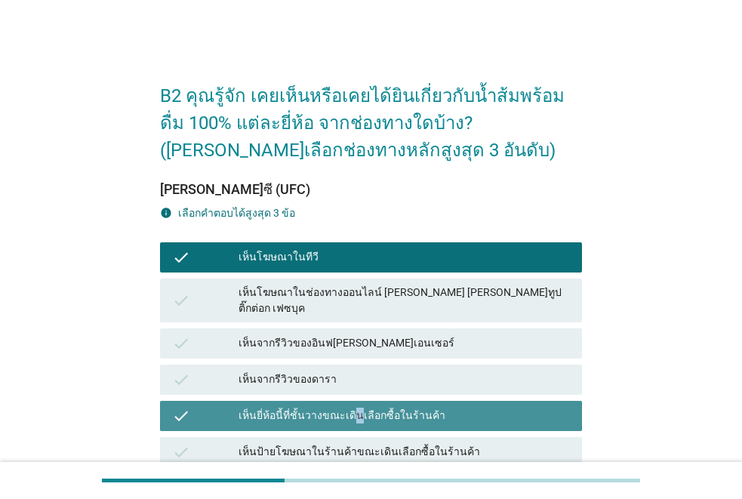
click at [366, 443] on div "เห็นป้ายโฆษณาในร้านค้าขณะเดินเลือกซื้อในร้านค้า" at bounding box center [403, 452] width 331 height 18
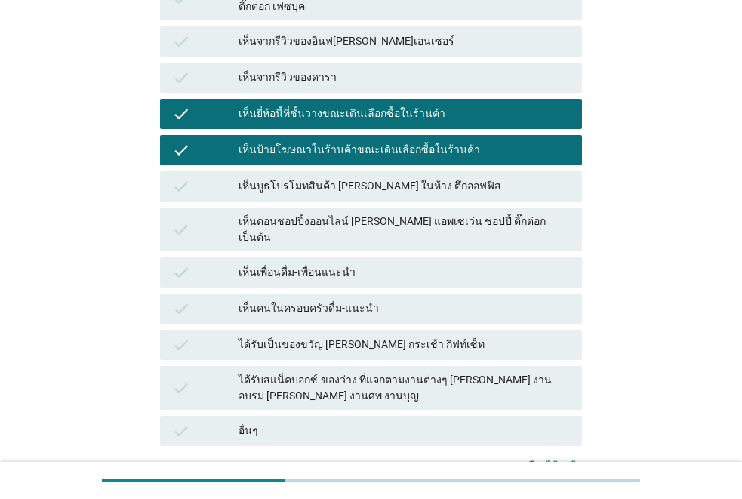
scroll to position [377, 0]
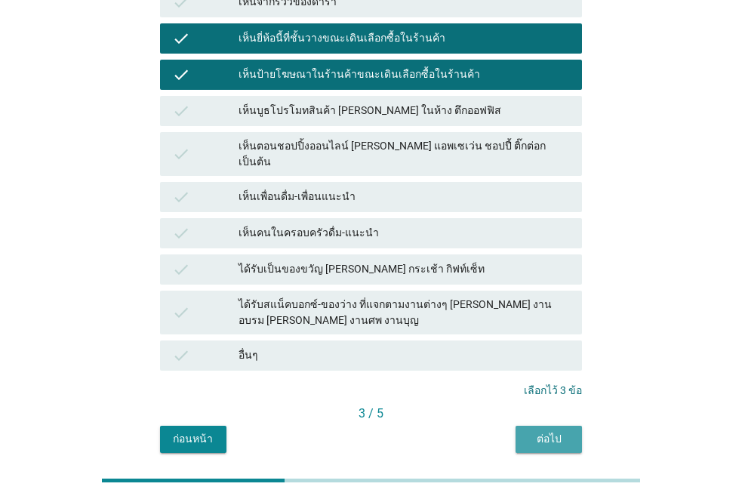
click at [553, 431] on div "ต่อไป" at bounding box center [548, 439] width 42 height 16
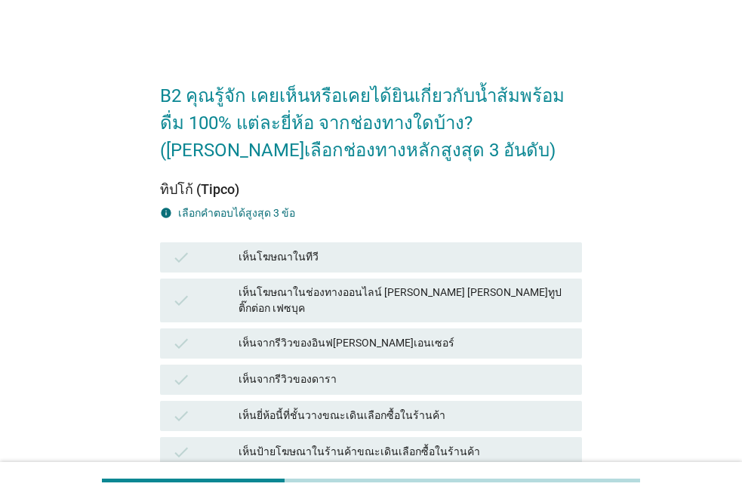
click at [331, 254] on div "เห็นโฆษณาในทีวี" at bounding box center [403, 257] width 331 height 18
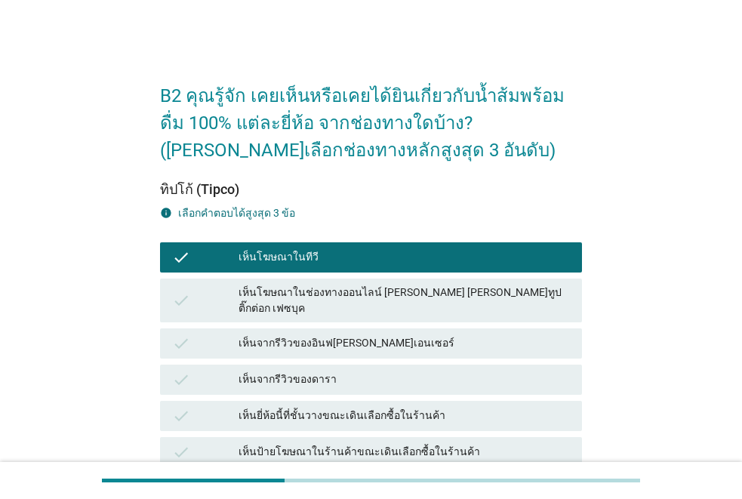
click at [339, 293] on div "เห็นโฆษณาในช่องทางออนไลน์ [PERSON_NAME] [PERSON_NAME]ทูป ติ๊กต่อก เฟซบุค" at bounding box center [403, 300] width 331 height 32
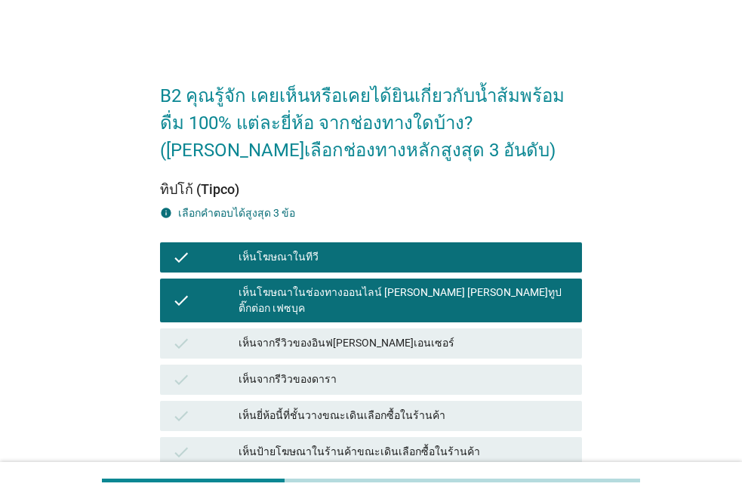
click at [338, 287] on div "เห็นโฆษณาในช่องทางออนไลน์ [PERSON_NAME] [PERSON_NAME]ทูป ติ๊กต่อก เฟซบุค" at bounding box center [403, 300] width 331 height 32
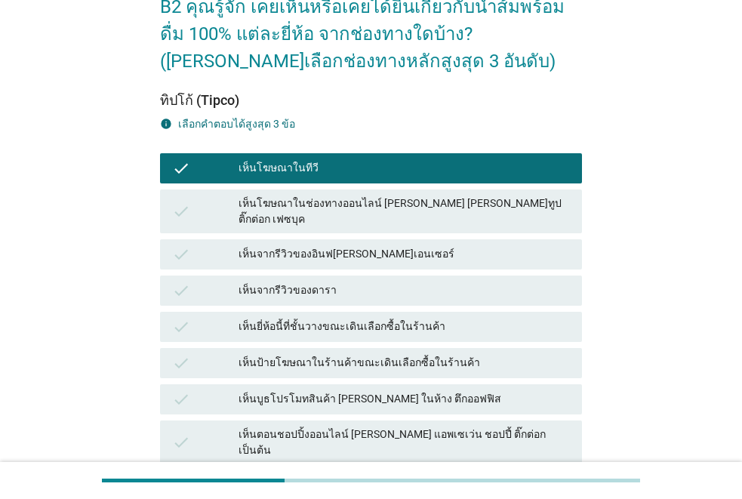
scroll to position [151, 0]
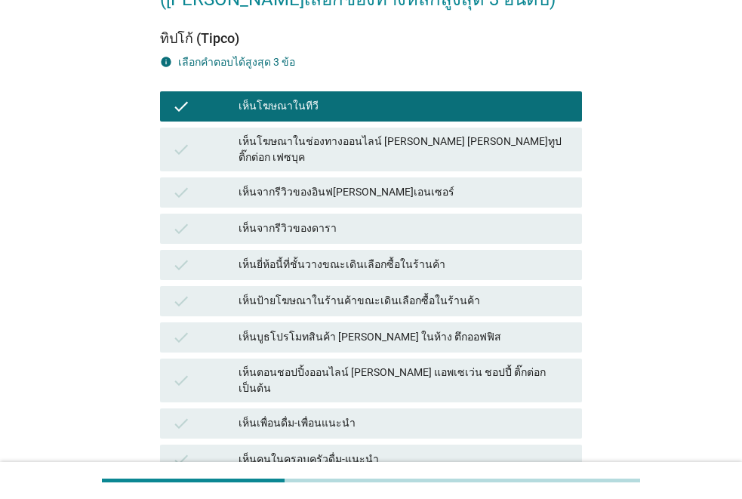
click at [365, 256] on div "เห็นยี่ห้อนี้ที่ชั้นวางขณะเดินเลือกซื้อในร้านค้า" at bounding box center [403, 265] width 331 height 18
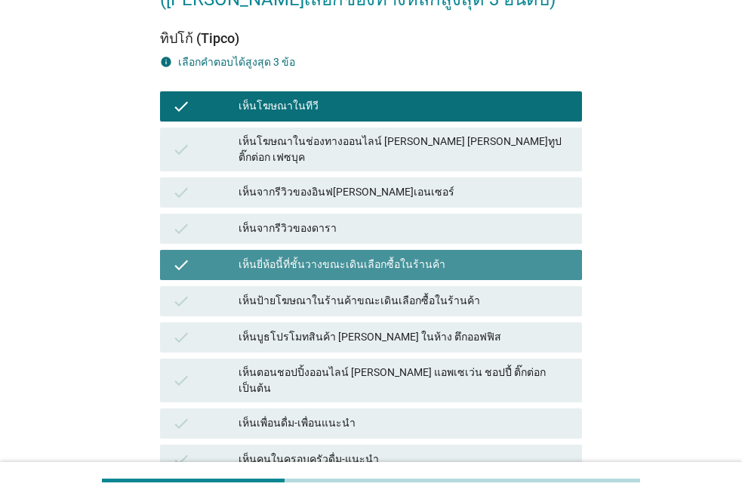
click at [382, 292] on div "เห็นป้ายโฆษณาในร้านค้าขณะเดินเลือกซื้อในร้านค้า" at bounding box center [403, 301] width 331 height 18
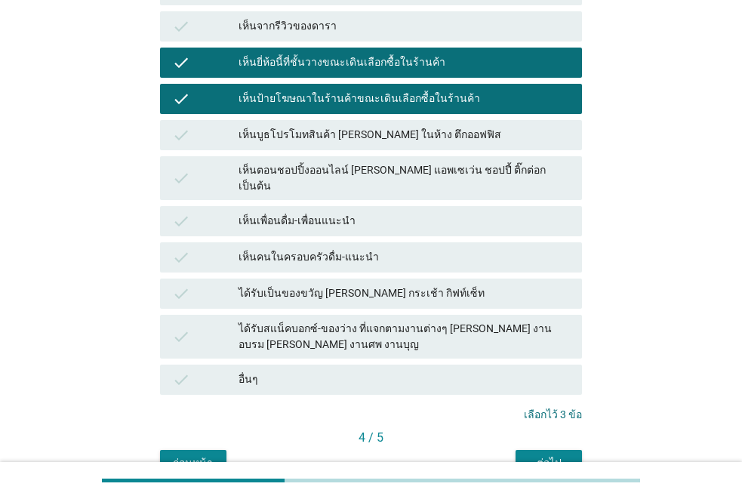
scroll to position [407, 0]
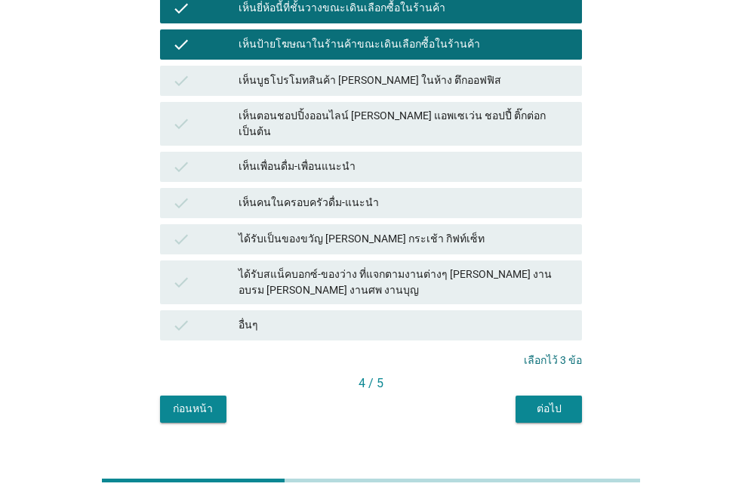
click at [562, 401] on div "ต่อไป" at bounding box center [548, 409] width 42 height 16
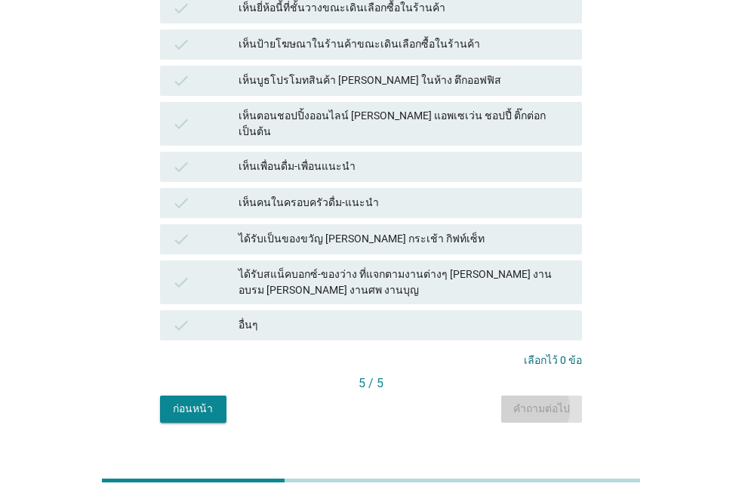
scroll to position [0, 0]
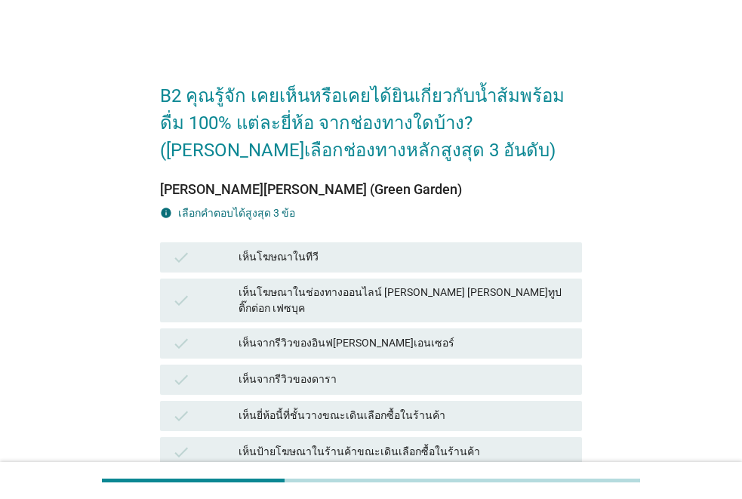
click at [312, 253] on div "เห็นโฆษณาในทีวี" at bounding box center [403, 257] width 331 height 18
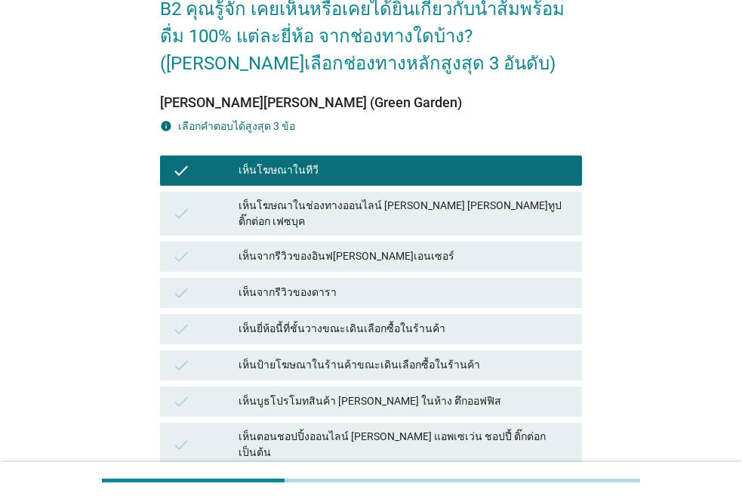
scroll to position [151, 0]
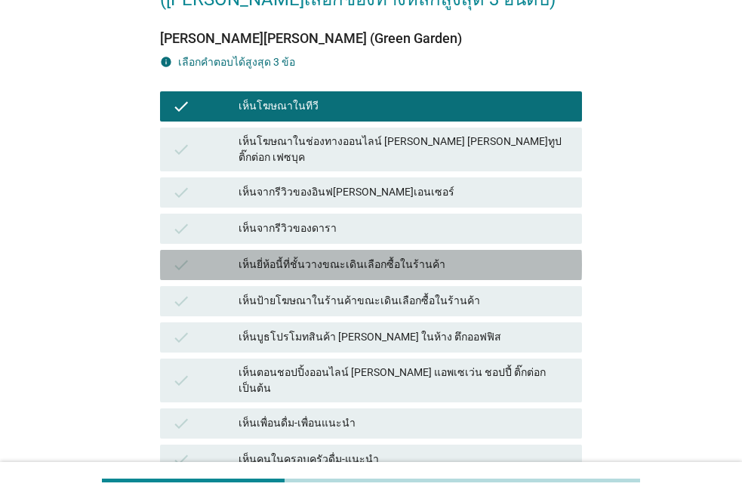
click at [363, 256] on div "เห็นยี่ห้อนี้ที่ชั้นวางขณะเดินเลือกซื้อในร้านค้า" at bounding box center [403, 265] width 331 height 18
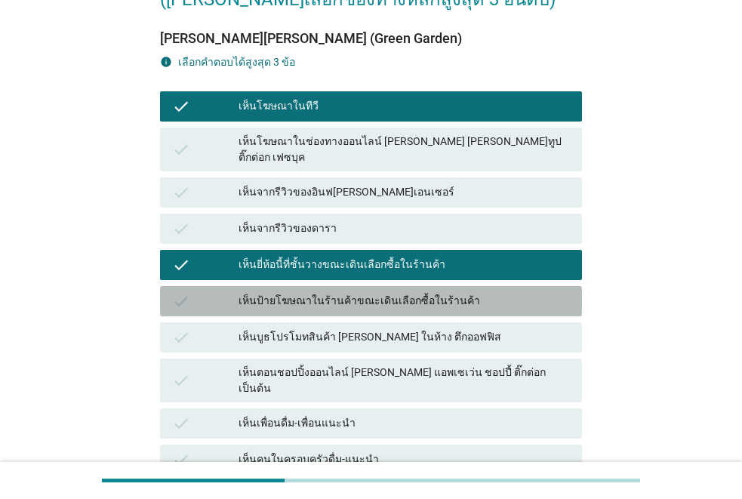
drag, startPoint x: 380, startPoint y: 284, endPoint x: 508, endPoint y: 311, distance: 130.2
click at [380, 292] on div "เห็นป้ายโฆษณาในร้านค้าขณะเดินเลือกซื้อในร้านค้า" at bounding box center [403, 301] width 331 height 18
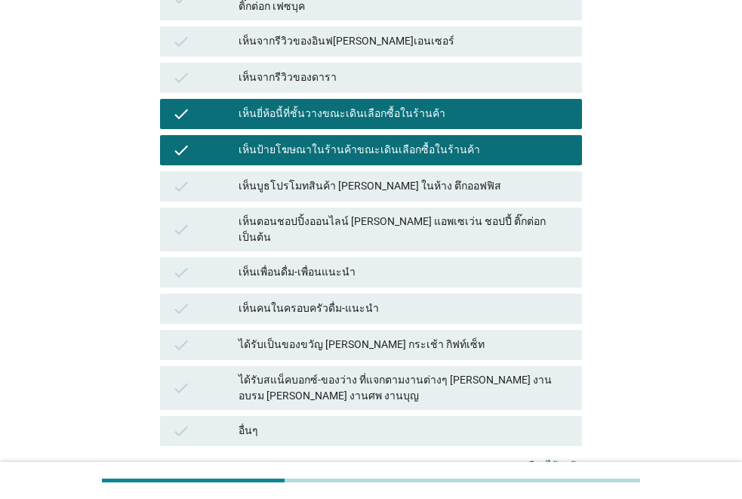
scroll to position [407, 0]
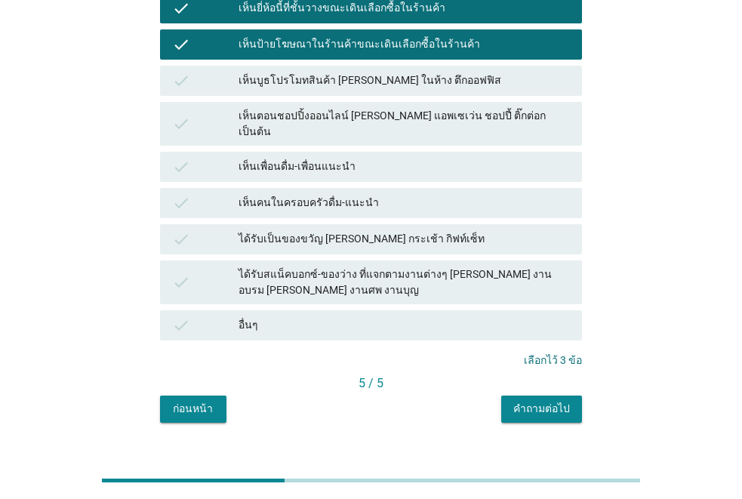
click at [559, 401] on div "คำถามต่อไป" at bounding box center [541, 409] width 57 height 16
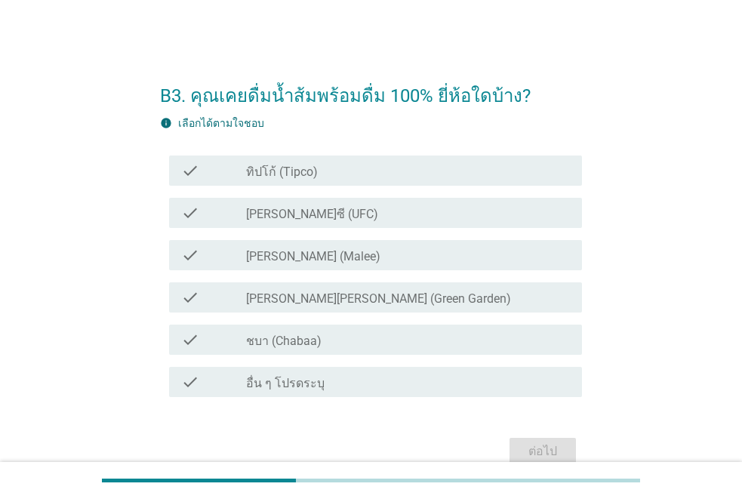
click at [287, 168] on label "ทิปโก้ (Tipco)" at bounding box center [282, 171] width 72 height 15
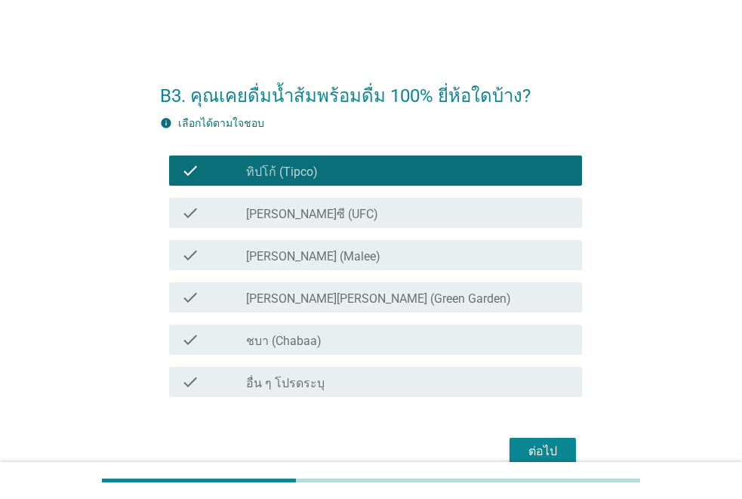
click at [288, 254] on label "[PERSON_NAME] (Malee)" at bounding box center [313, 256] width 134 height 15
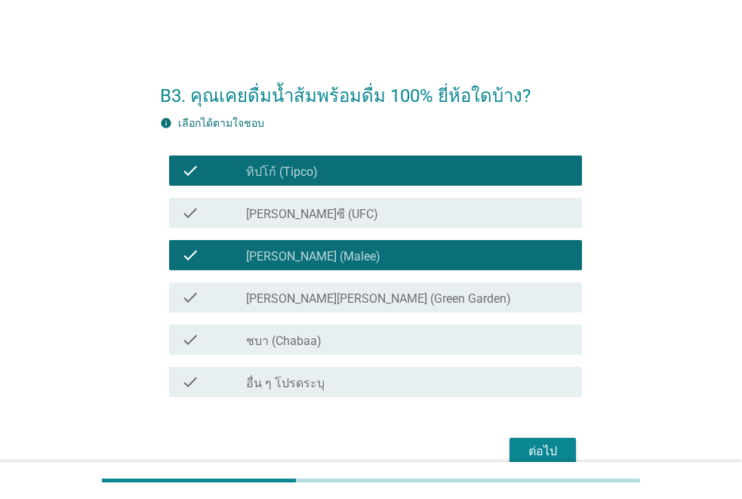
click at [549, 450] on div "ต่อไป" at bounding box center [542, 451] width 42 height 18
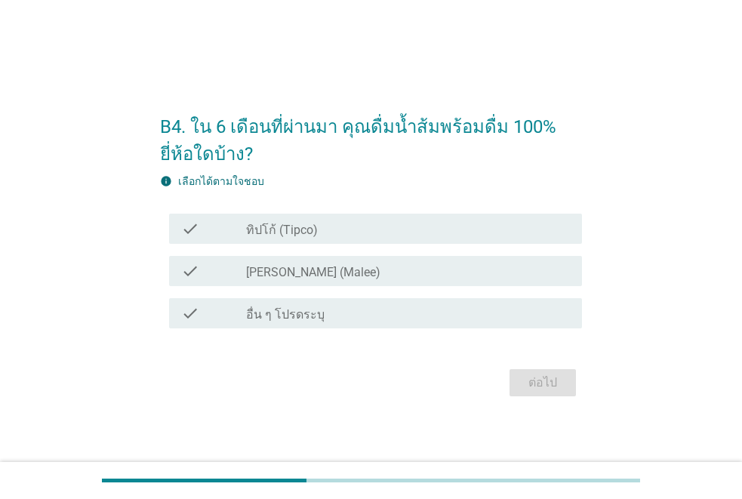
click at [259, 235] on label "ทิปโก้ (Tipco)" at bounding box center [282, 230] width 72 height 15
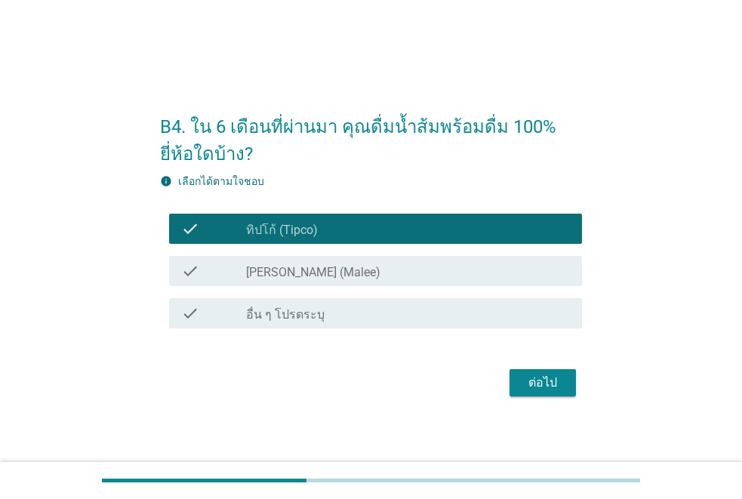
drag, startPoint x: 269, startPoint y: 275, endPoint x: 355, endPoint y: 320, distance: 97.2
click at [271, 278] on label "[PERSON_NAME] (Malee)" at bounding box center [313, 272] width 134 height 15
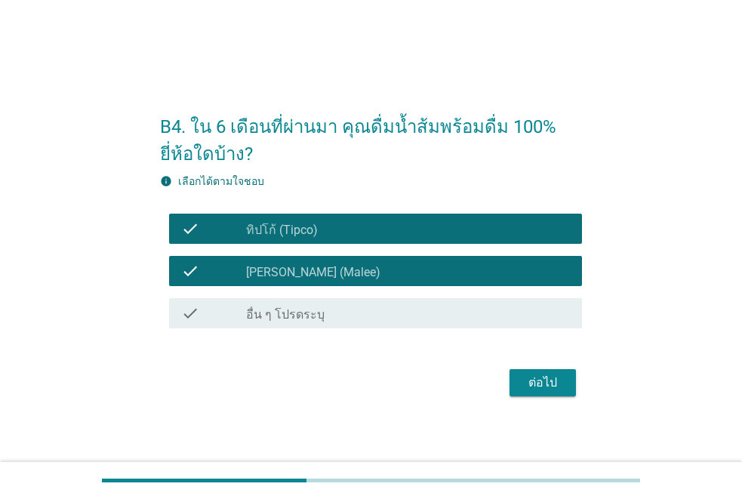
click at [536, 383] on div "ต่อไป" at bounding box center [542, 383] width 42 height 18
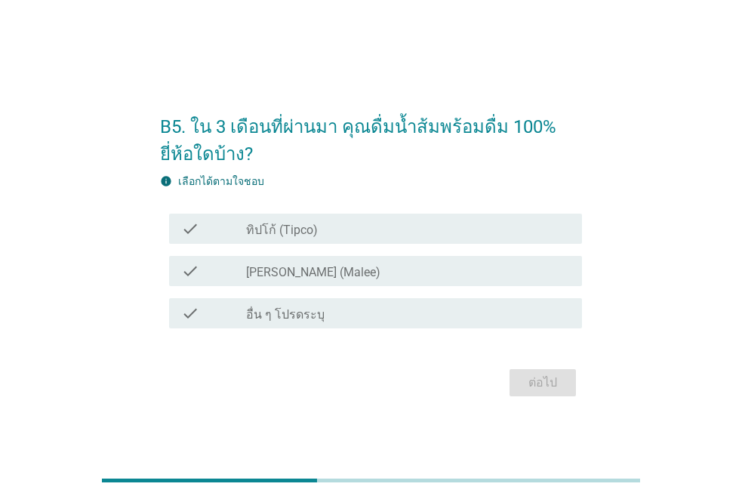
click at [287, 226] on label "ทิปโก้ (Tipco)" at bounding box center [282, 230] width 72 height 15
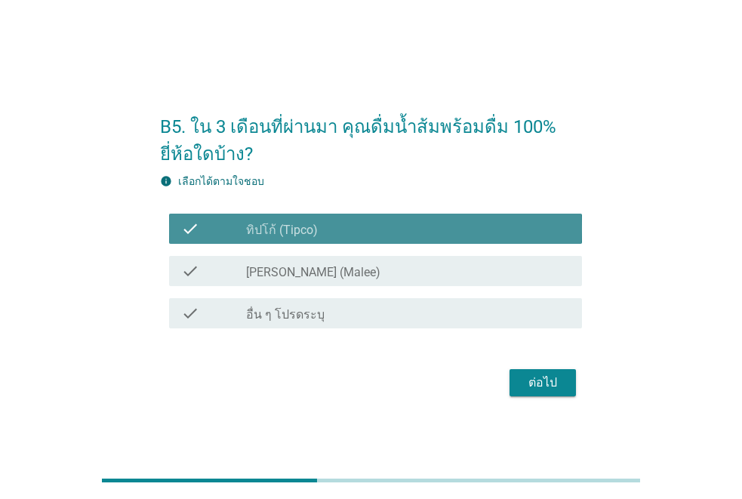
click at [302, 273] on label "[PERSON_NAME] (Malee)" at bounding box center [313, 272] width 134 height 15
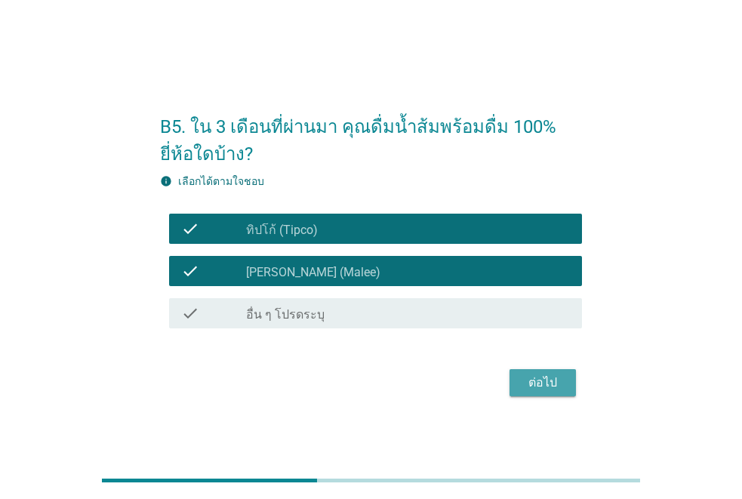
click at [538, 386] on div "ต่อไป" at bounding box center [542, 383] width 42 height 18
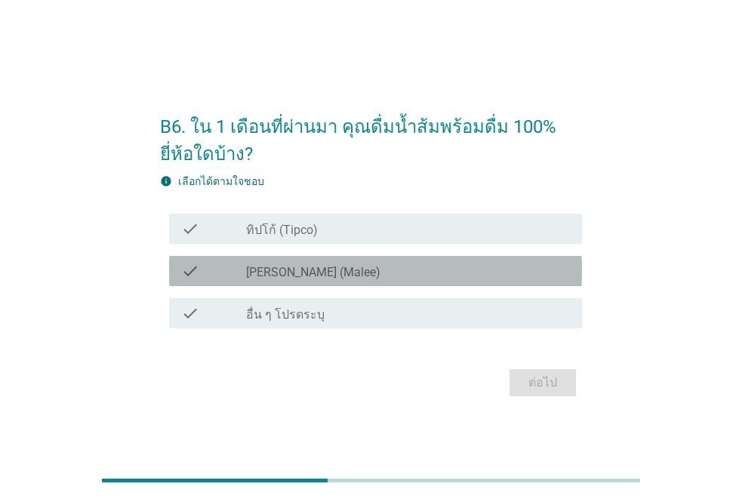
drag, startPoint x: 281, startPoint y: 266, endPoint x: 370, endPoint y: 298, distance: 94.1
click at [282, 266] on label "[PERSON_NAME] (Malee)" at bounding box center [313, 272] width 134 height 15
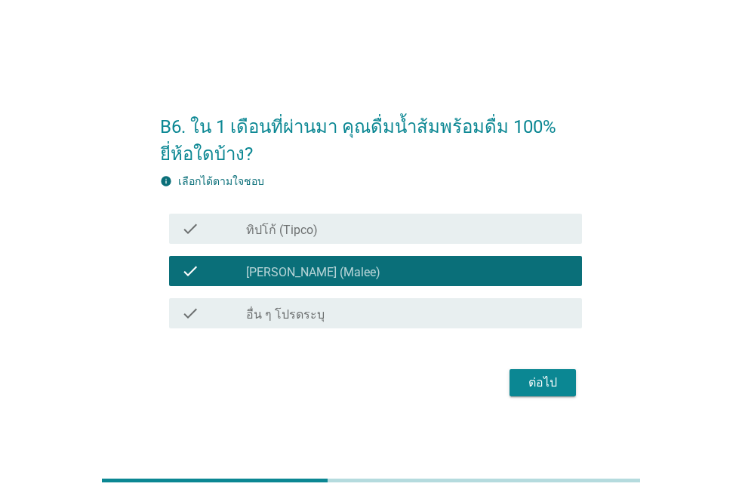
click at [541, 383] on div "ต่อไป" at bounding box center [542, 383] width 42 height 18
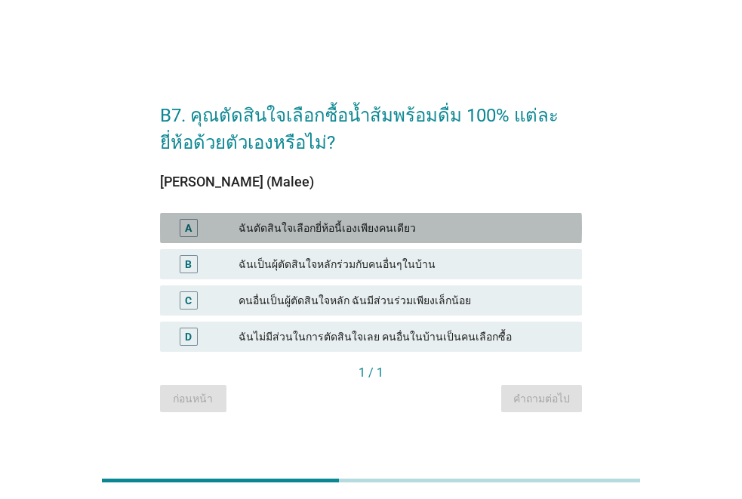
drag, startPoint x: 323, startPoint y: 229, endPoint x: 500, endPoint y: 334, distance: 206.0
click at [323, 229] on div "ฉันตัดสินใจเลือกยี่ห้อนี้เองเพียงคนเดียว" at bounding box center [403, 228] width 331 height 18
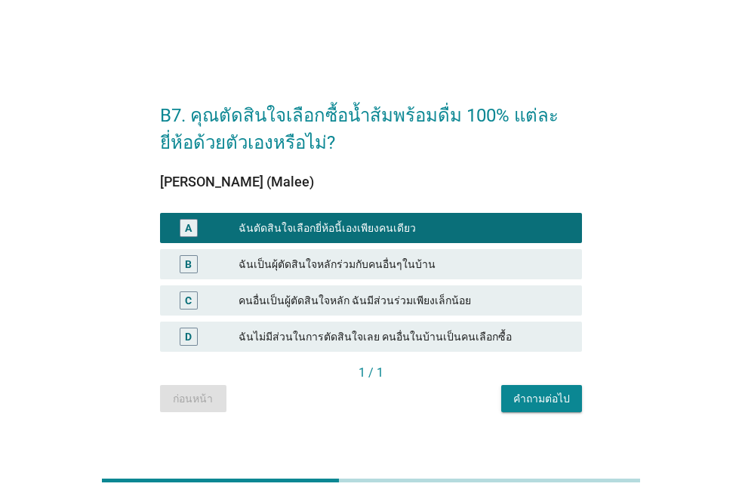
click at [543, 403] on div "คำถามต่อไป" at bounding box center [541, 399] width 57 height 16
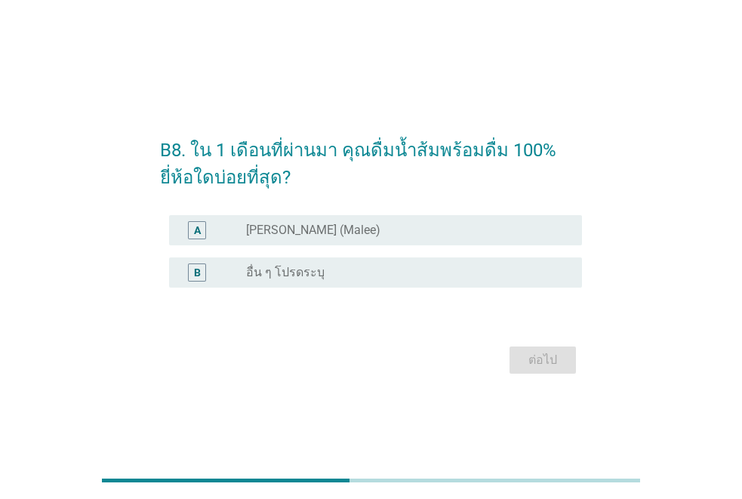
click at [265, 235] on label "[PERSON_NAME] (Malee)" at bounding box center [313, 230] width 134 height 15
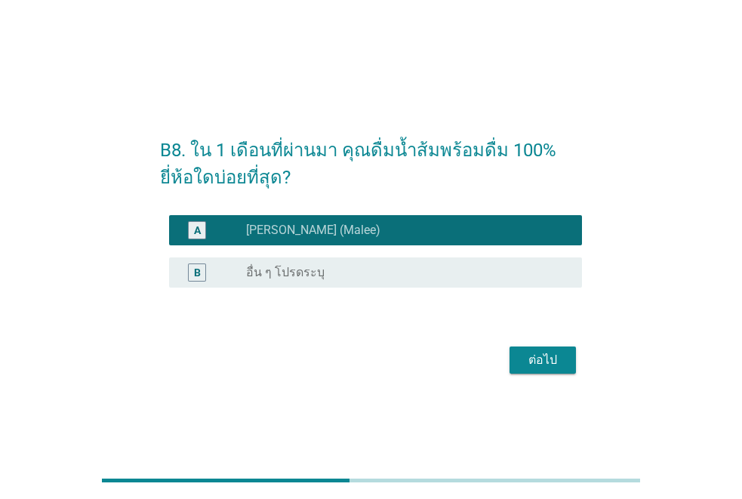
click at [531, 358] on div "ต่อไป" at bounding box center [542, 360] width 42 height 18
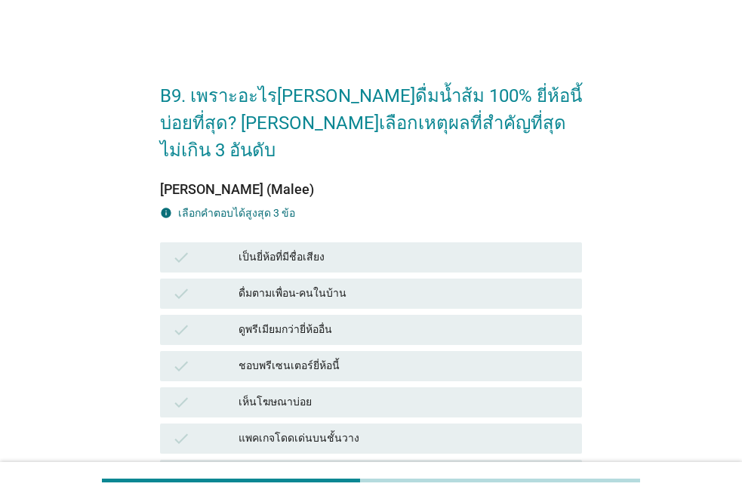
scroll to position [75, 0]
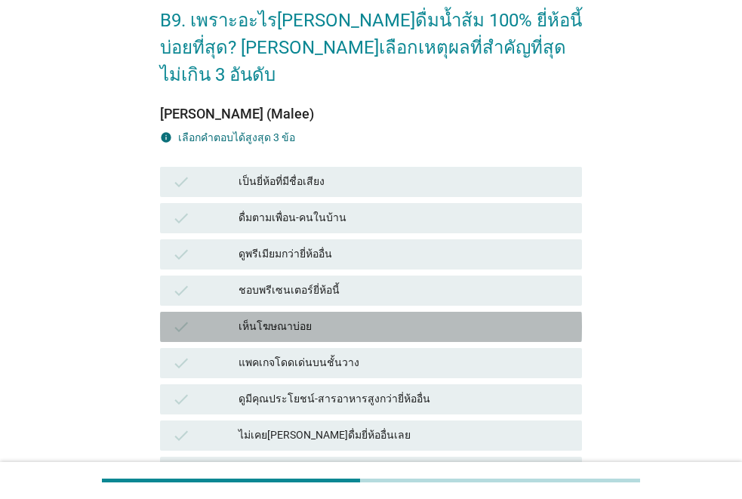
click at [254, 318] on div "เห็นโฆษณาบ่อย" at bounding box center [403, 327] width 331 height 18
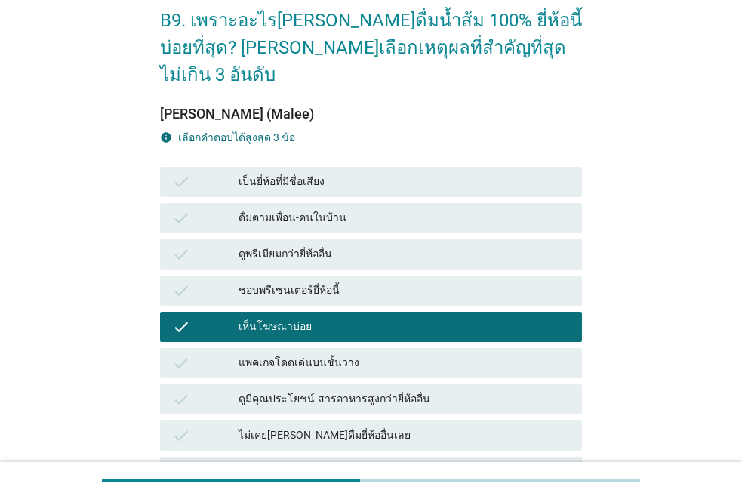
drag, startPoint x: 263, startPoint y: 133, endPoint x: 268, endPoint y: 153, distance: 21.0
click at [265, 167] on div "check เป็นยี่ห้อที่มีชื่อเสียง" at bounding box center [371, 182] width 422 height 30
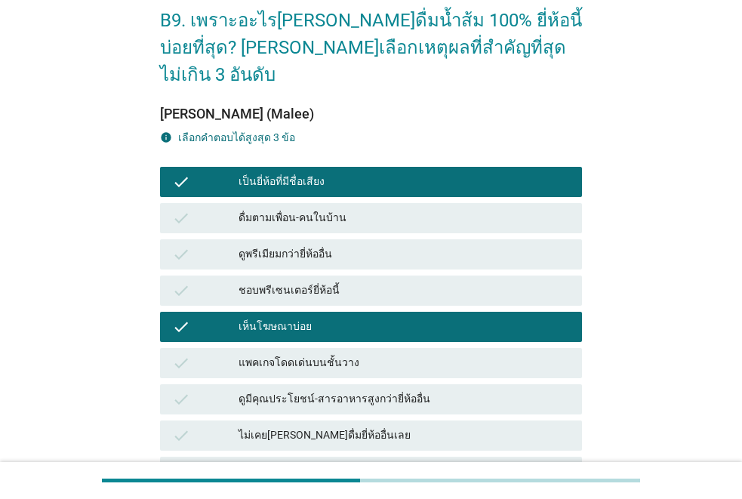
click at [264, 281] on div "ชอบพรีเซนเตอร์ยี่ห้อนี้" at bounding box center [403, 290] width 331 height 18
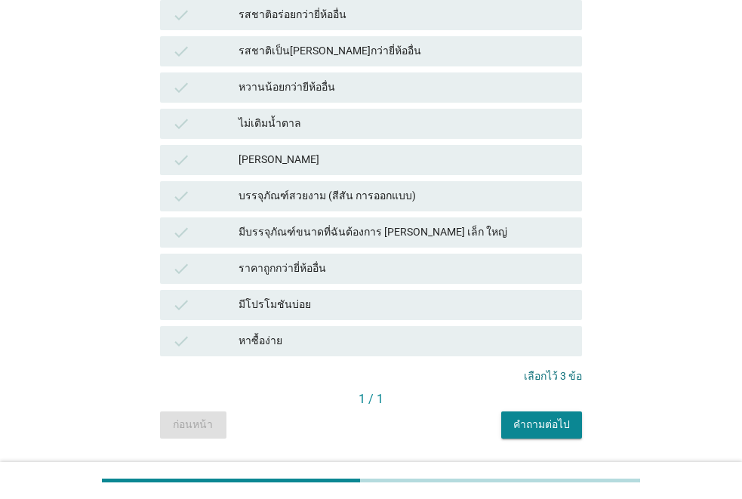
scroll to position [620, 0]
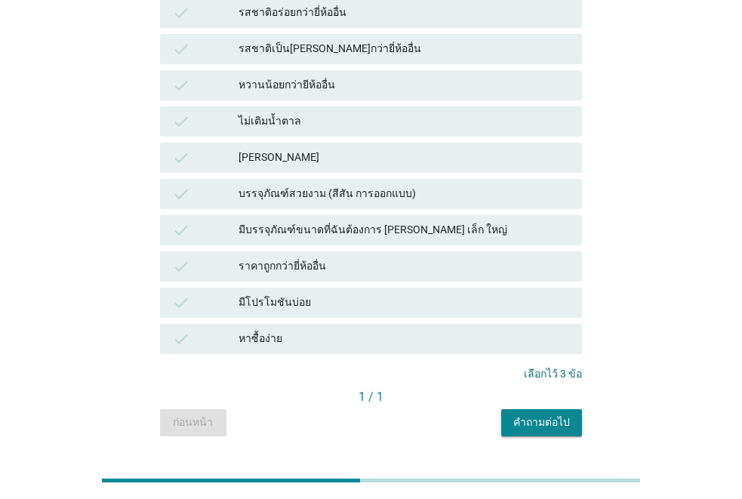
click at [555, 414] on div "คำถามต่อไป" at bounding box center [541, 422] width 57 height 16
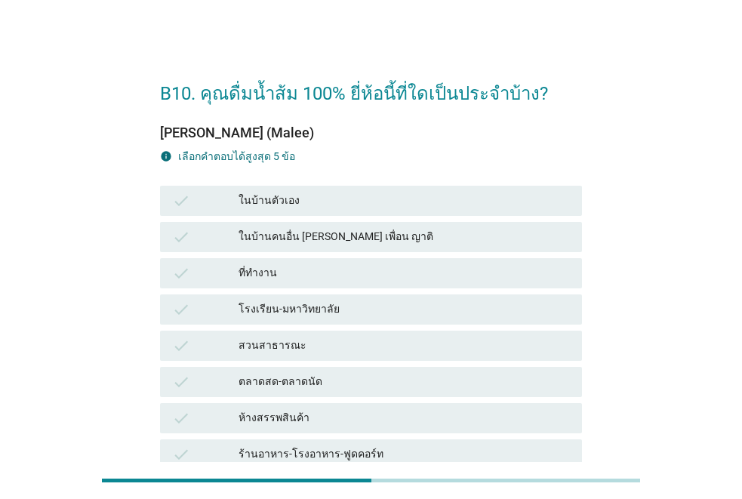
scroll to position [2, 0]
click at [274, 269] on div "ที่ทำงาน" at bounding box center [403, 274] width 331 height 18
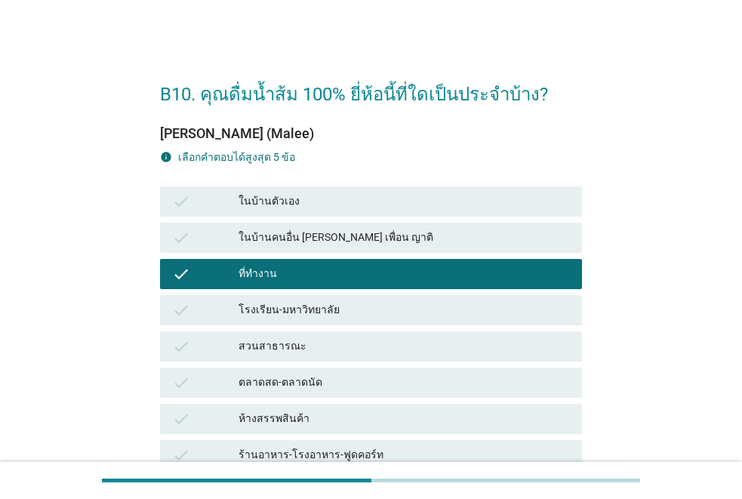
click at [297, 266] on div "ที่ทำงาน" at bounding box center [403, 274] width 331 height 18
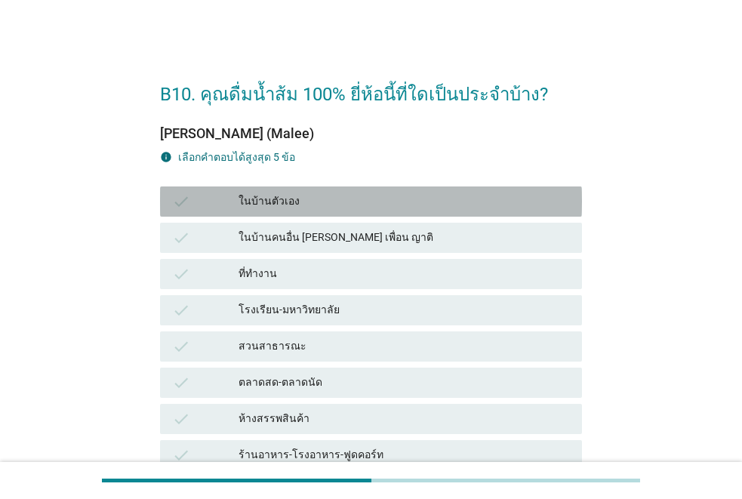
click at [290, 202] on div "ในบ้านตัวเอง" at bounding box center [403, 201] width 331 height 18
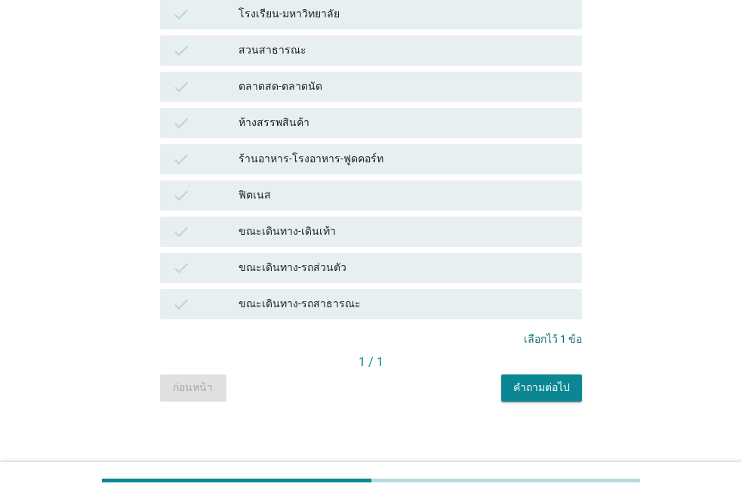
scroll to position [303, 0]
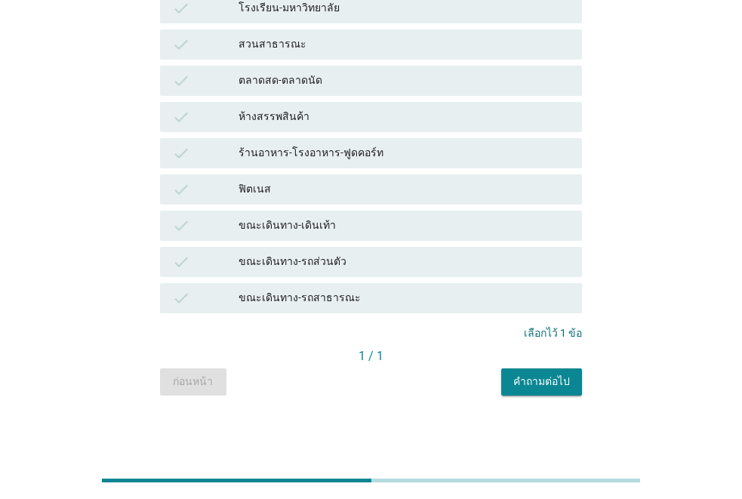
click at [550, 377] on div "คำถามต่อไป" at bounding box center [541, 382] width 57 height 16
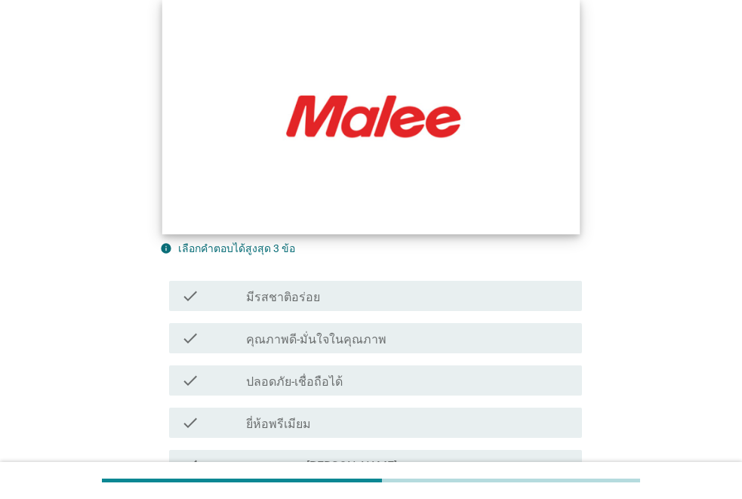
scroll to position [226, 0]
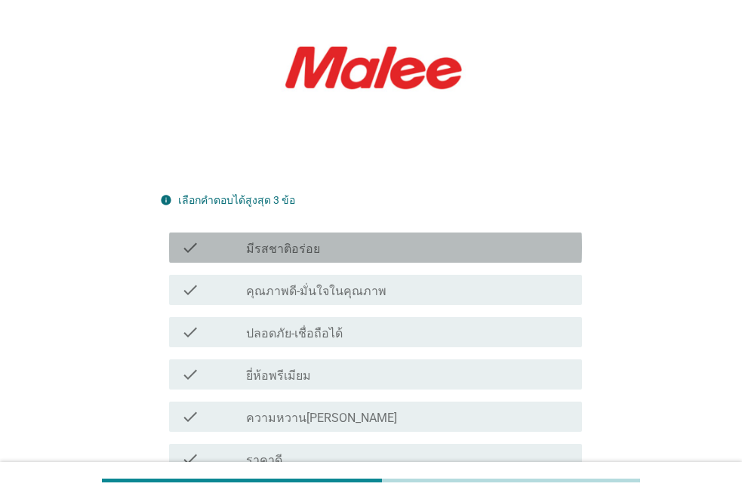
click at [260, 241] on label "มีรสชาติอร่อย" at bounding box center [283, 248] width 74 height 15
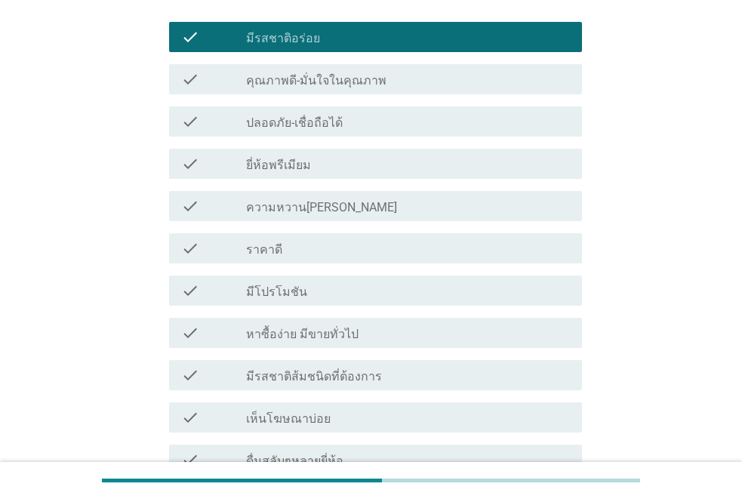
scroll to position [453, 0]
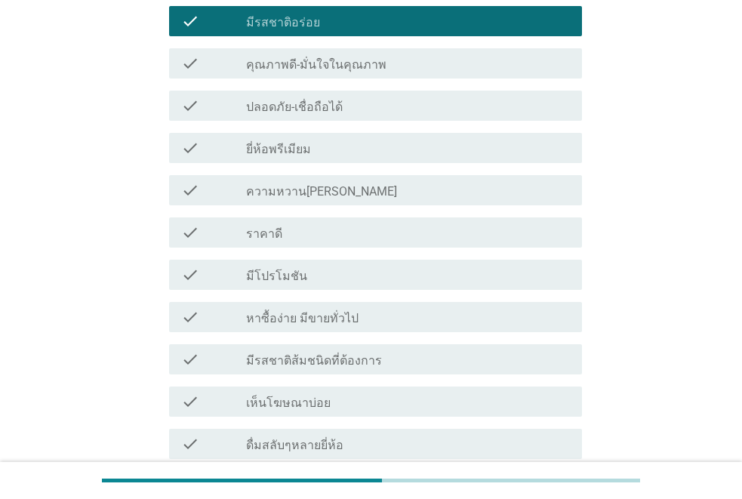
click at [304, 223] on div "check_box_outline_blank ราคาดี" at bounding box center [408, 232] width 324 height 18
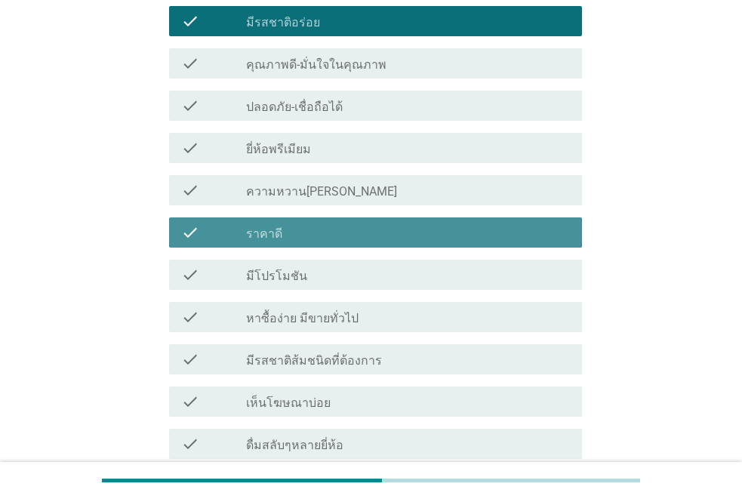
drag, startPoint x: 316, startPoint y: 284, endPoint x: 321, endPoint y: 291, distance: 8.2
click at [318, 311] on label "หาซื้อง่าย มีขายทั่วไป" at bounding box center [302, 318] width 112 height 15
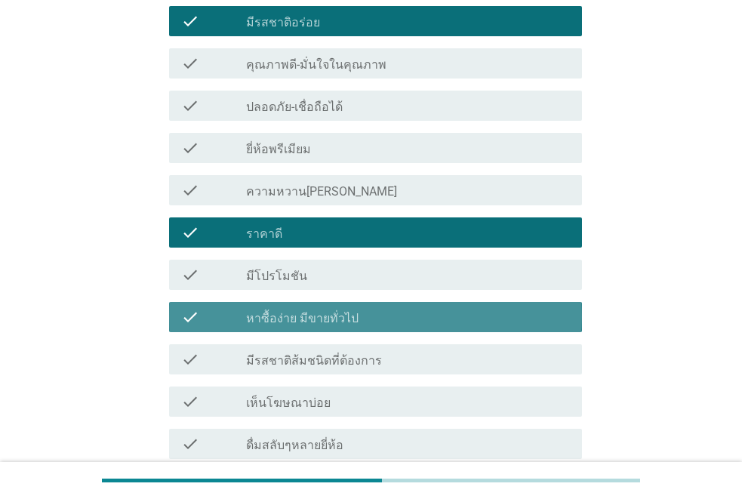
click at [321, 338] on div "check check_box_outline_blank มีรสชาติส้มชนิดที่ต้องการ" at bounding box center [371, 359] width 422 height 42
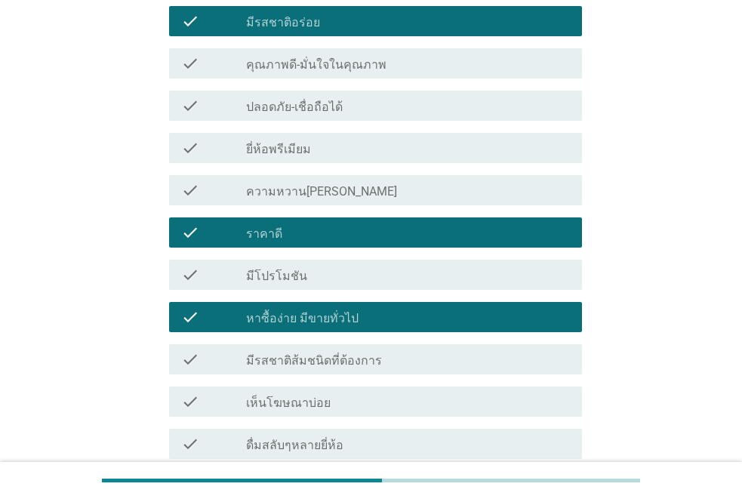
click at [287, 57] on label "คุณภาพดี-มั่นใจในคุณภาพ" at bounding box center [316, 64] width 140 height 15
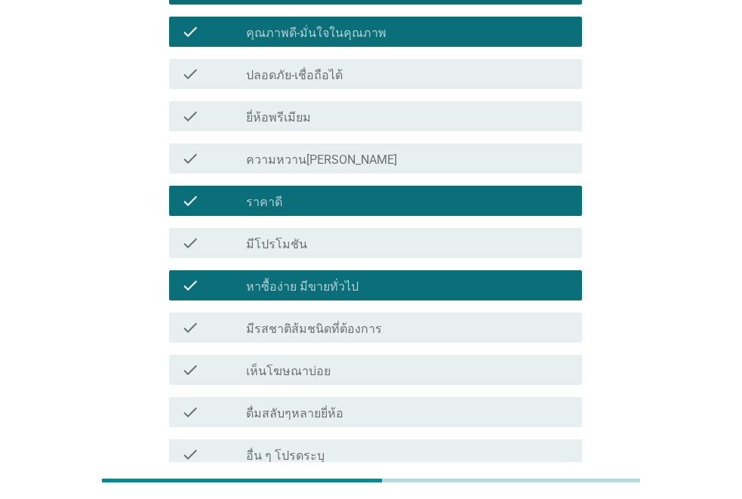
scroll to position [302, 0]
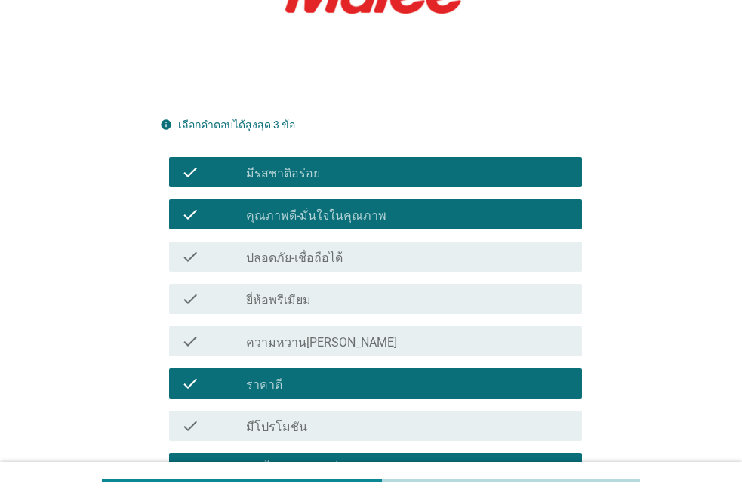
click at [286, 374] on div "check_box_outline_blank ราคาดี" at bounding box center [408, 383] width 324 height 18
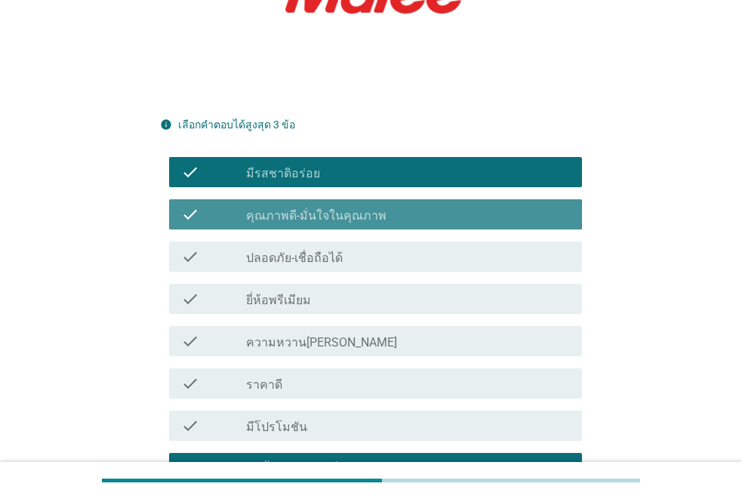
click at [277, 208] on label "คุณภาพดี-มั่นใจในคุณภาพ" at bounding box center [316, 215] width 140 height 15
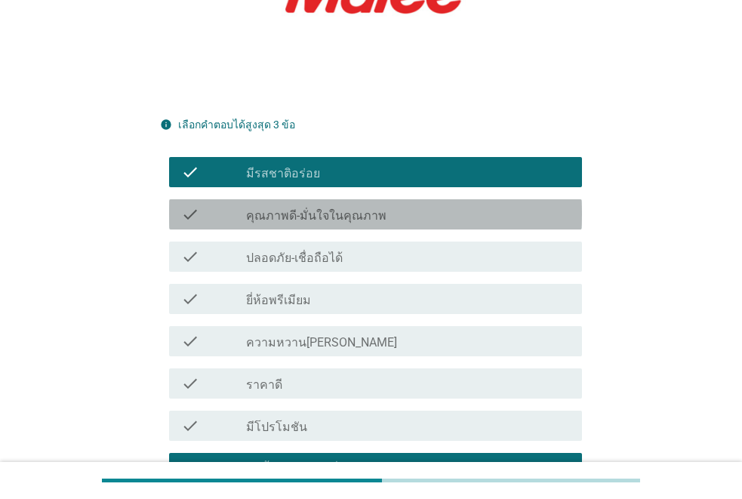
click at [277, 208] on label "คุณภาพดี-มั่นใจในคุณภาพ" at bounding box center [316, 215] width 140 height 15
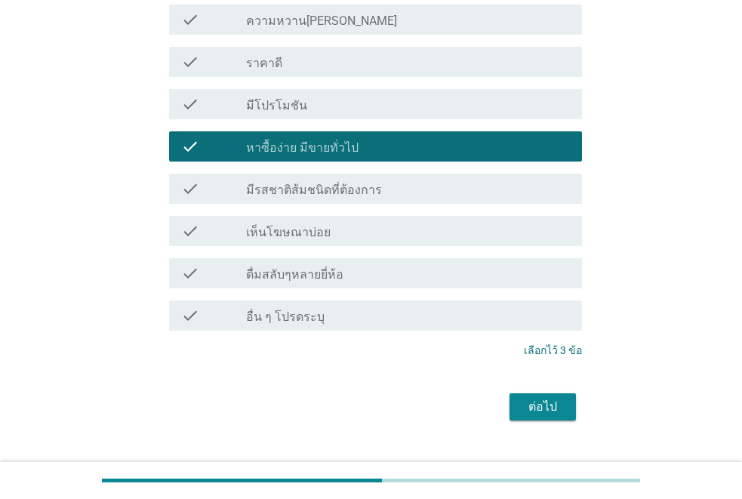
scroll to position [626, 0]
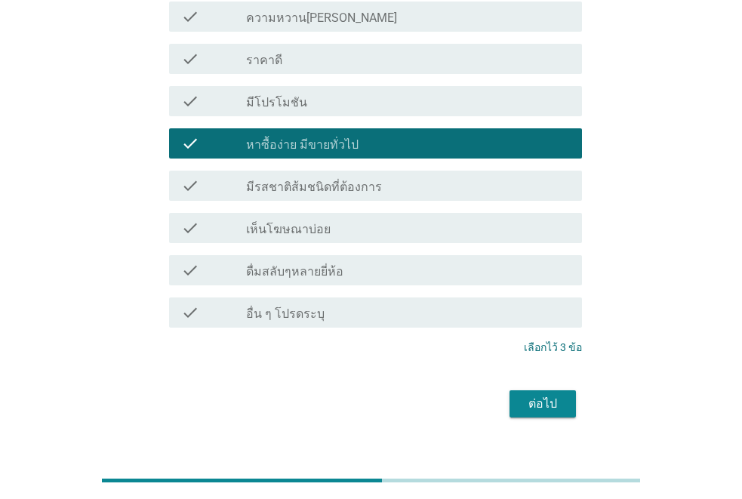
click at [526, 395] on div "ต่อไป" at bounding box center [542, 404] width 42 height 18
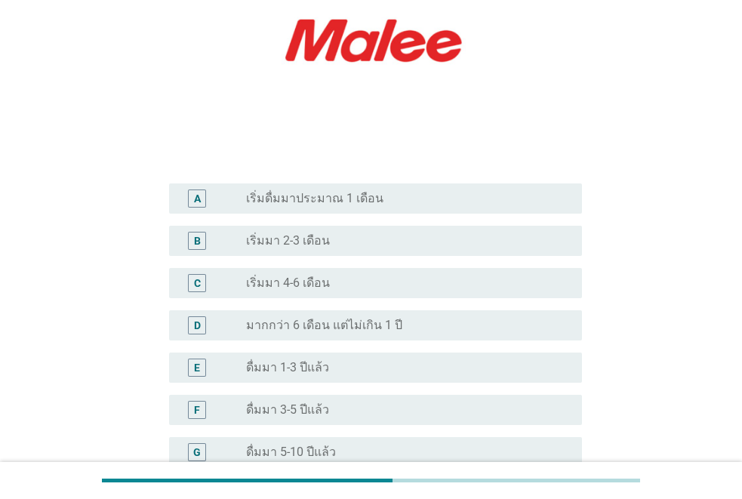
scroll to position [302, 0]
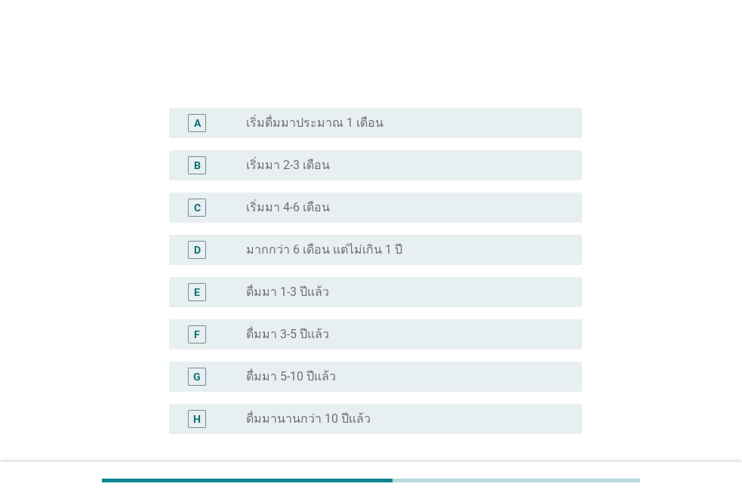
click at [279, 285] on label "ดื่มมา 1-3 ปีแล้ว" at bounding box center [287, 291] width 83 height 15
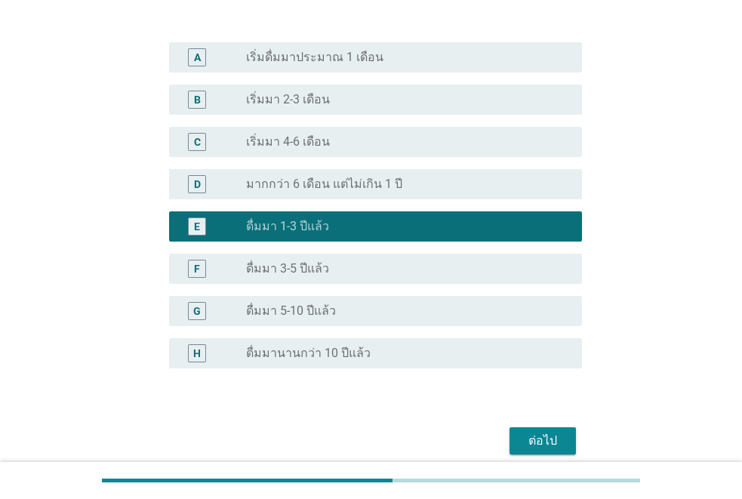
scroll to position [432, 0]
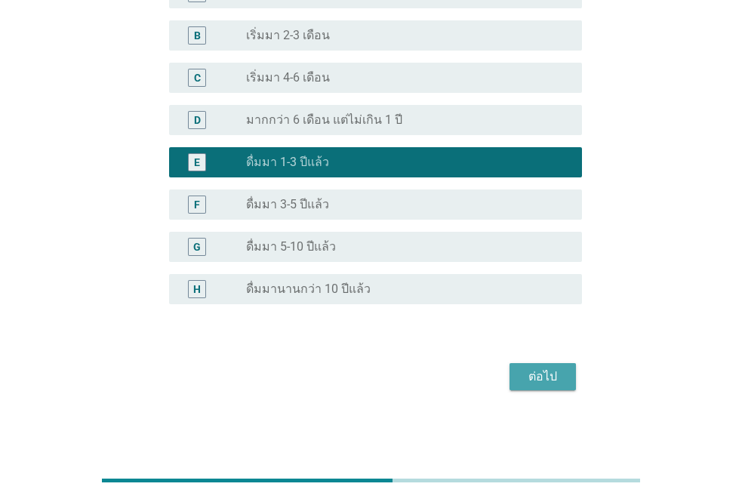
click at [530, 388] on button "ต่อไป" at bounding box center [542, 376] width 66 height 27
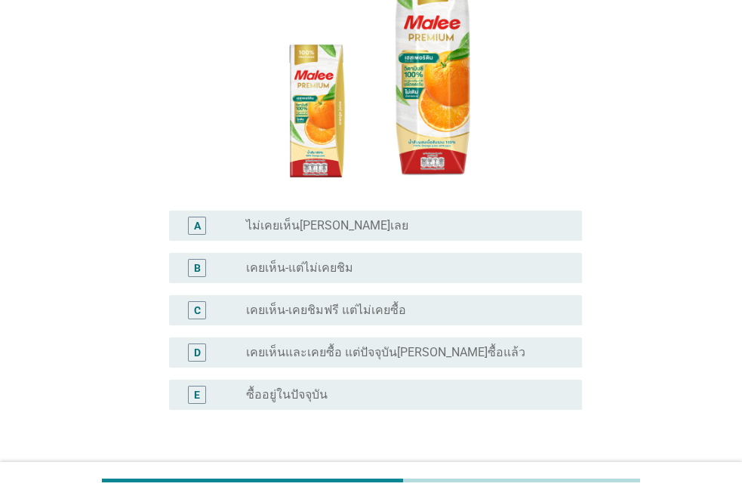
scroll to position [302, 0]
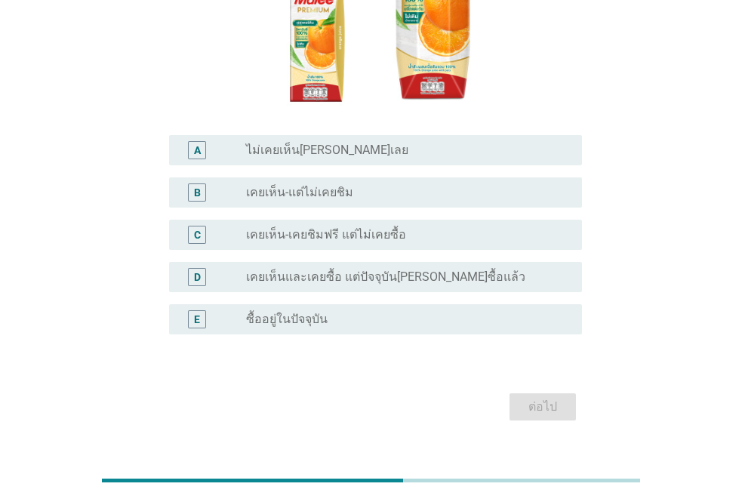
click at [289, 269] on label "เคยเห็นและเคยซื้อ แต่ปัจจุบัน[PERSON_NAME]ซื้อแล้ว" at bounding box center [385, 276] width 279 height 15
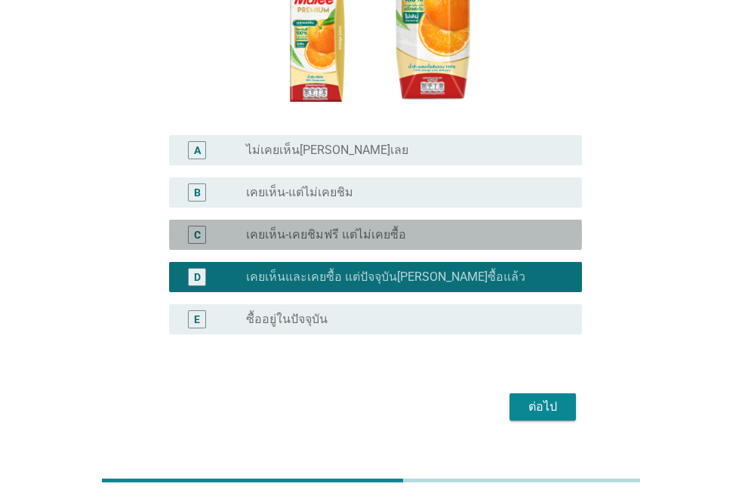
click at [306, 227] on label "เคยเห็น-เคยชิมฟรี แต่ไม่เคยซื้อ" at bounding box center [326, 234] width 160 height 15
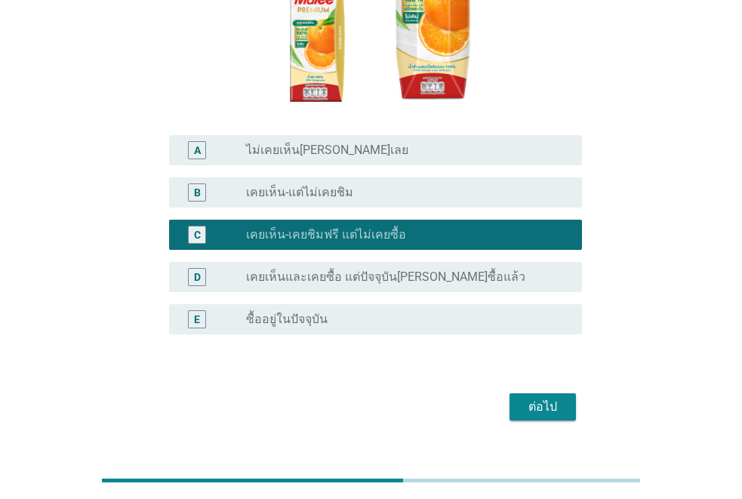
click at [300, 177] on div "B radio_button_unchecked เคยเห็น-แต่ไม่เคยชิม" at bounding box center [375, 192] width 413 height 30
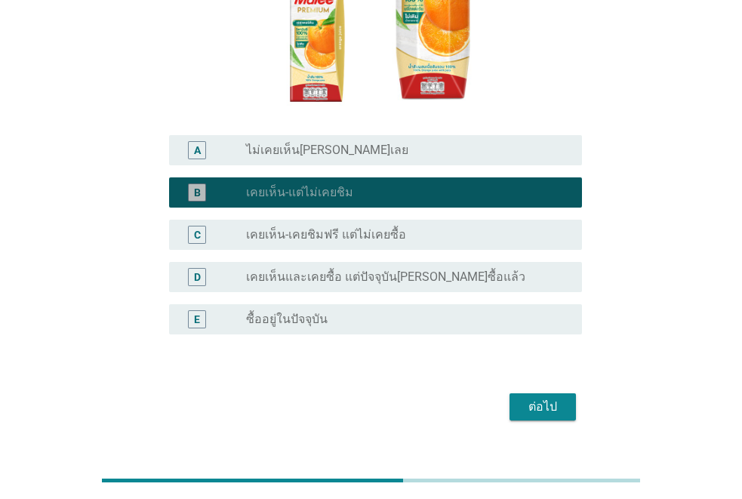
click at [296, 135] on div "A radio_button_unchecked ไม่เคยเห็น[PERSON_NAME]เลย" at bounding box center [375, 150] width 413 height 30
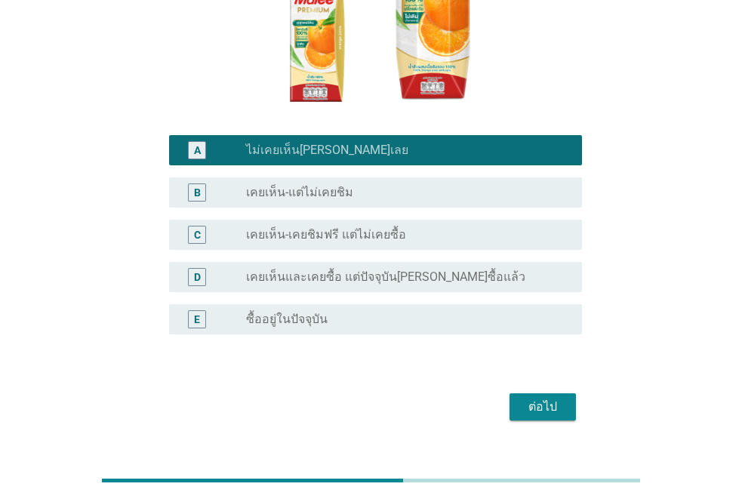
drag, startPoint x: 314, startPoint y: 293, endPoint x: 432, endPoint y: 306, distance: 119.2
click at [315, 312] on label "ซื้ออยู่ในปัจจุบัน" at bounding box center [286, 319] width 81 height 15
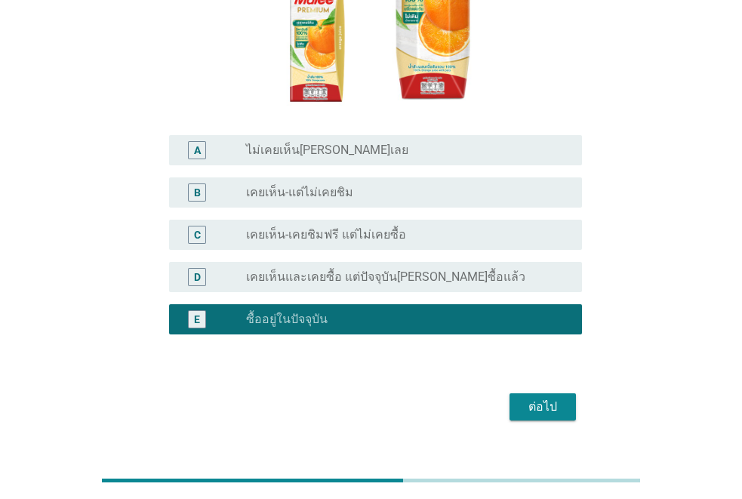
click at [535, 398] on div "ต่อไป" at bounding box center [542, 407] width 42 height 18
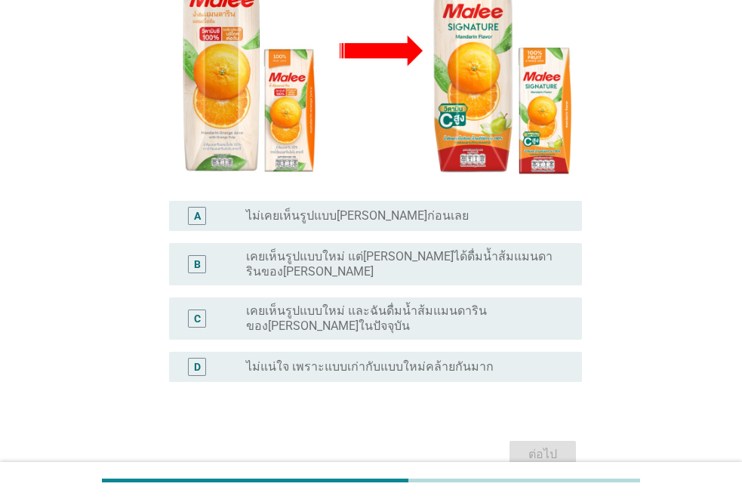
scroll to position [344, 0]
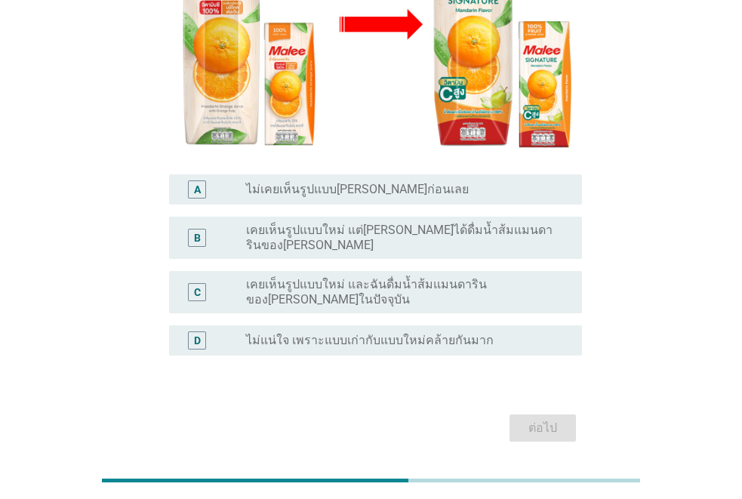
click at [453, 277] on label "เคยเห็นรูปแบบใหม่ และฉันดื่มน้ำส้มแมนดารินของ[PERSON_NAME]ในปัจจุบัน" at bounding box center [402, 292] width 312 height 30
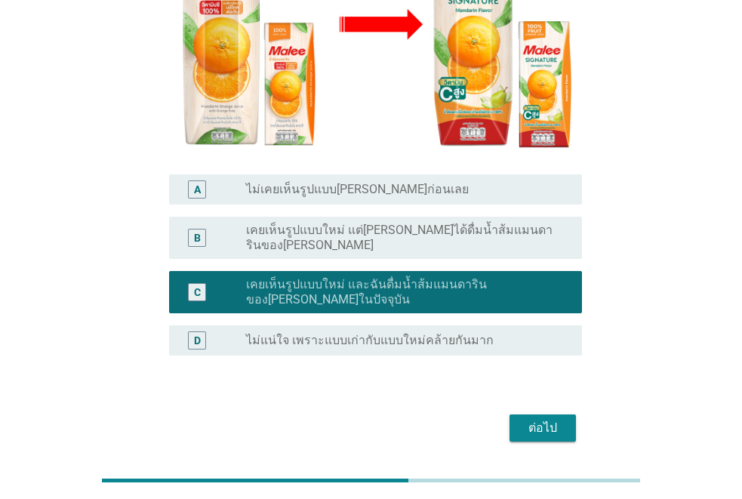
click at [525, 419] on div "ต่อไป" at bounding box center [542, 428] width 42 height 18
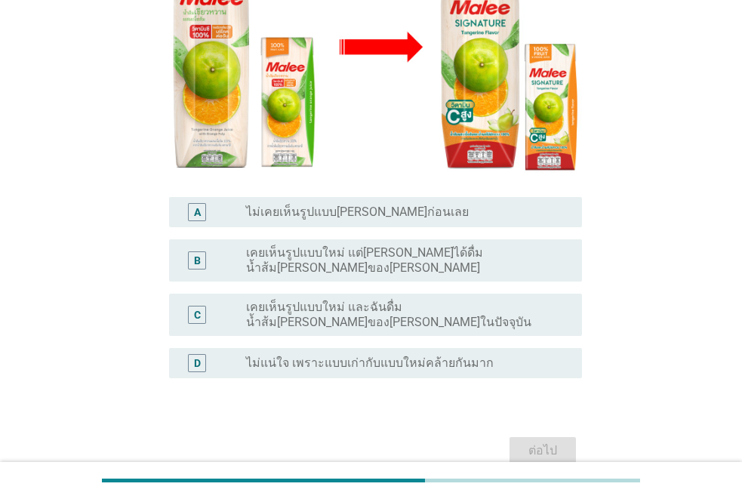
scroll to position [356, 0]
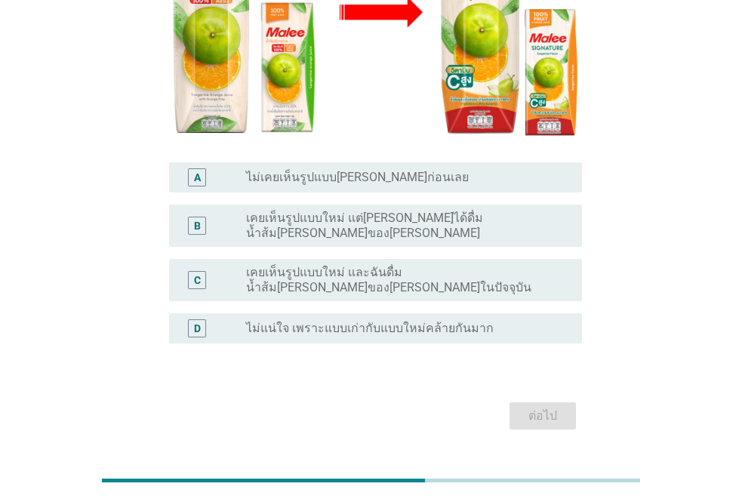
drag, startPoint x: 391, startPoint y: 243, endPoint x: 555, endPoint y: 315, distance: 179.7
click at [397, 265] on label "เคยเห็นรูปแบบใหม่ และฉันดื่มน้ำส้ม[PERSON_NAME]ของ[PERSON_NAME]ในปัจจุบัน" at bounding box center [402, 280] width 312 height 30
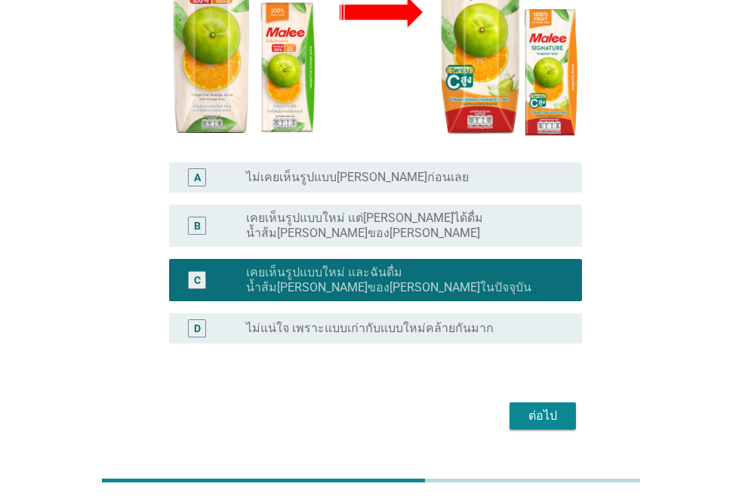
click at [543, 407] on div "ต่อไป" at bounding box center [542, 416] width 42 height 18
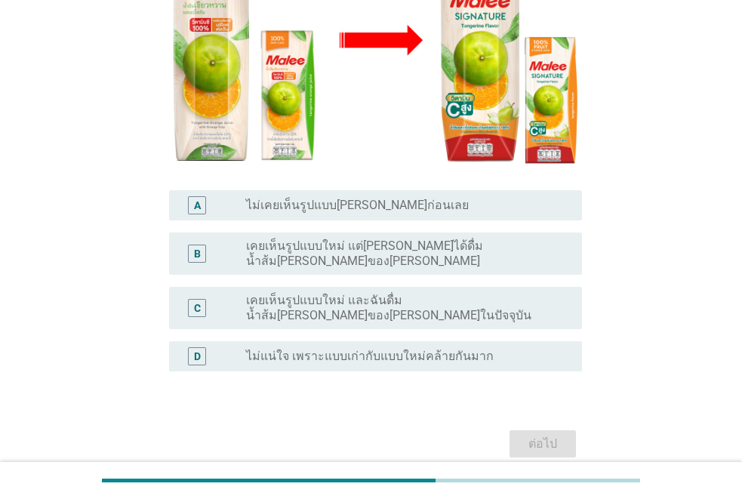
scroll to position [344, 0]
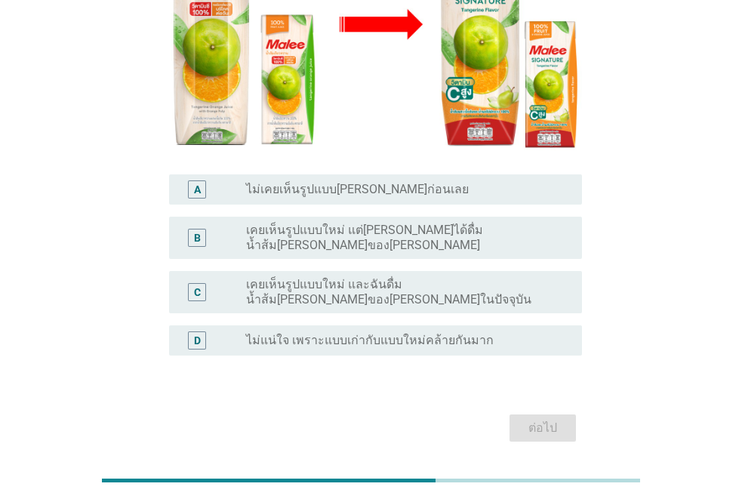
click at [399, 277] on div "radio_button_unchecked เคยเห็นรูปแบบใหม่ และฉันดื่มน้ำส้ม[PERSON_NAME]ของ[PERSO…" at bounding box center [408, 292] width 324 height 30
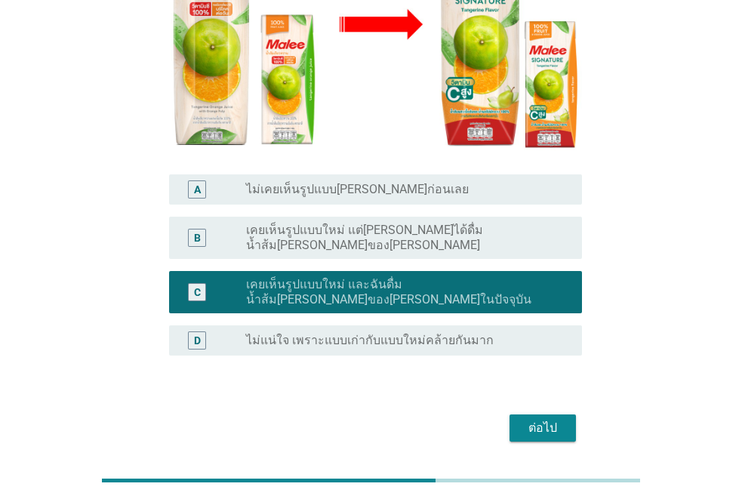
click at [555, 414] on button "ต่อไป" at bounding box center [542, 427] width 66 height 27
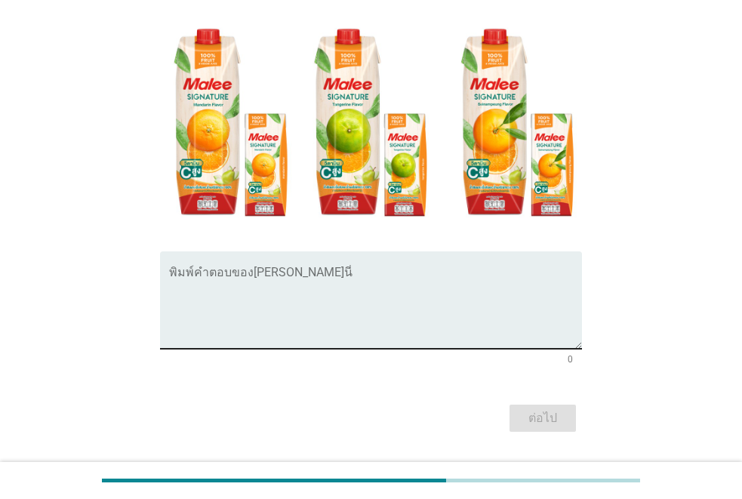
scroll to position [221, 0]
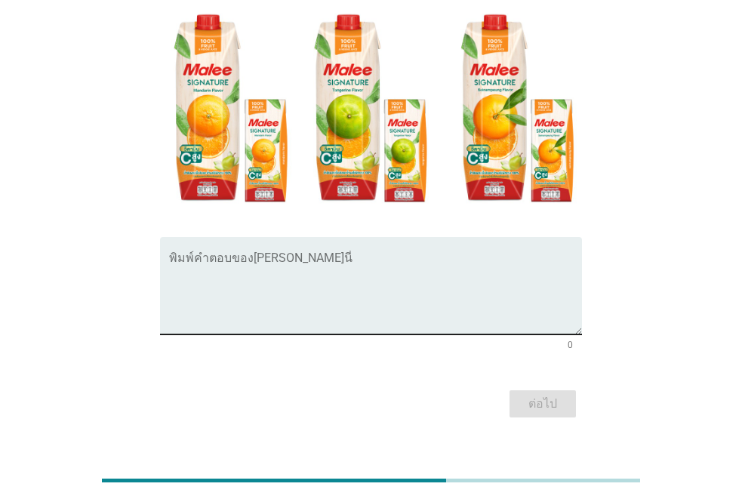
click at [263, 257] on textarea "พิมพ์คำตอบของคุณ ที่นี่" at bounding box center [375, 294] width 413 height 79
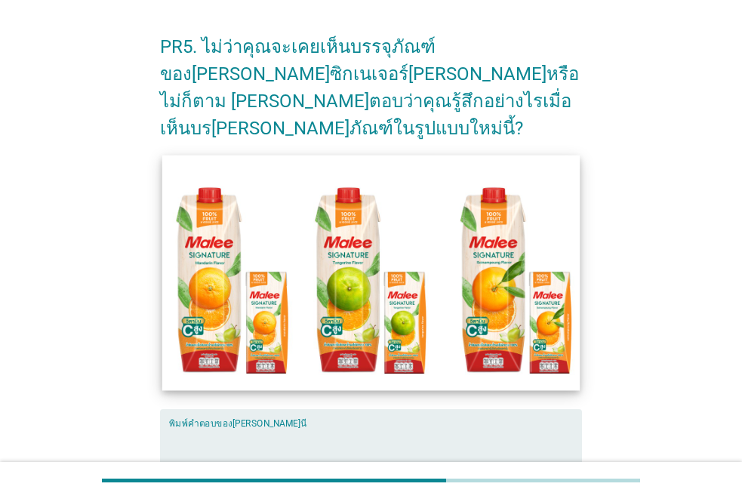
scroll to position [151, 0]
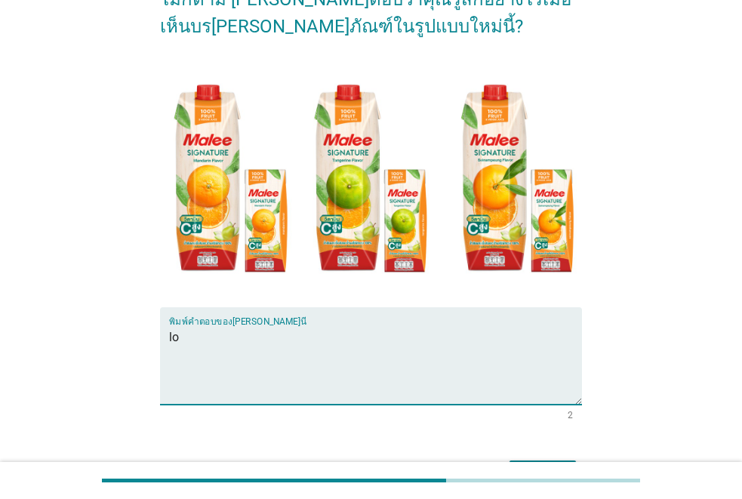
type textarea "l"
type textarea "สนใจ"
click at [551, 465] on div "ต่อไป" at bounding box center [542, 474] width 42 height 18
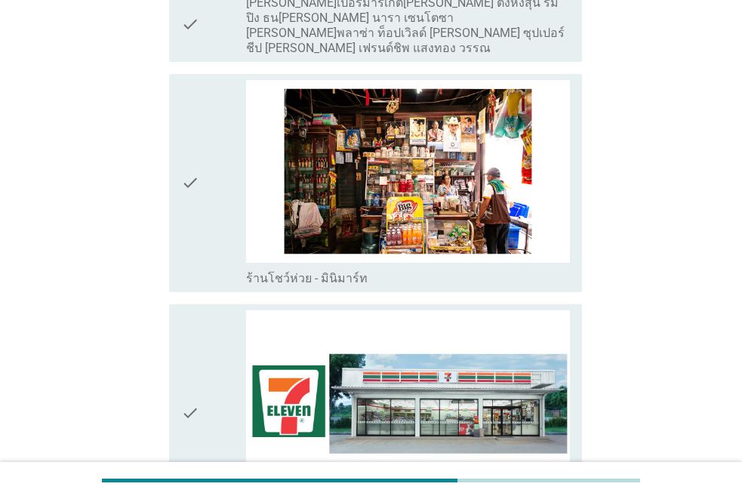
scroll to position [2566, 0]
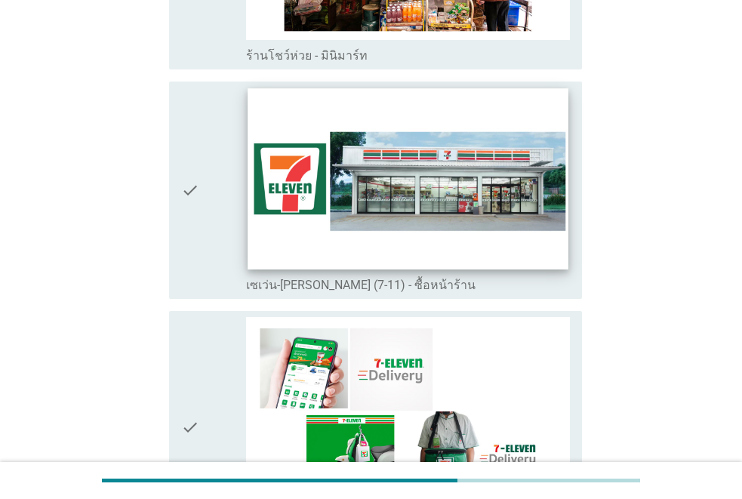
click at [372, 189] on img at bounding box center [407, 178] width 321 height 180
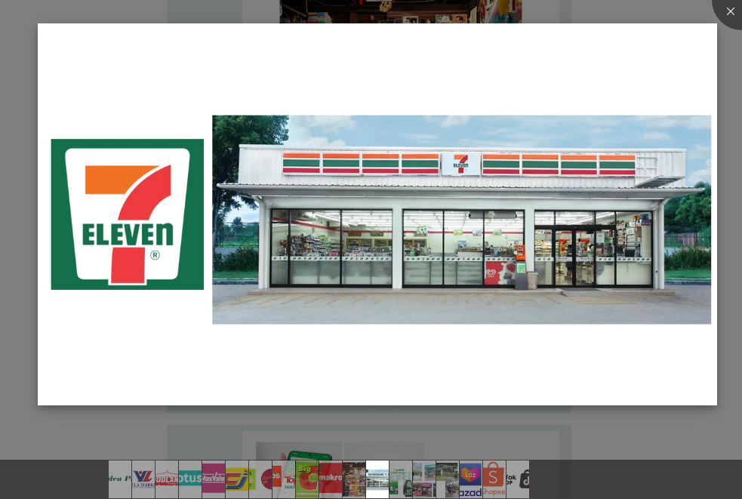
scroll to position [2490, 0]
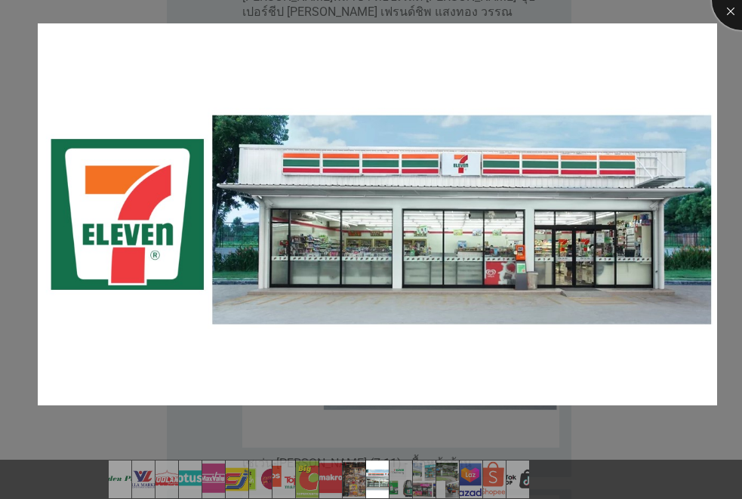
click at [725, 17] on div at bounding box center [742, 0] width 60 height 60
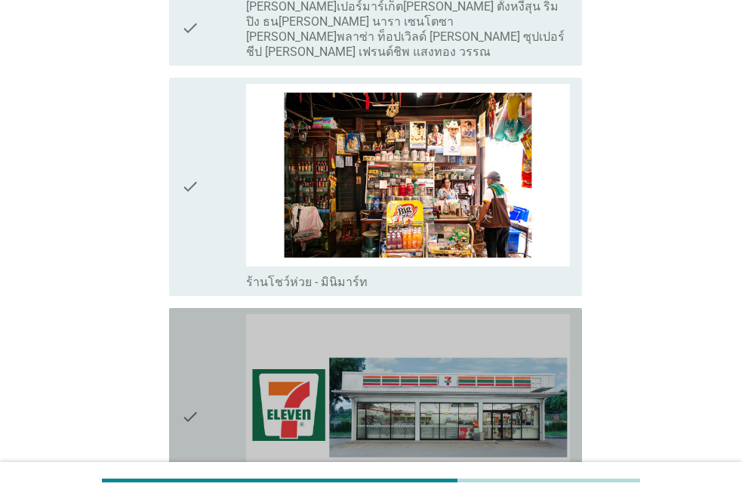
click at [205, 334] on div "check" at bounding box center [213, 417] width 65 height 206
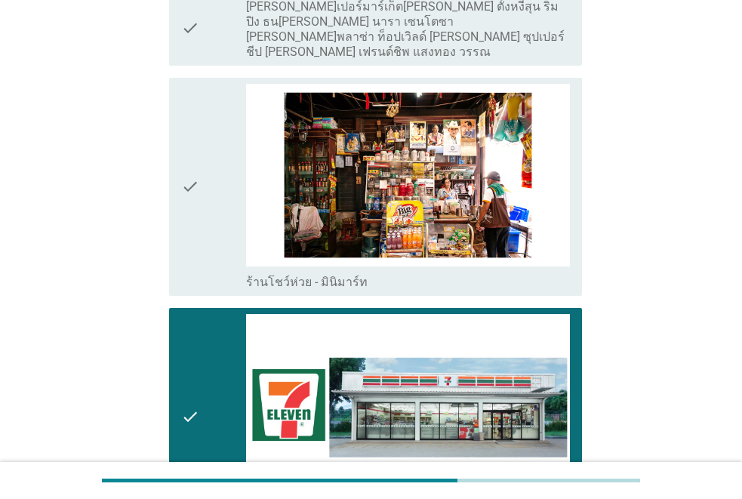
click at [205, 174] on div "check" at bounding box center [213, 187] width 65 height 206
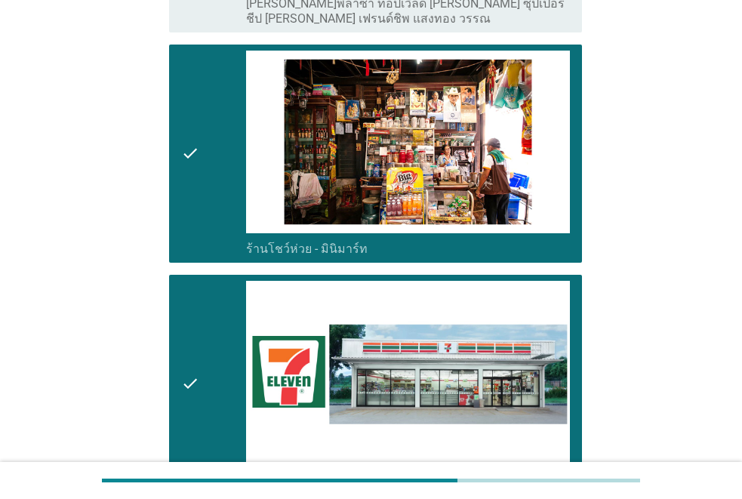
scroll to position [2415, 0]
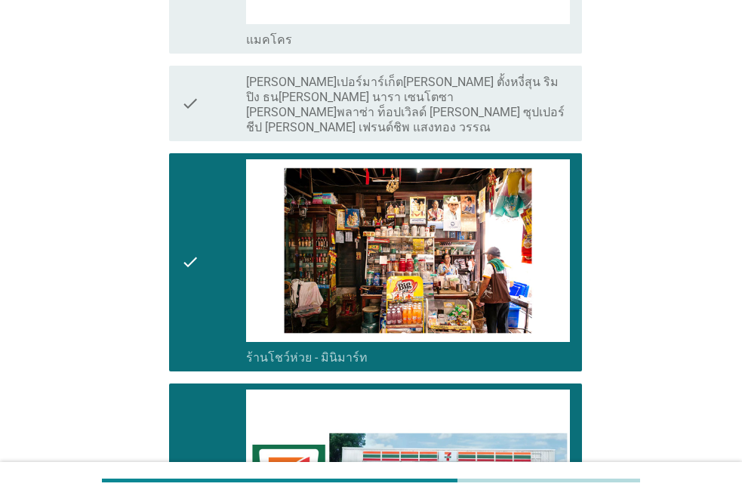
click at [202, 225] on div "check" at bounding box center [213, 262] width 65 height 206
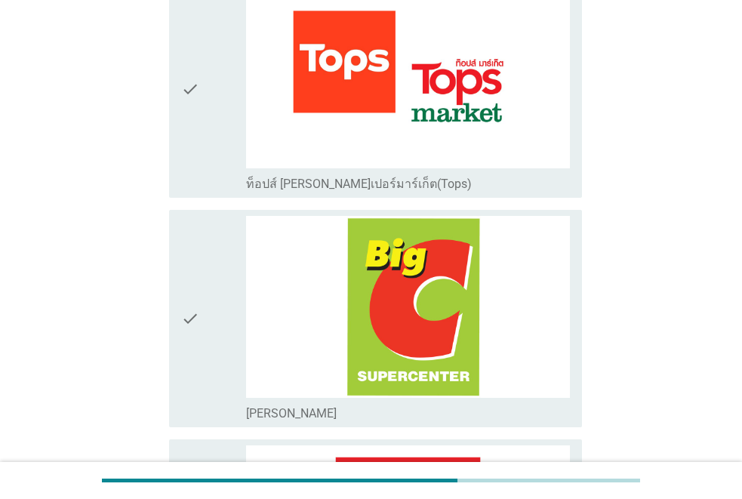
click at [189, 307] on icon "check" at bounding box center [190, 319] width 18 height 206
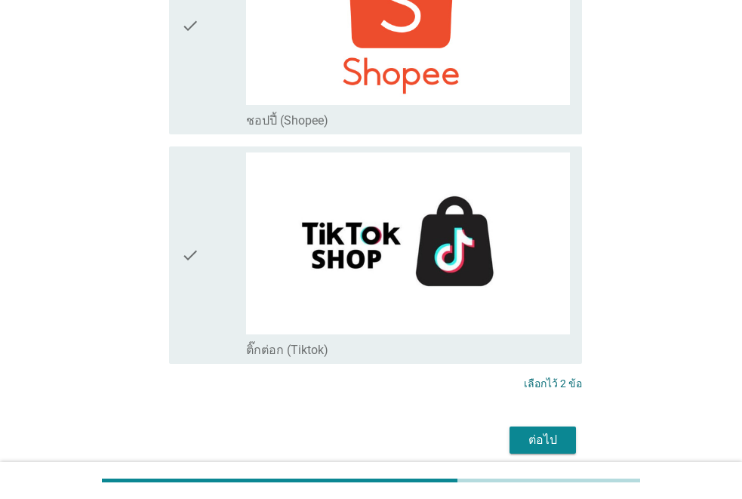
scroll to position [4094, 0]
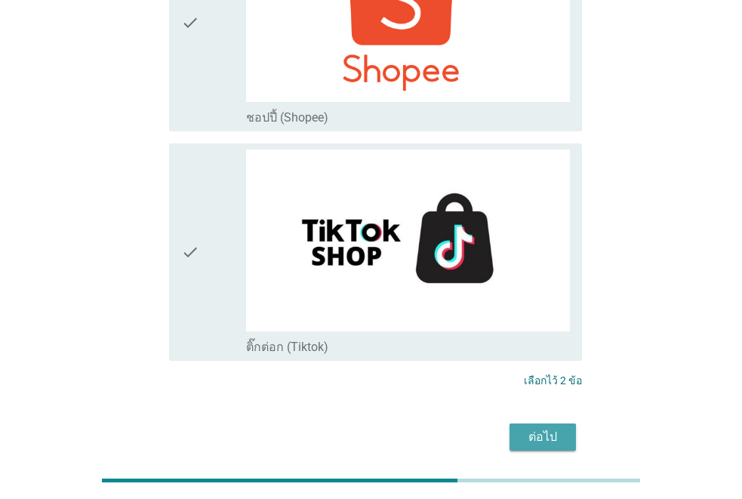
click at [537, 428] on div "ต่อไป" at bounding box center [542, 437] width 42 height 18
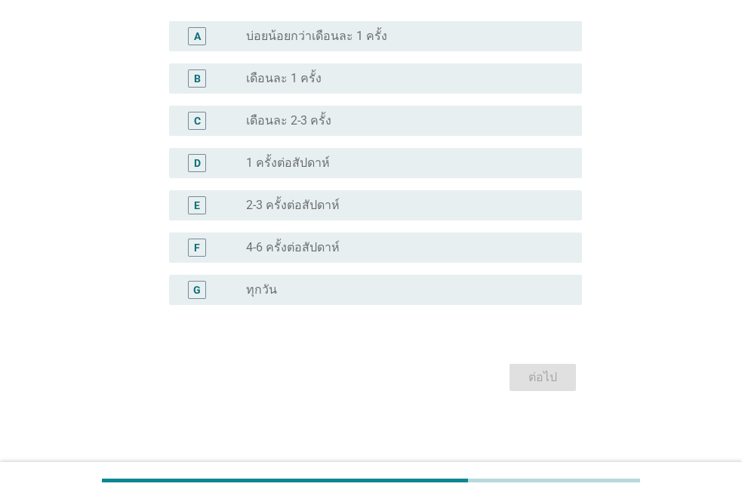
scroll to position [0, 0]
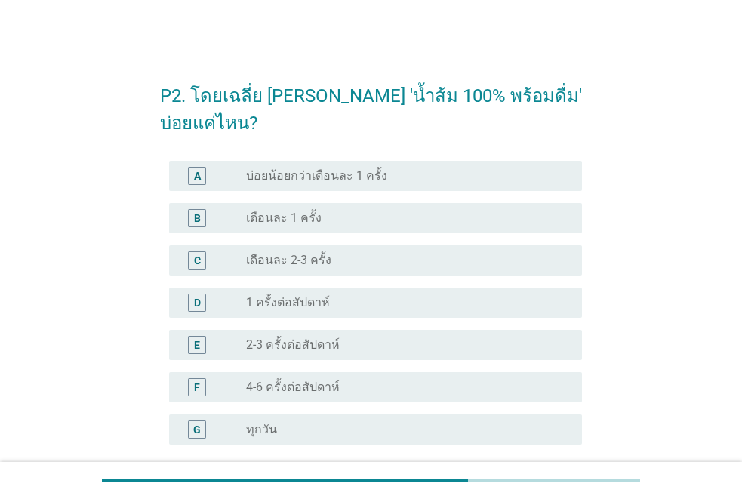
click at [381, 306] on div "radio_button_unchecked 1 ครั้งต่อสัปดาห์" at bounding box center [402, 302] width 312 height 15
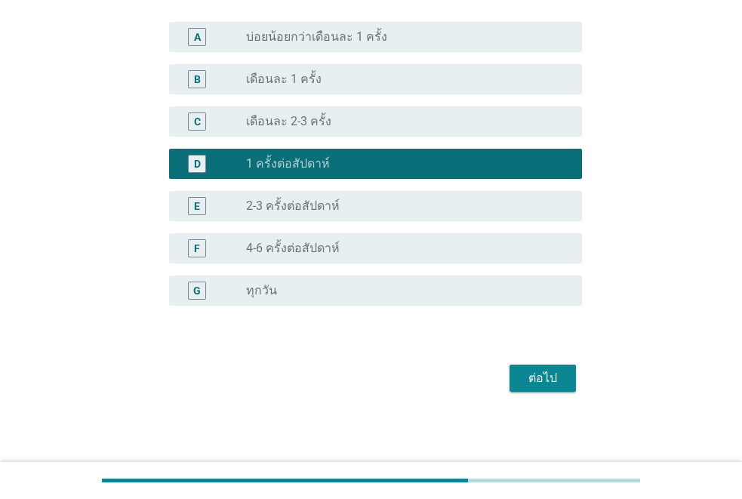
scroll to position [140, 0]
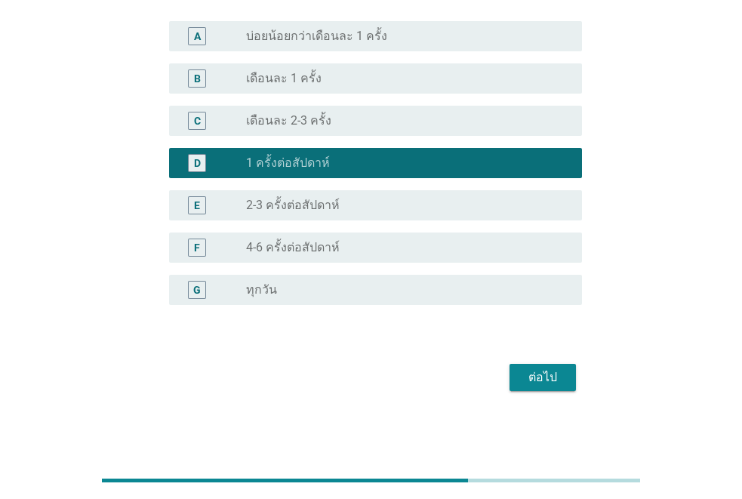
click at [541, 380] on div "ต่อไป" at bounding box center [542, 377] width 42 height 18
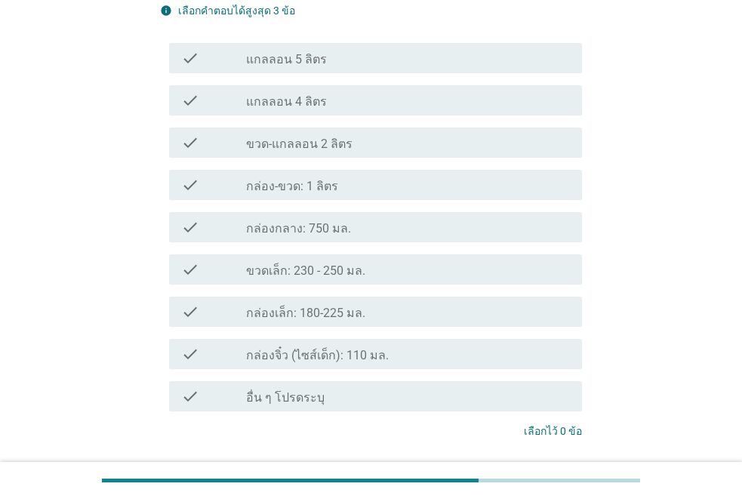
scroll to position [0, 0]
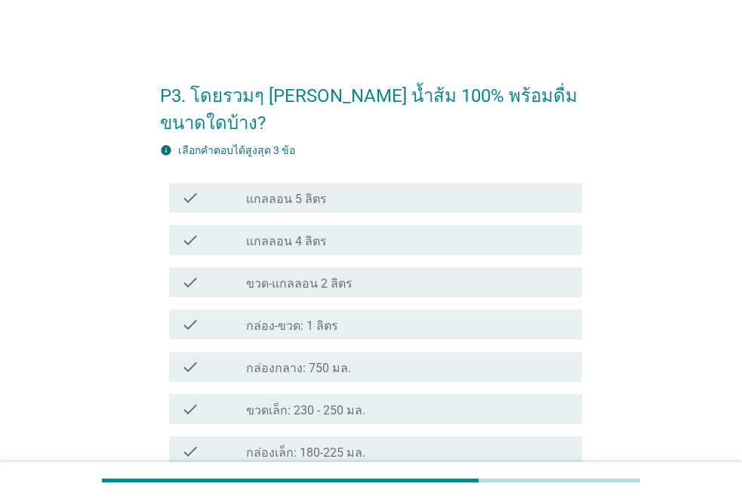
click at [309, 318] on label "กล่อง-ขวด: 1 ลิตร" at bounding box center [292, 325] width 92 height 15
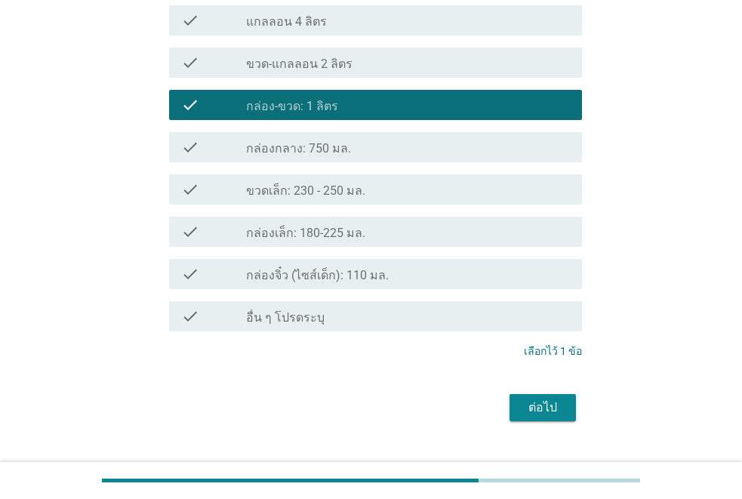
scroll to position [223, 0]
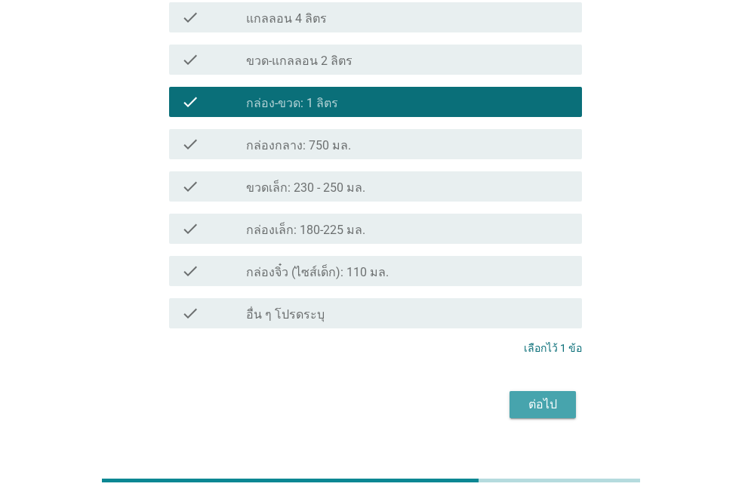
click at [546, 395] on div "ต่อไป" at bounding box center [542, 404] width 42 height 18
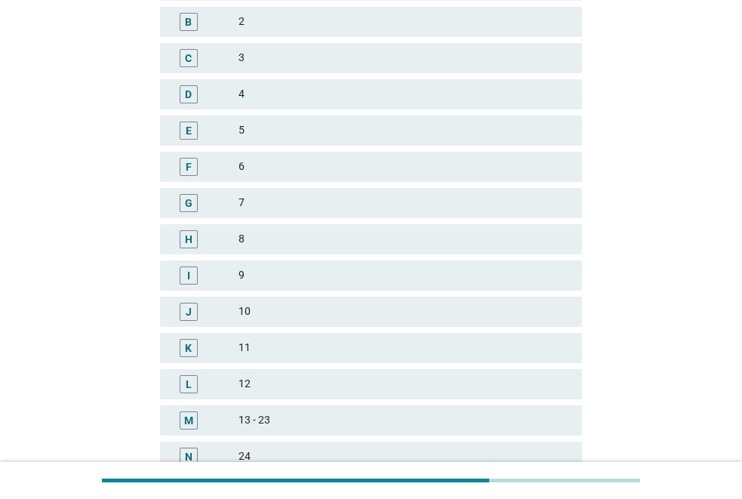
scroll to position [0, 0]
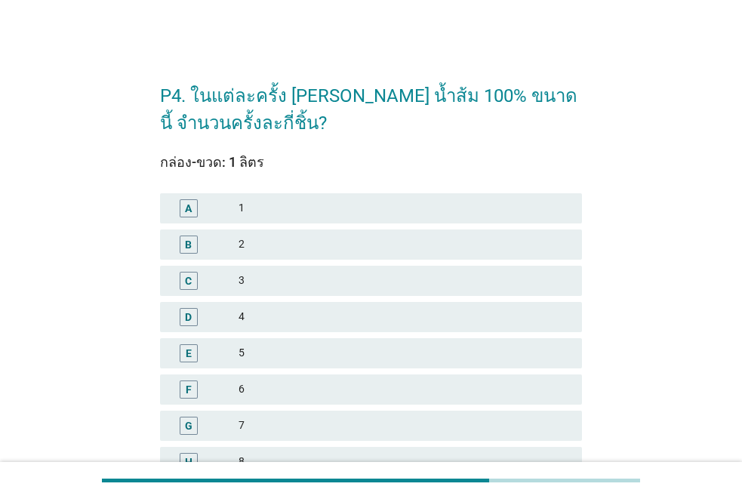
click at [247, 195] on div "A 1" at bounding box center [371, 208] width 422 height 30
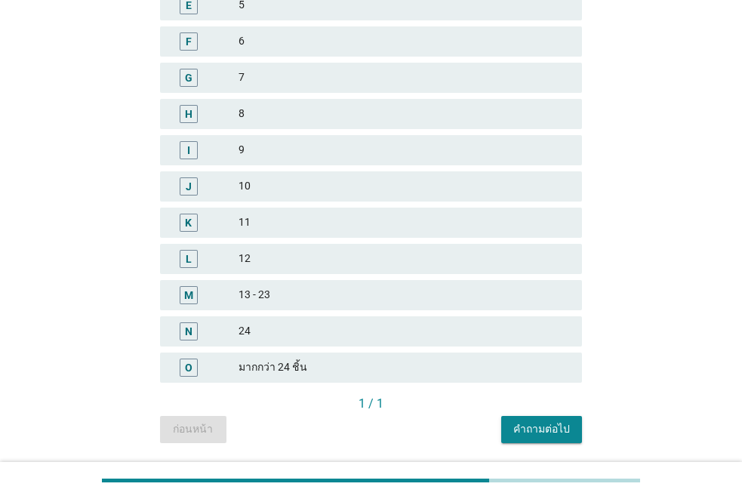
scroll to position [395, 0]
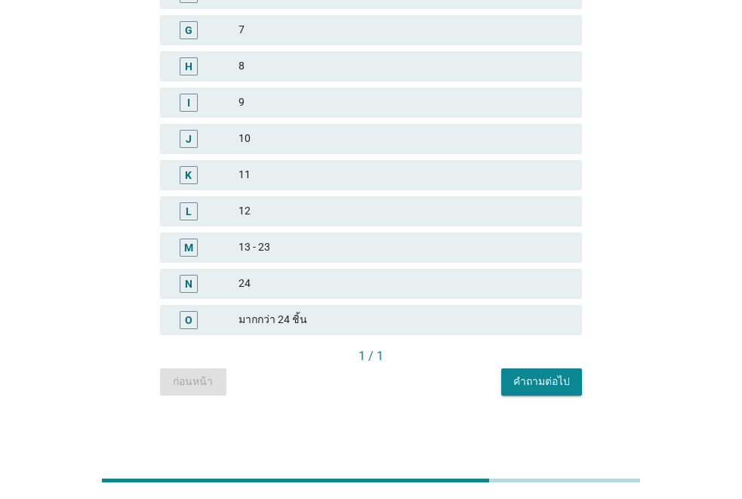
click at [546, 385] on div "คำถามต่อไป" at bounding box center [541, 382] width 57 height 16
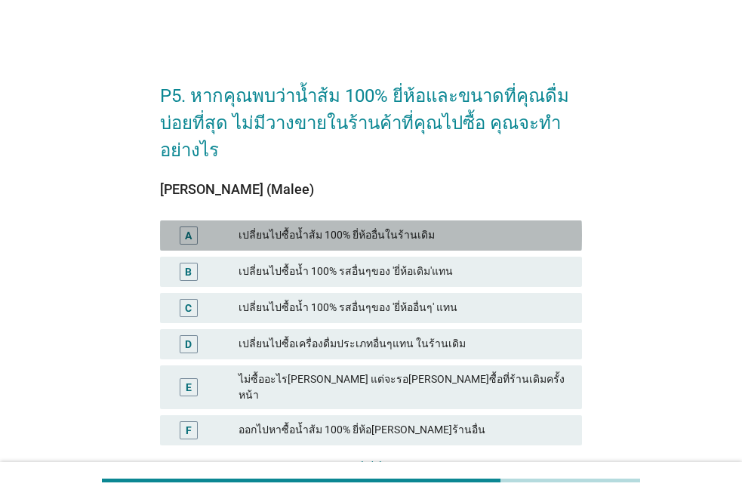
click at [363, 229] on div "เปลี่ยนไปซื้อน้ำส้ม 100% ยี่ห้ออื่นในร้านเดิม" at bounding box center [403, 235] width 331 height 18
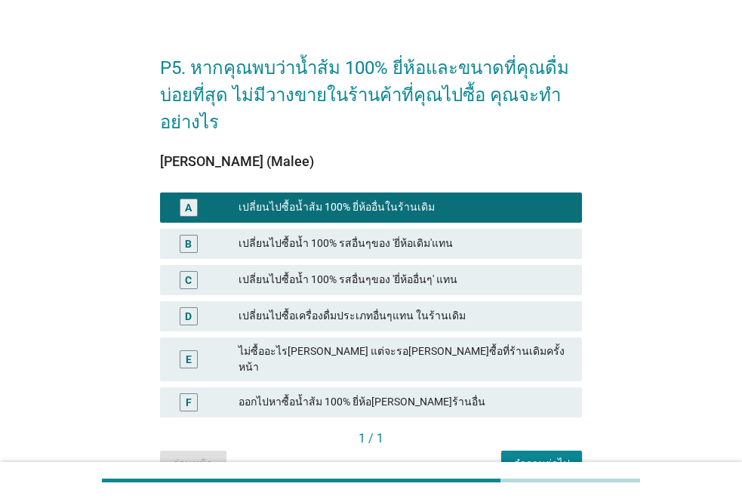
scroll to position [75, 0]
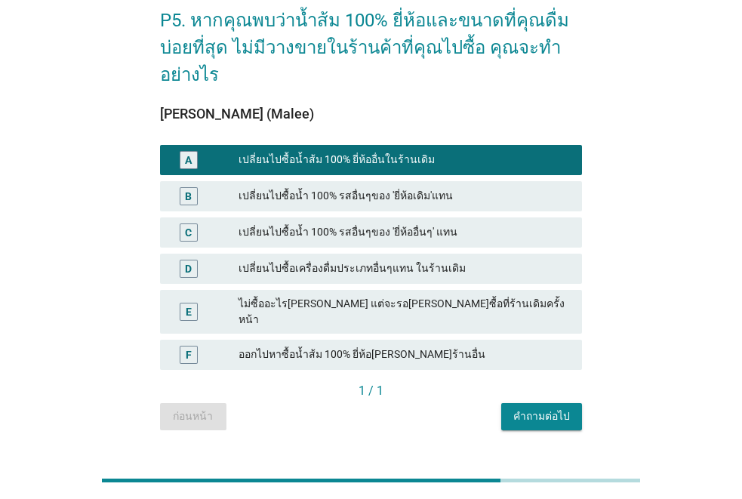
click at [548, 408] on div "คำถามต่อไป" at bounding box center [541, 416] width 57 height 16
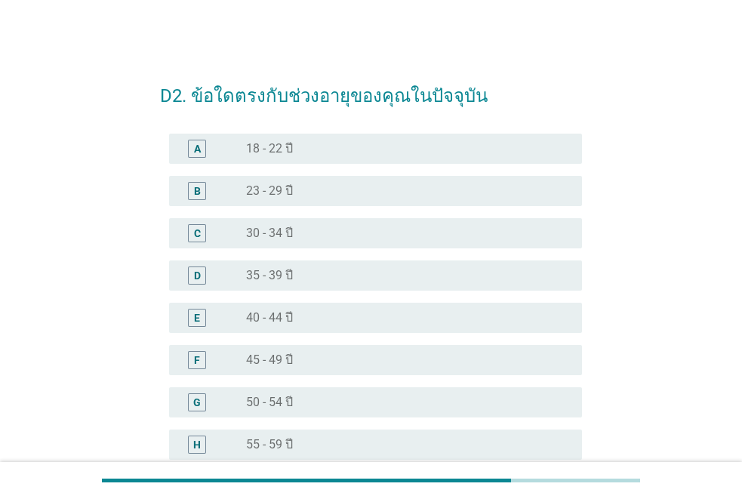
click at [296, 266] on div "radio_button_unchecked 35 - 39 ปี" at bounding box center [408, 275] width 324 height 18
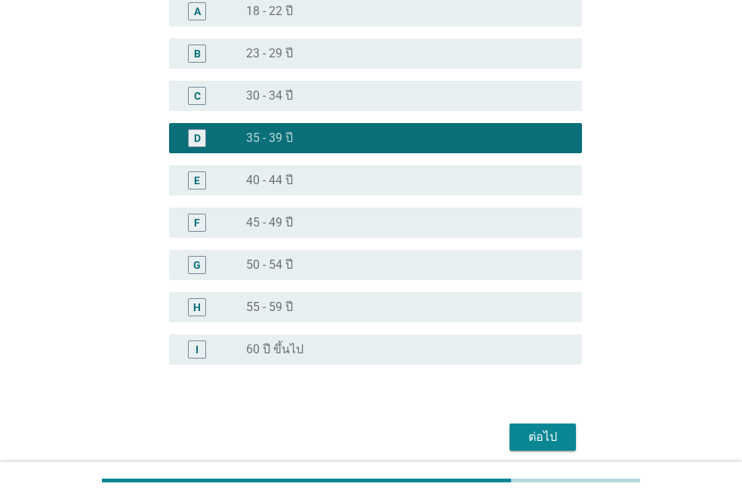
scroll to position [197, 0]
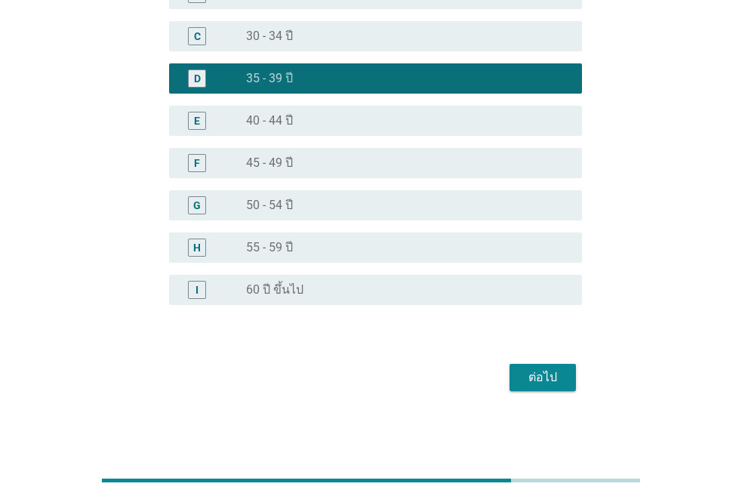
click at [544, 377] on div "ต่อไป" at bounding box center [542, 377] width 42 height 18
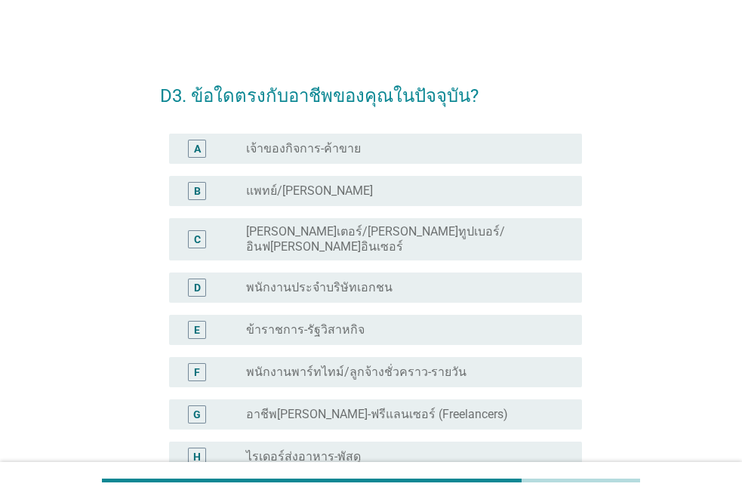
click at [299, 364] on label "พนักงานพาร์ทไทม์/ลูกจ้างชั่วคราว-รายวัน" at bounding box center [356, 371] width 220 height 15
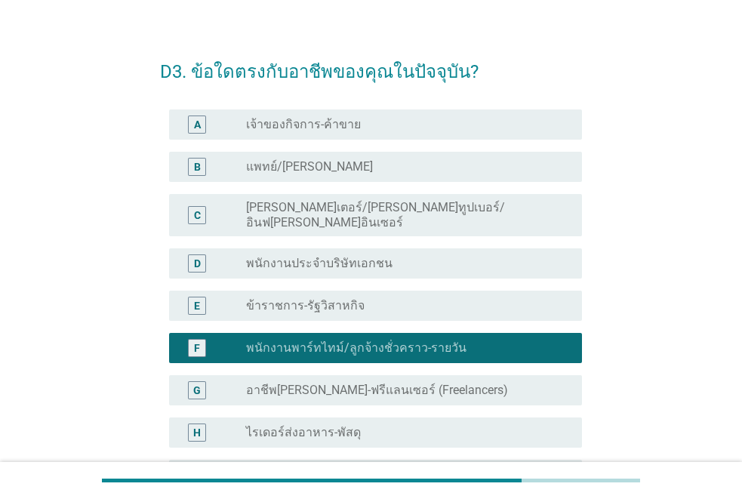
scroll to position [151, 0]
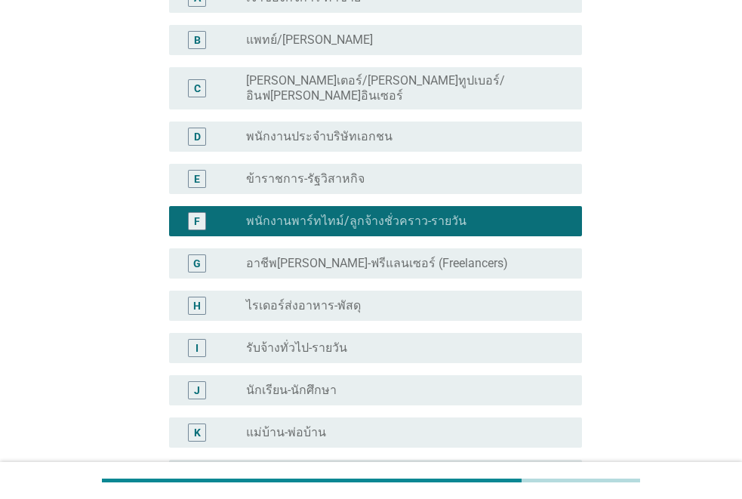
click at [328, 129] on label "พนักงานประจำบริษัทเอกชน" at bounding box center [319, 136] width 146 height 15
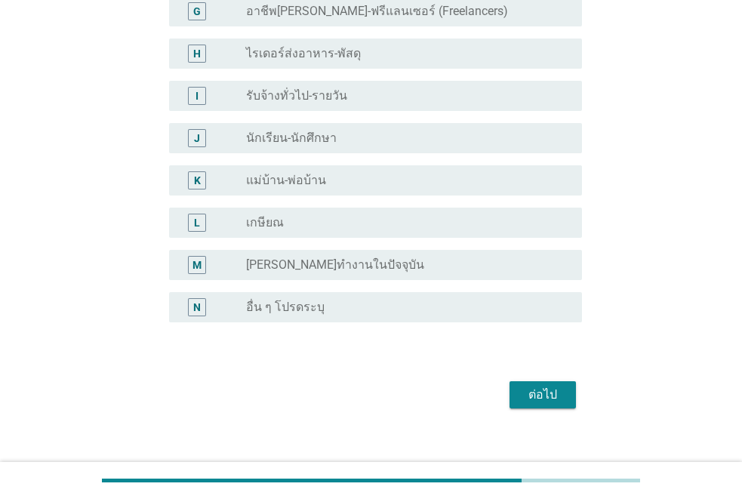
scroll to position [408, 0]
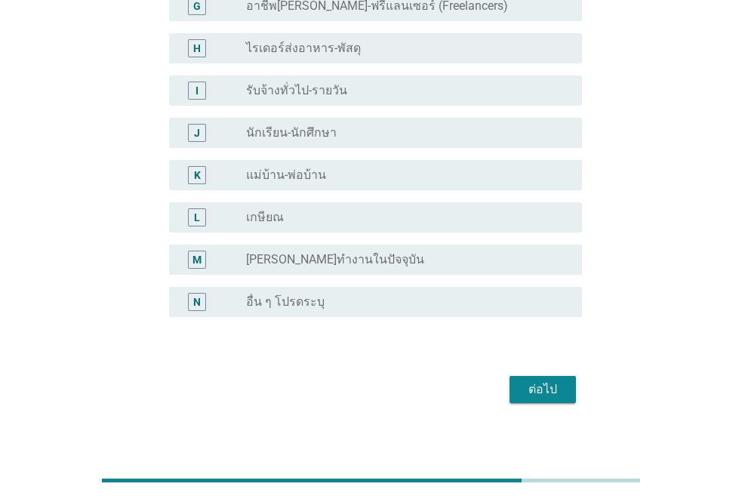
click at [541, 380] on div "ต่อไป" at bounding box center [542, 389] width 42 height 18
